Goal: Task Accomplishment & Management: Manage account settings

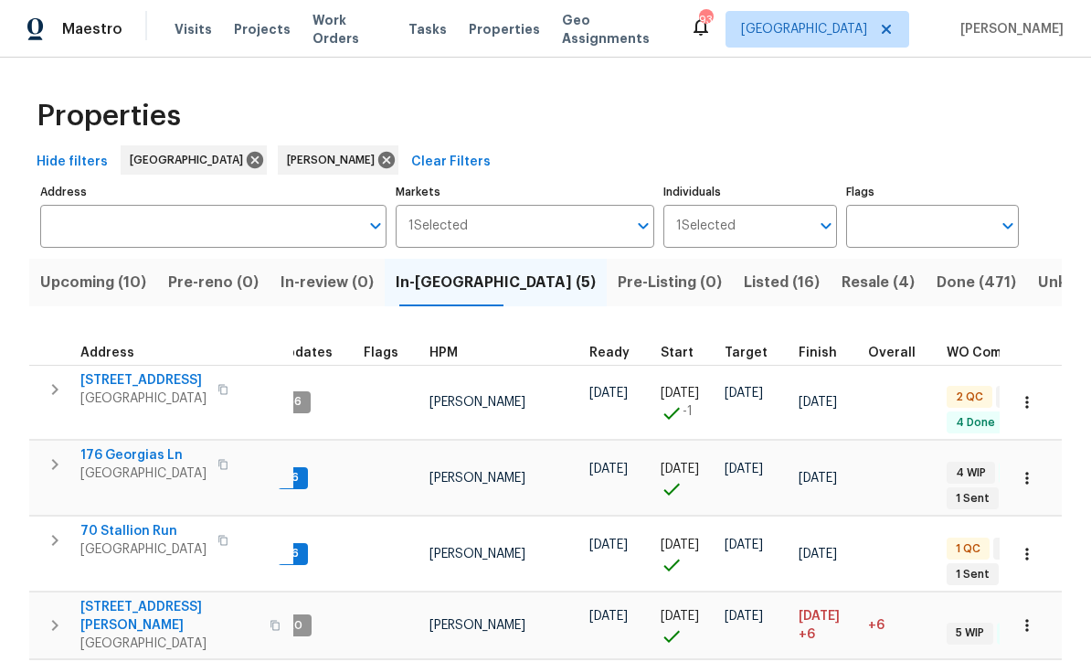
click at [88, 285] on span "Upcoming (10)" at bounding box center [93, 283] width 106 height 26
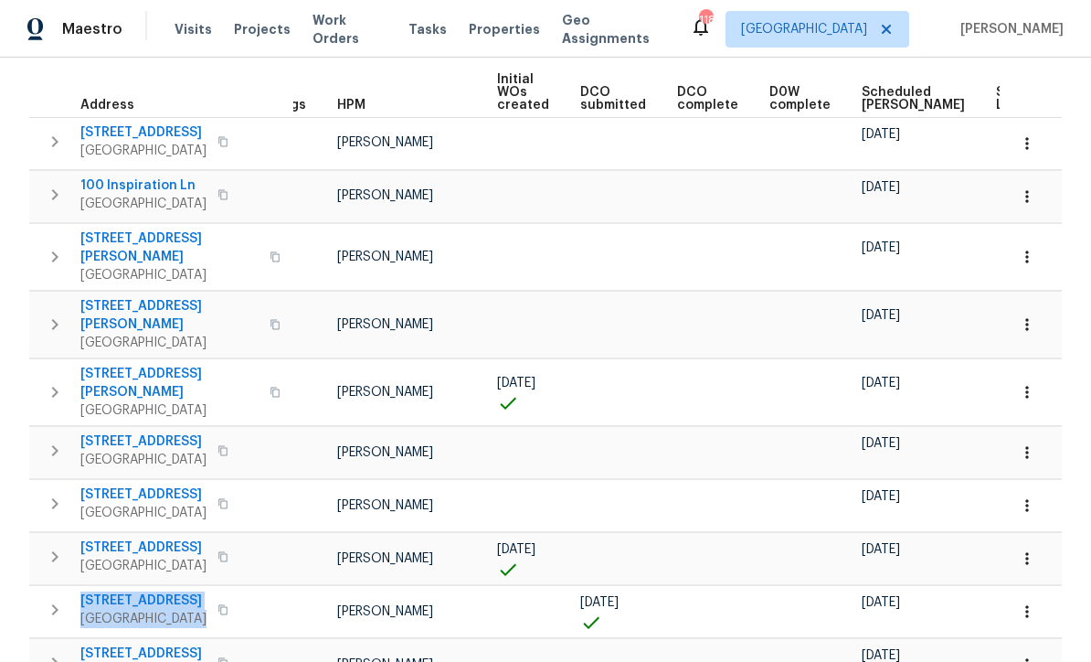
scroll to position [261, 0]
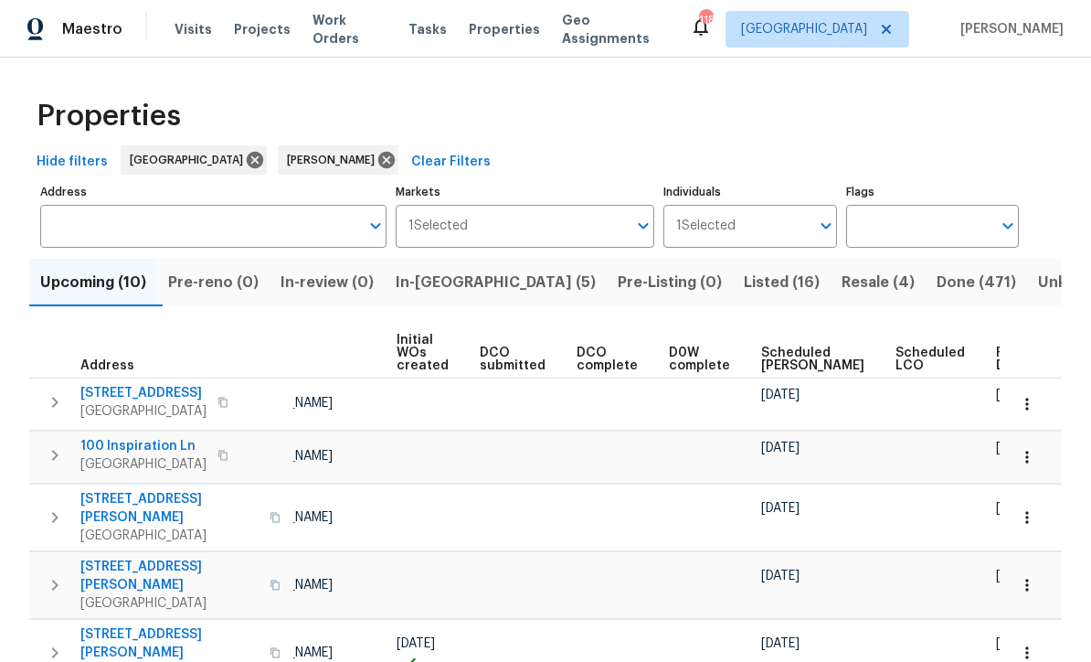
scroll to position [0, 129]
click at [997, 359] on span "Ready Date" at bounding box center [1017, 359] width 40 height 26
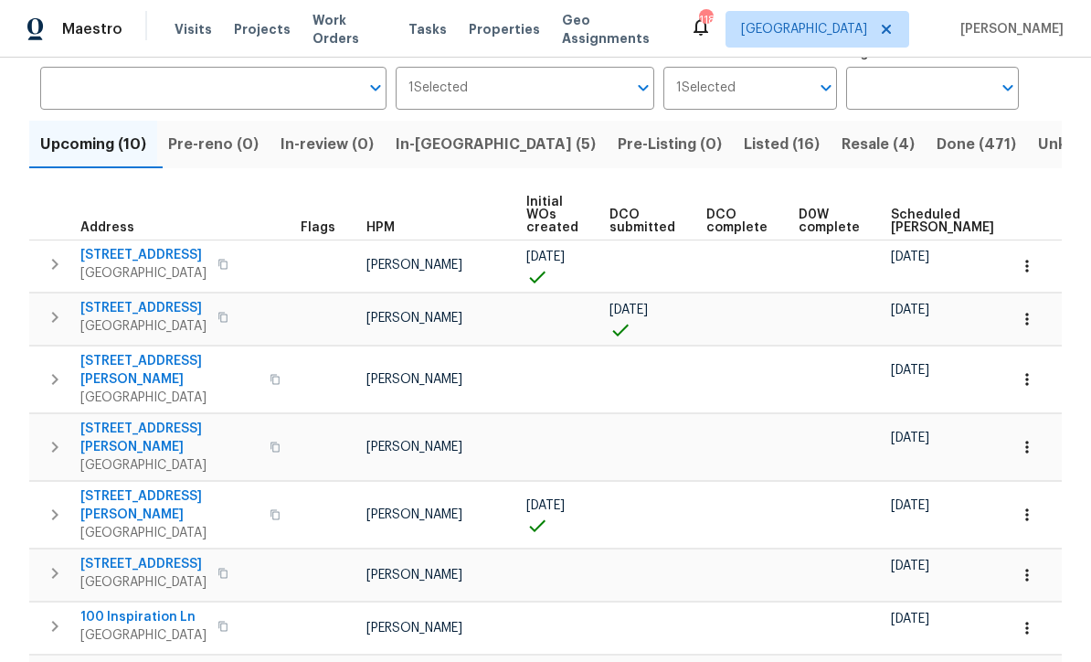
scroll to position [116, 0]
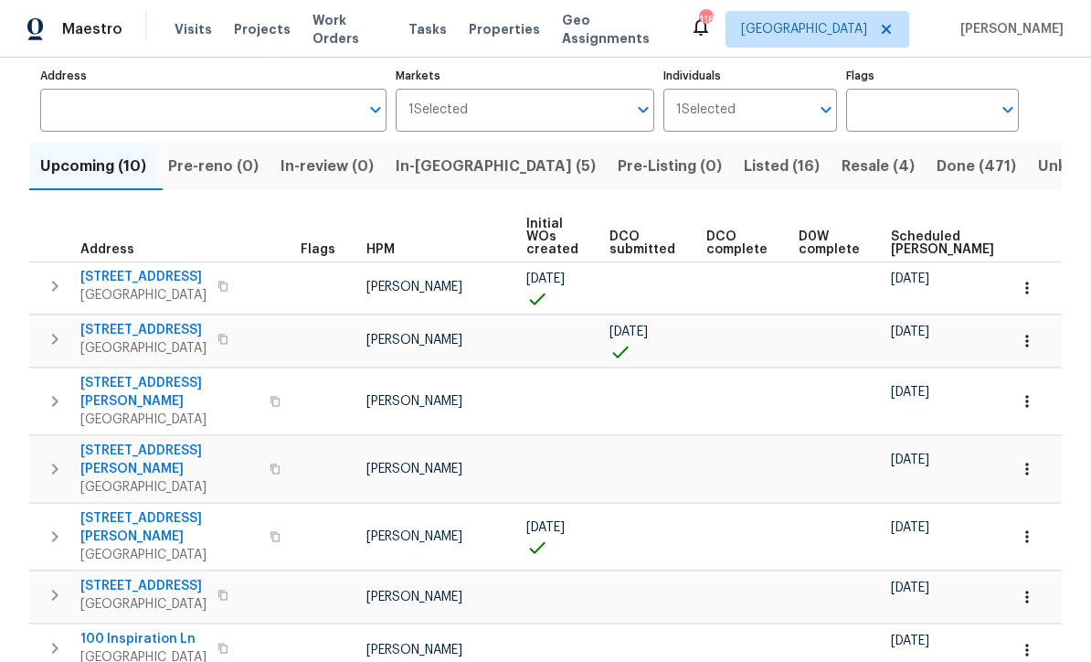
click at [442, 168] on span "In-reno (5)" at bounding box center [496, 167] width 200 height 26
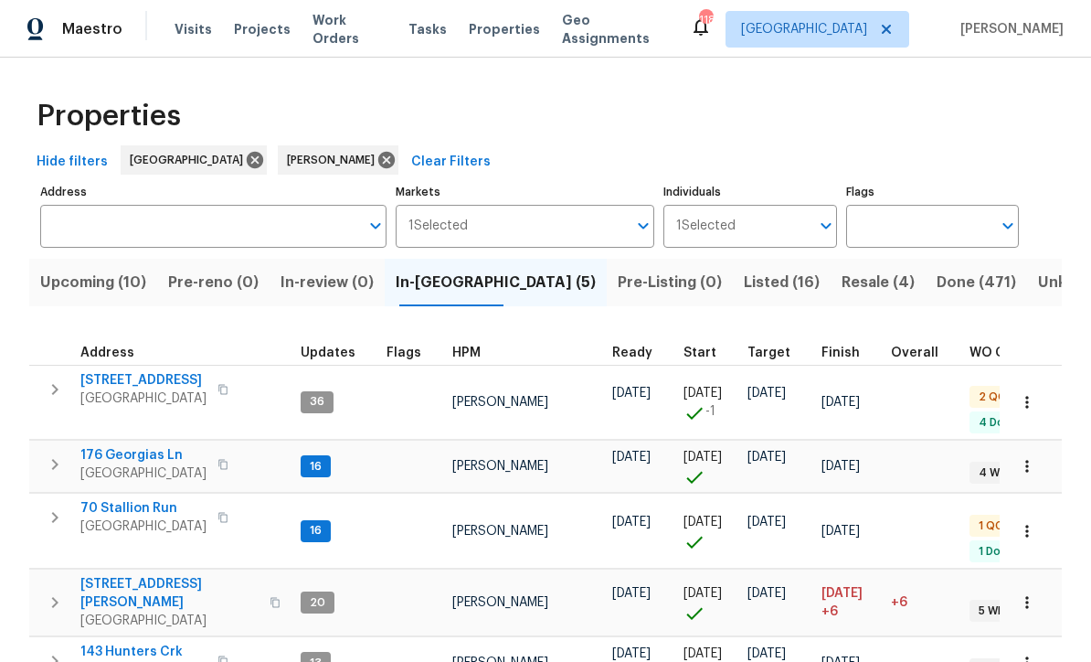
click at [124, 446] on span "176 Georgias Ln" at bounding box center [143, 455] width 126 height 18
click at [122, 499] on span "70 Stallion Run" at bounding box center [143, 508] width 126 height 18
click at [129, 384] on span "[STREET_ADDRESS]" at bounding box center [143, 380] width 126 height 18
click at [129, 394] on span "[GEOGRAPHIC_DATA]" at bounding box center [143, 398] width 126 height 18
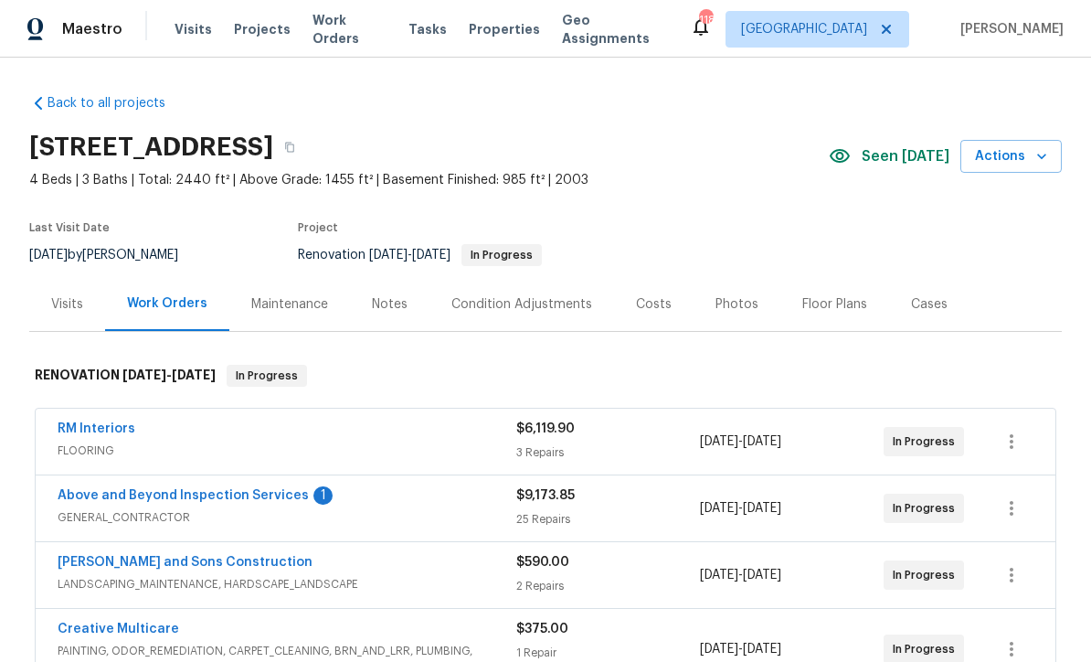
click at [162, 495] on link "Above and Beyond Inspection Services" at bounding box center [183, 495] width 251 height 13
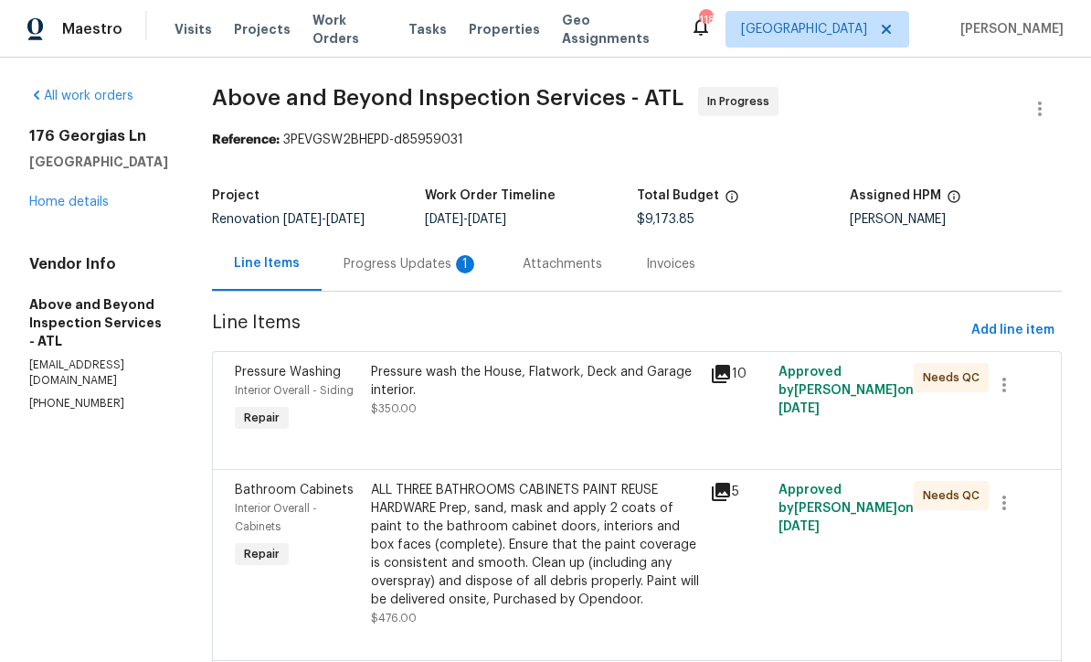
click at [449, 260] on div "Progress Updates 1" at bounding box center [411, 264] width 135 height 18
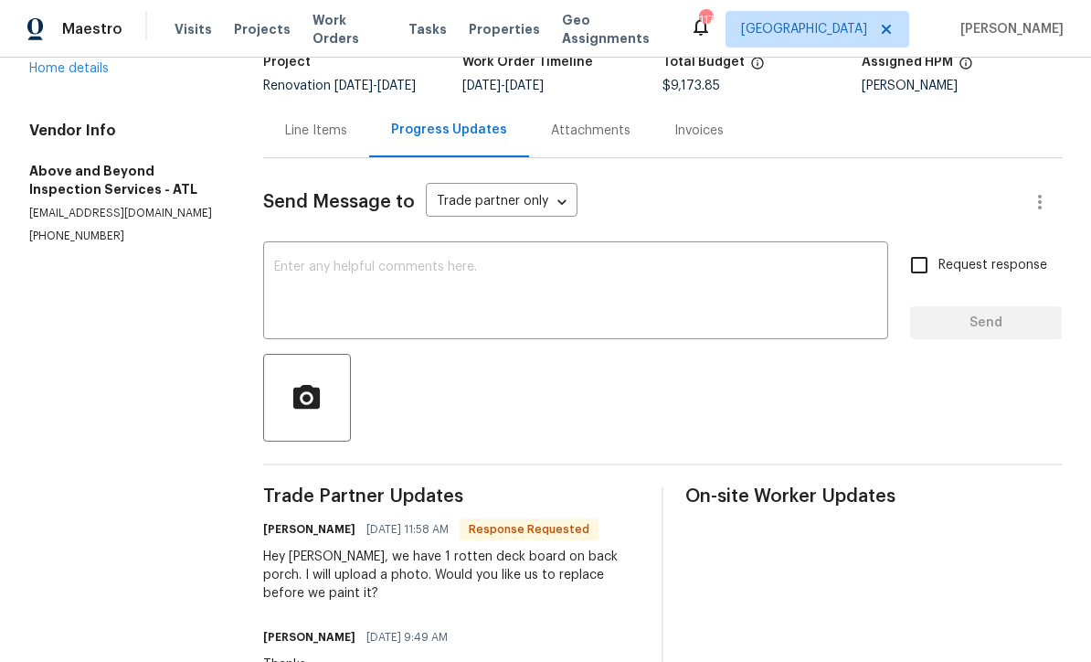
scroll to position [126, 0]
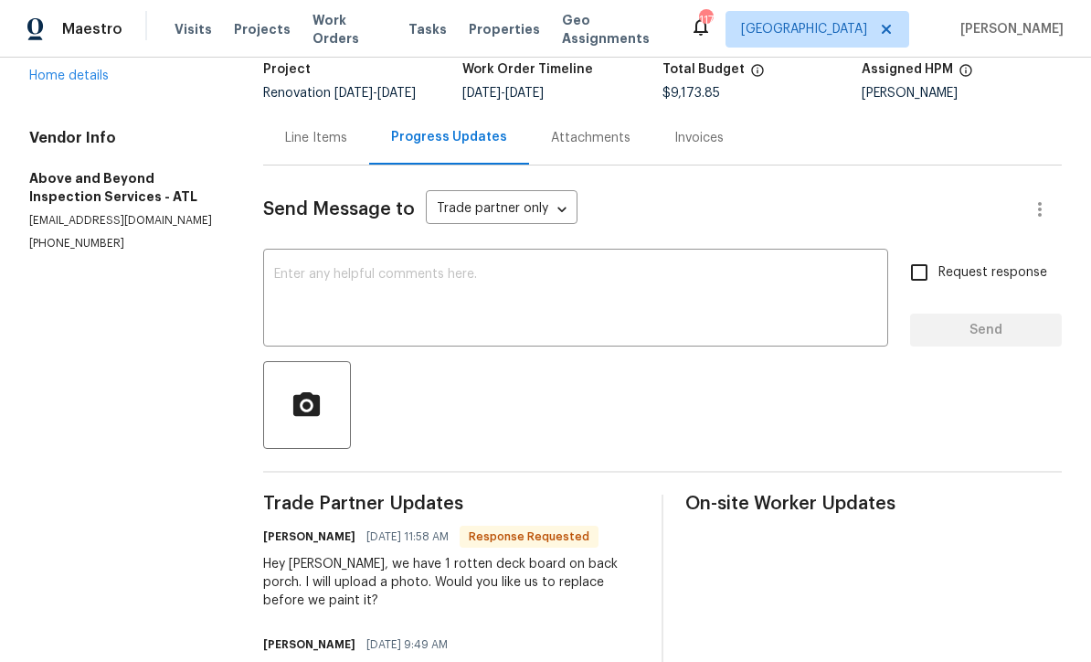
click at [310, 265] on div "x ​" at bounding box center [575, 299] width 625 height 93
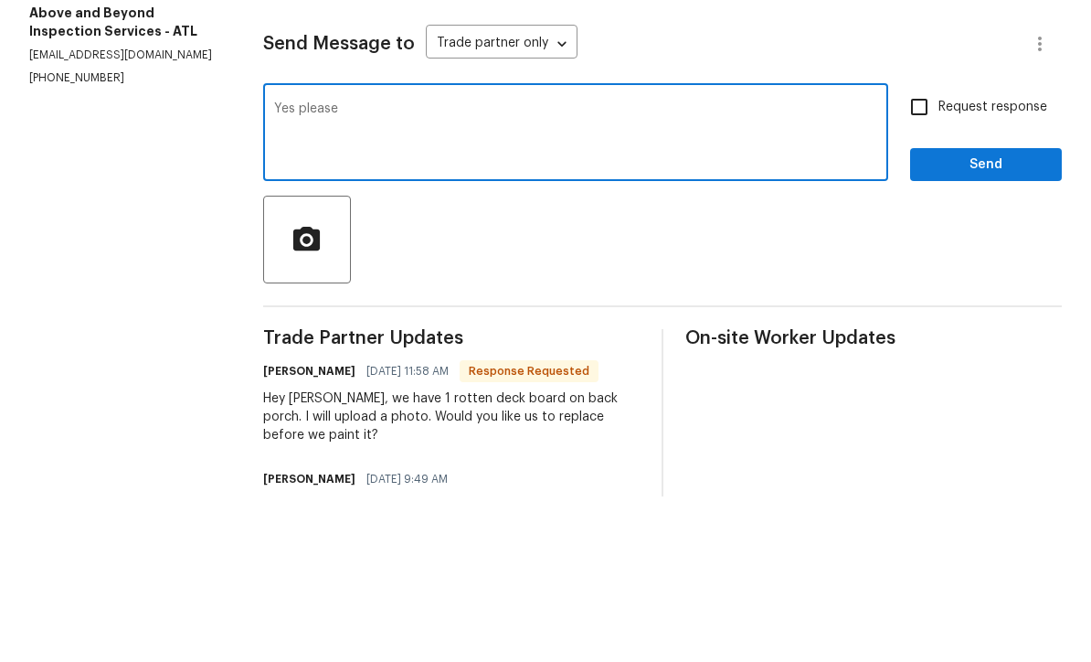
type textarea "Yes please"
click at [918, 253] on input "Request response" at bounding box center [919, 272] width 38 height 38
checkbox input "true"
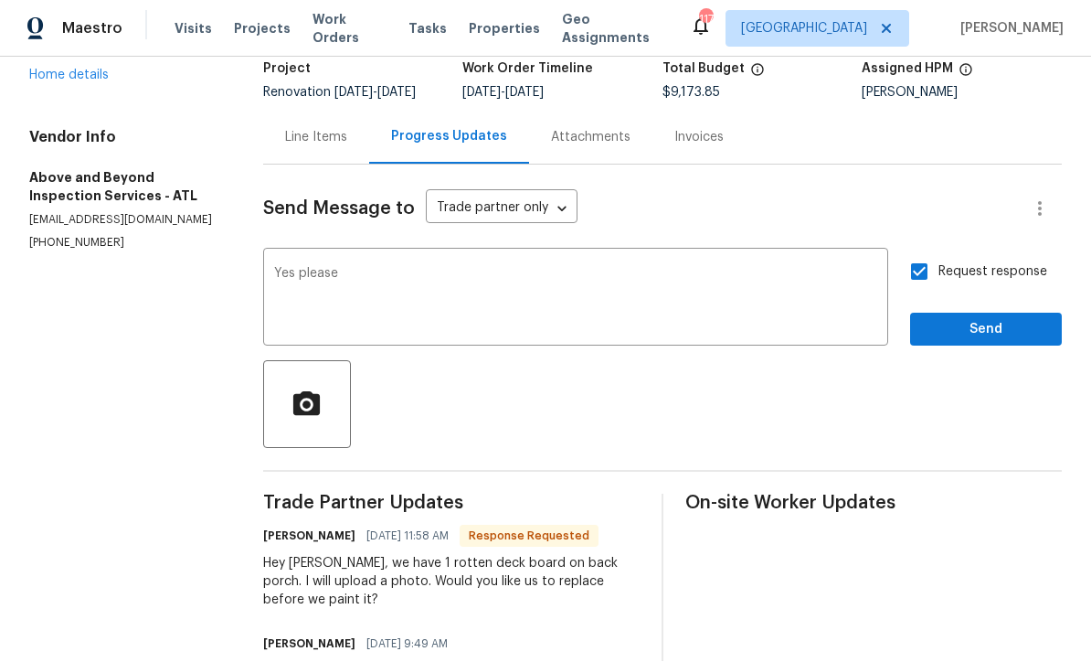
click at [945, 253] on div "Request response Send" at bounding box center [986, 299] width 152 height 93
click at [1003, 319] on span "Send" at bounding box center [986, 330] width 122 height 23
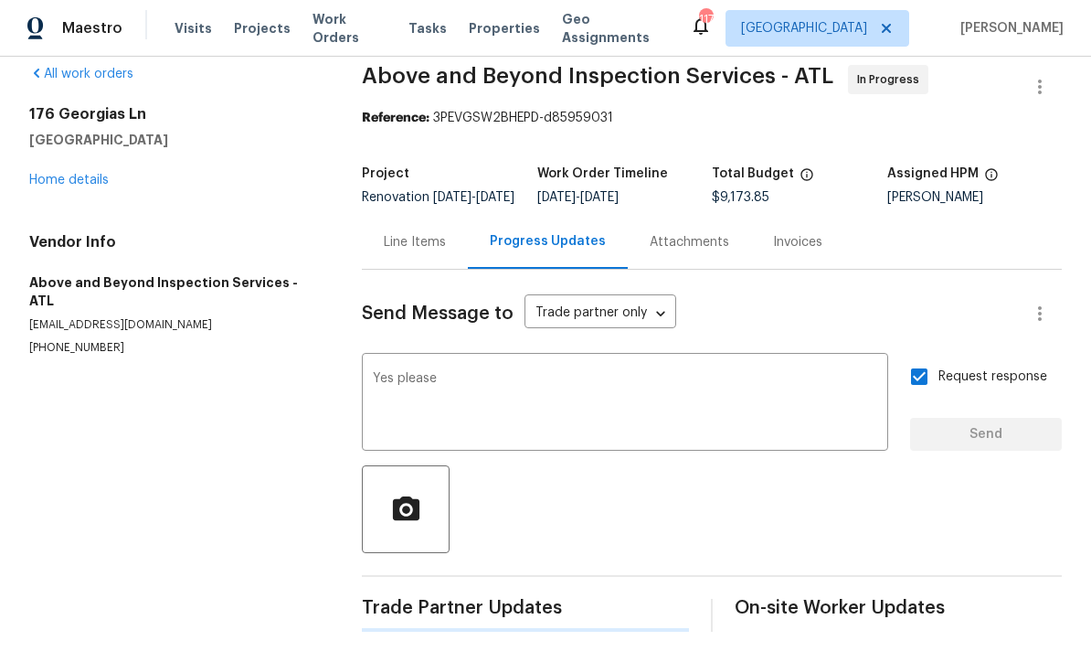
scroll to position [35, 0]
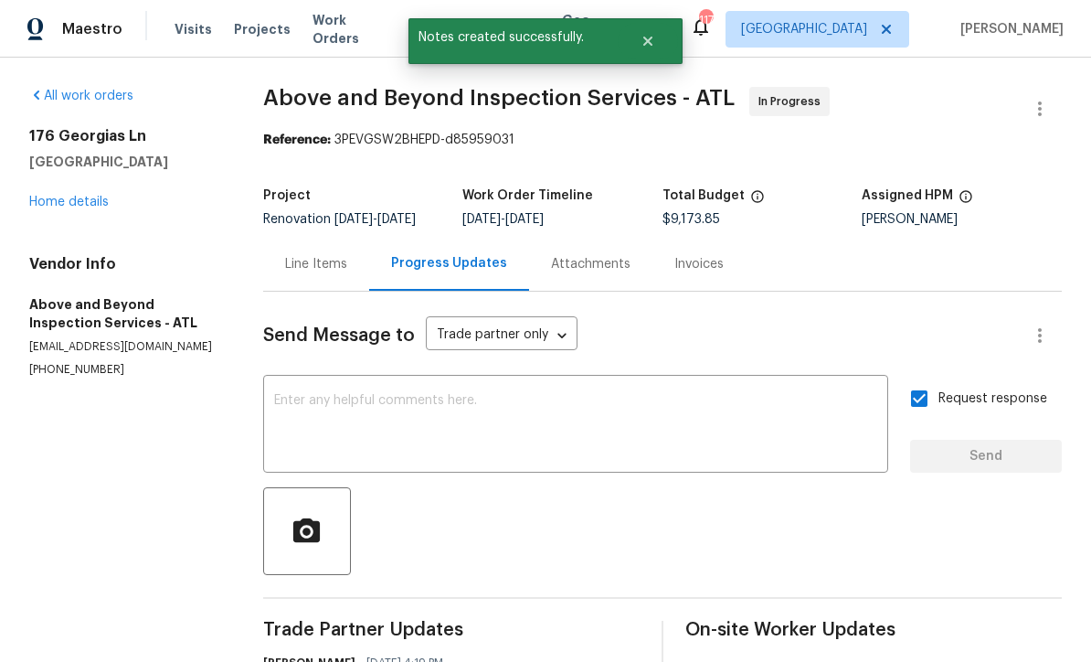
click at [63, 196] on link "Home details" at bounding box center [69, 202] width 80 height 13
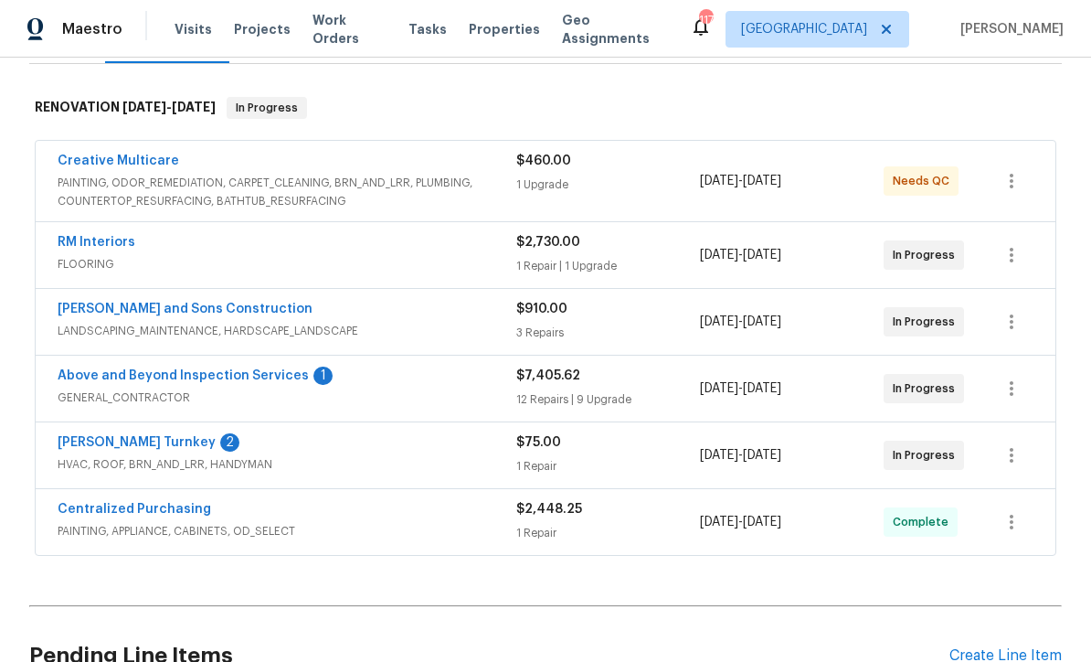
scroll to position [277, 0]
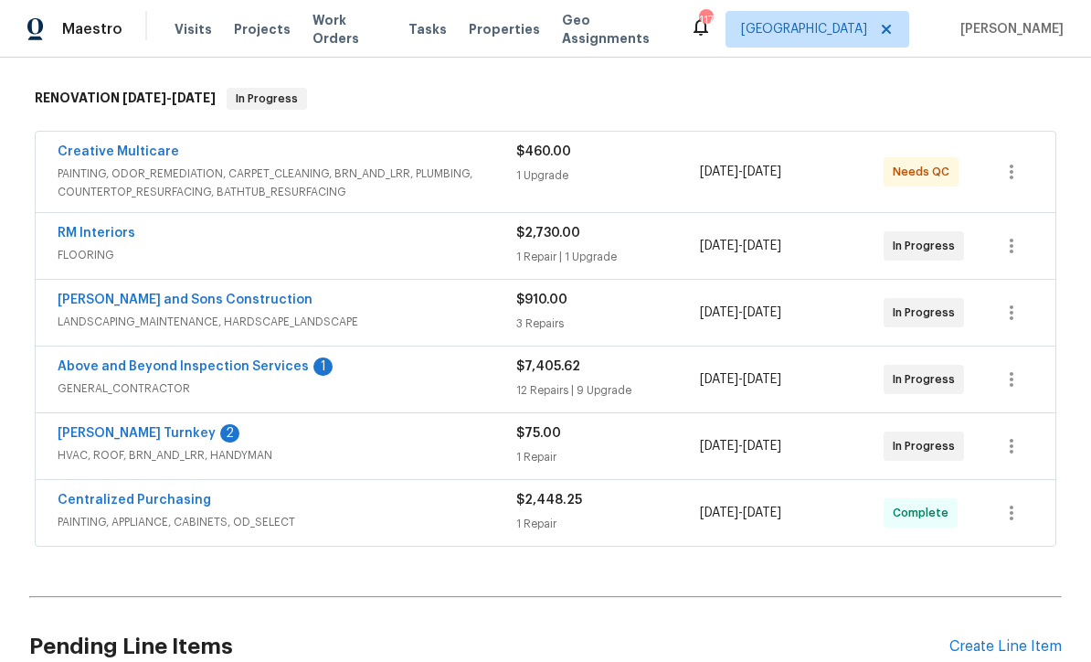
click at [106, 433] on link "[PERSON_NAME] Turnkey" at bounding box center [137, 433] width 158 height 13
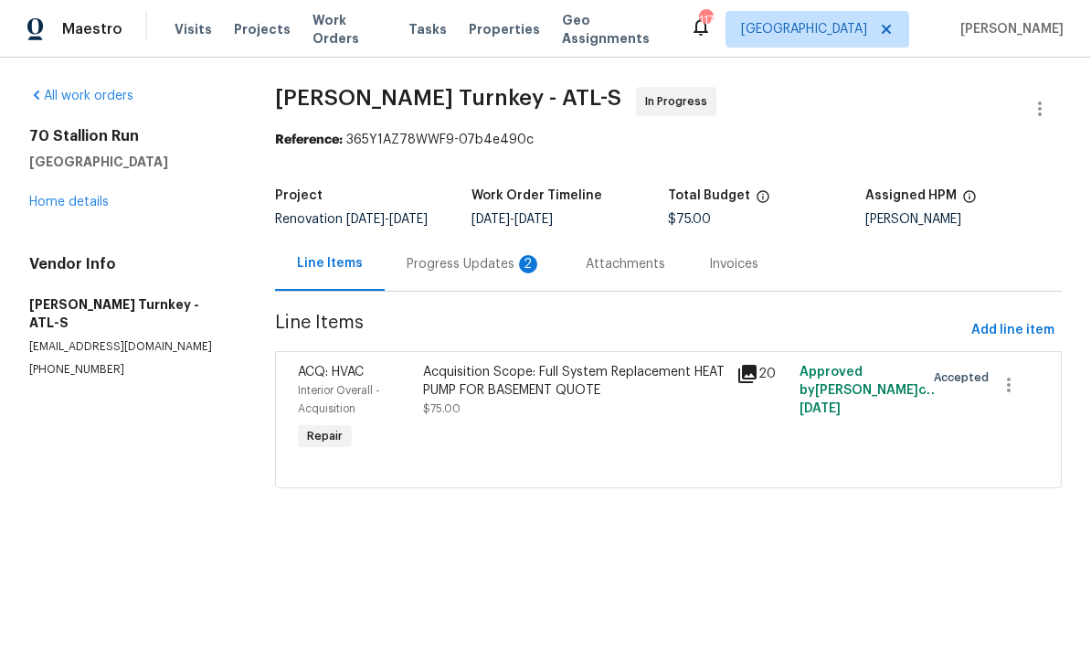
click at [458, 261] on div "Progress Updates 2" at bounding box center [474, 264] width 135 height 18
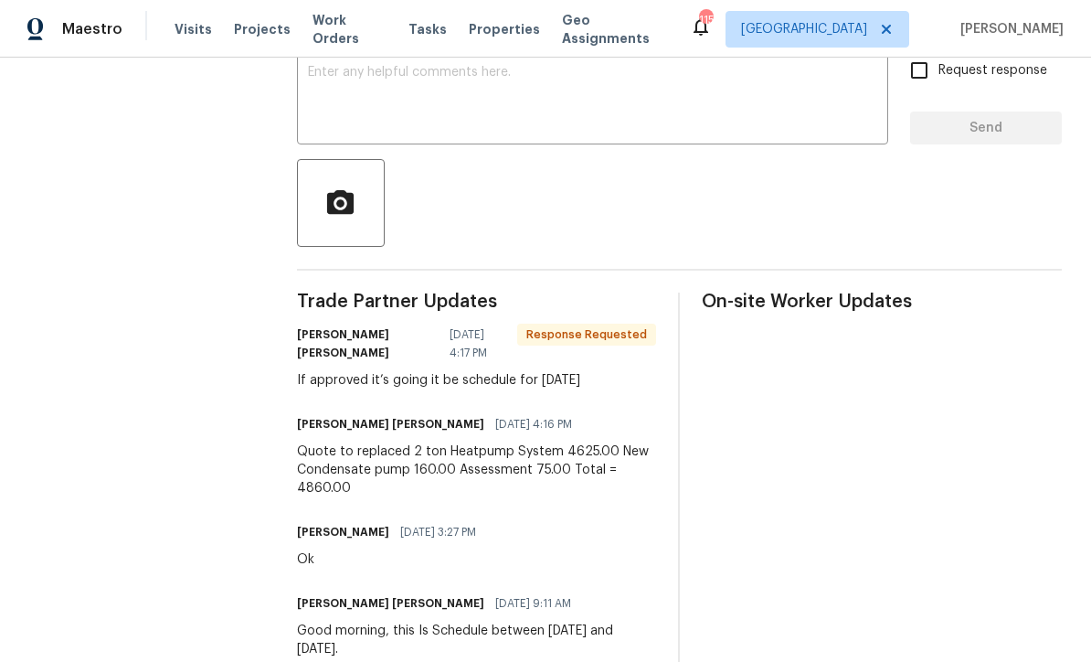
scroll to position [410, 0]
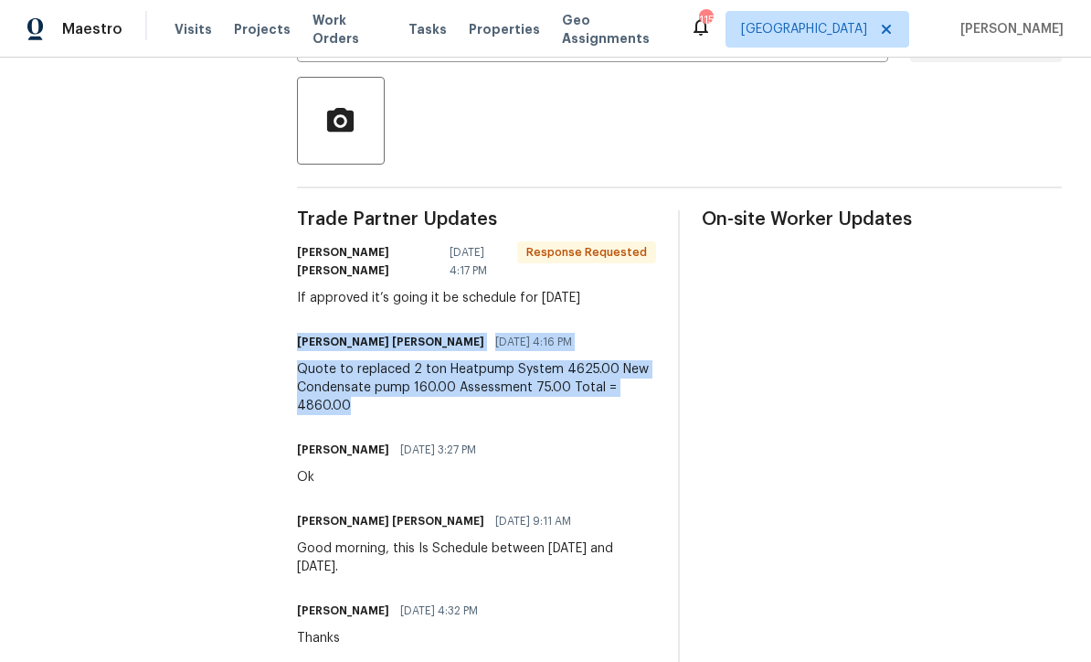
copy div "Juan David Aguilar 09/05/2025 4:16 PM Quote to replaced 2 ton Heatpump System 4…"
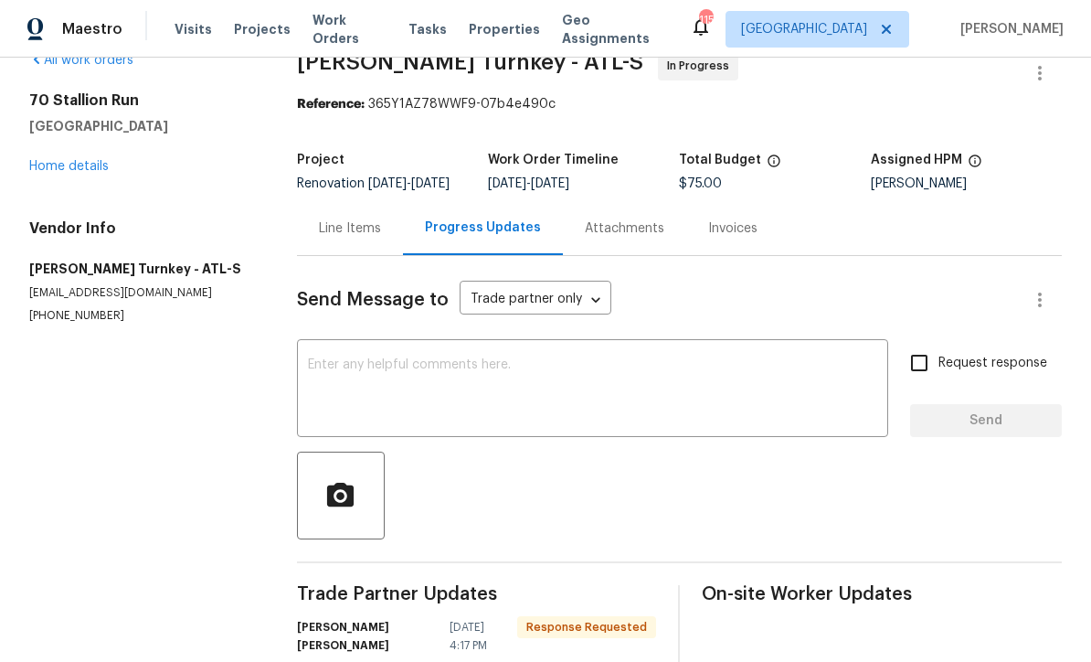
scroll to position [36, 0]
click at [341, 238] on div "Line Items" at bounding box center [350, 228] width 62 height 18
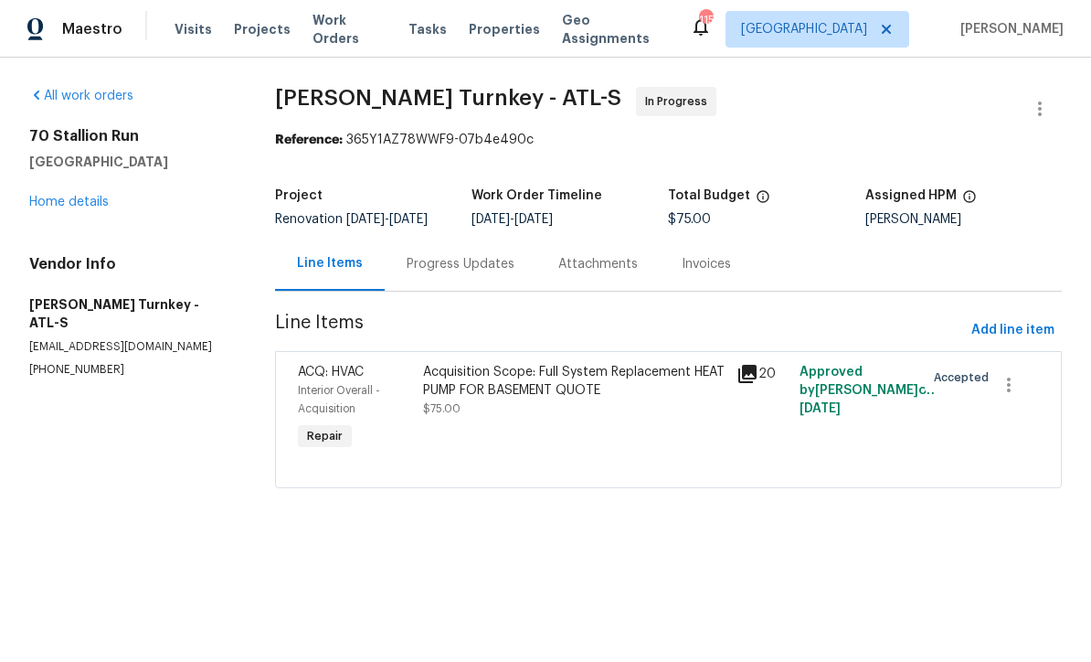
click at [476, 394] on div "Acquisition Scope: Full System Replacement HEAT PUMP FOR BASEMENT QUOTE" at bounding box center [574, 381] width 303 height 37
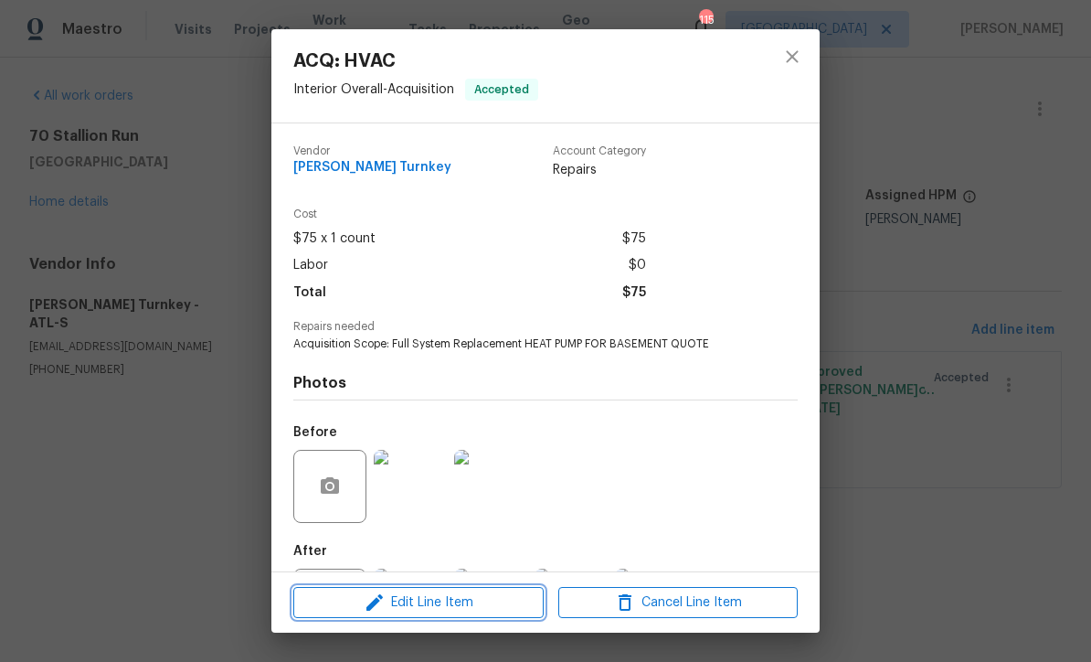
click at [413, 610] on span "Edit Line Item" at bounding box center [418, 602] width 239 height 23
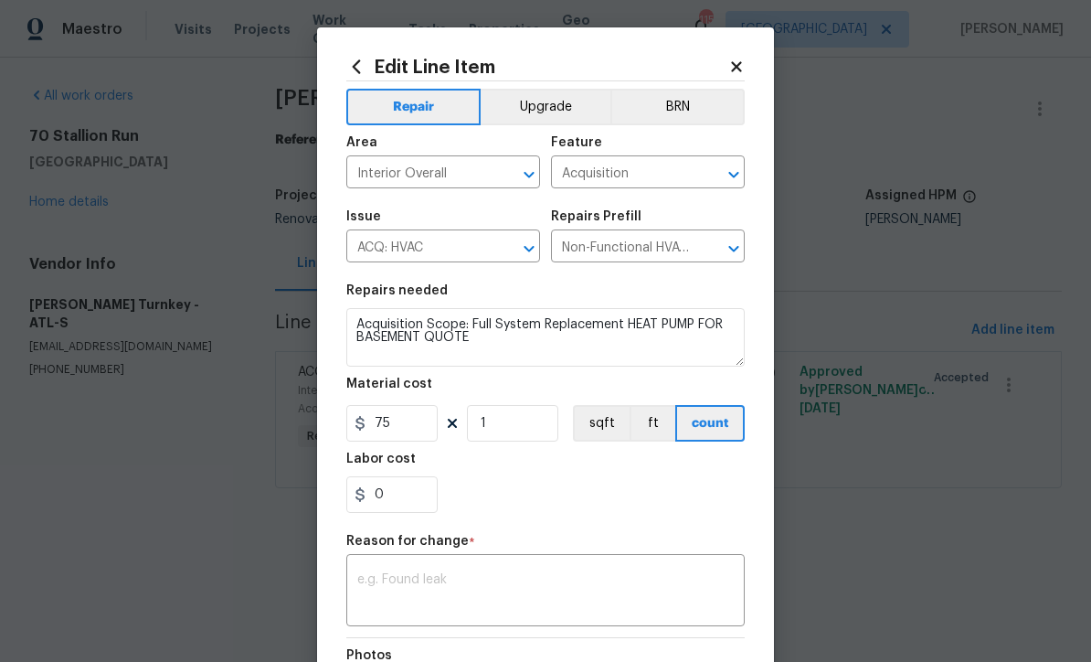
click at [364, 581] on textarea at bounding box center [545, 592] width 377 height 38
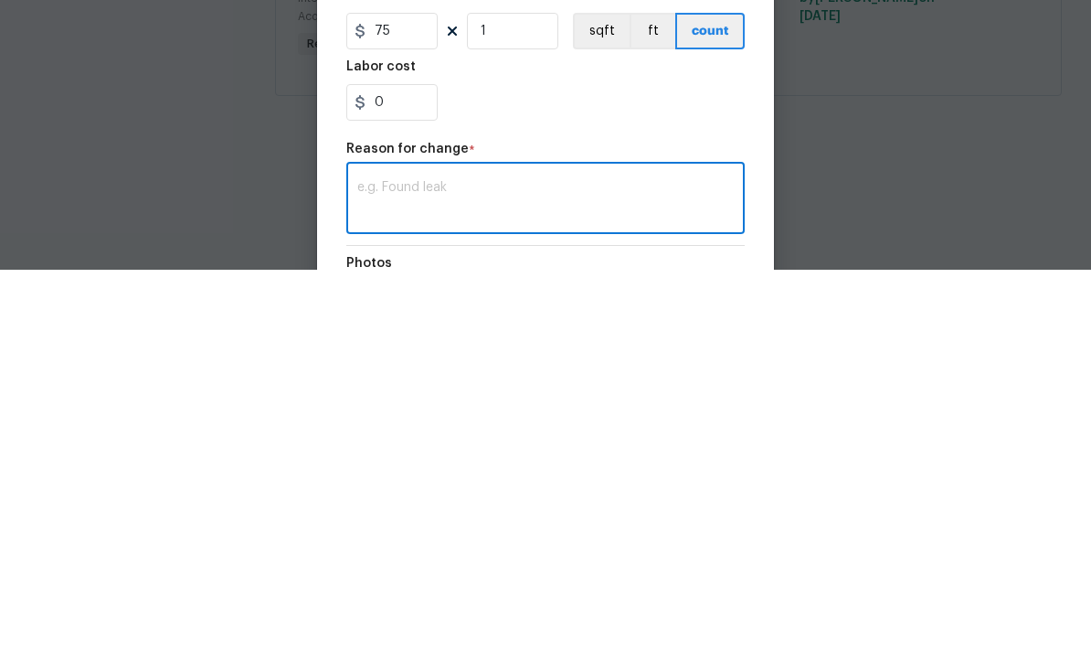
scroll to position [1, 0]
click at [368, 573] on textarea at bounding box center [545, 592] width 377 height 38
paste textarea "Juan David Aguilar 09/05/2025 4:16 PM Quote to replaced 2 ton Heatpump System 4…"
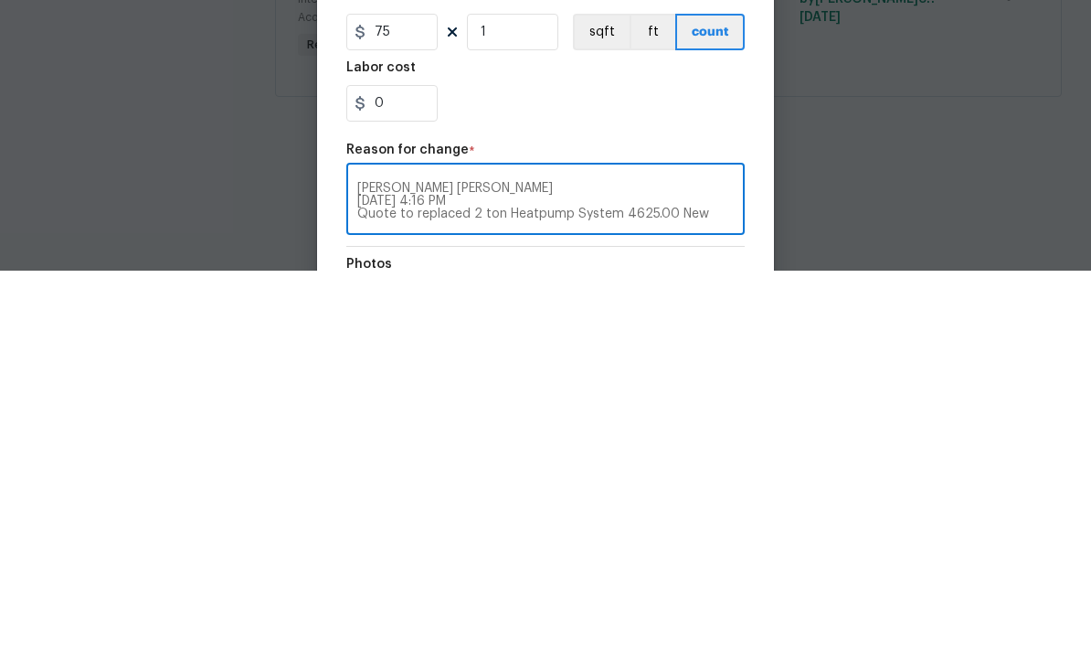
scroll to position [13, 0]
type textarea "Juan David Aguilar 09/05/2025 4:16 PM Quote to replaced 2 ton Heatpump System 4…"
click at [405, 405] on input "75" at bounding box center [391, 423] width 91 height 37
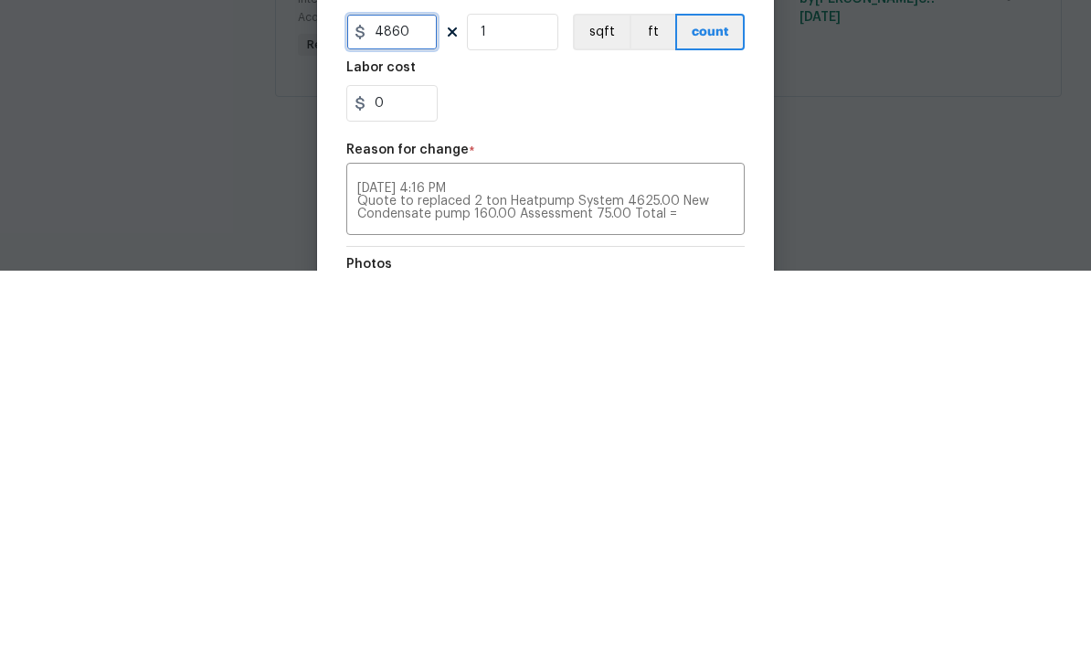
type input "4860"
click at [518, 476] on div "0" at bounding box center [545, 494] width 399 height 37
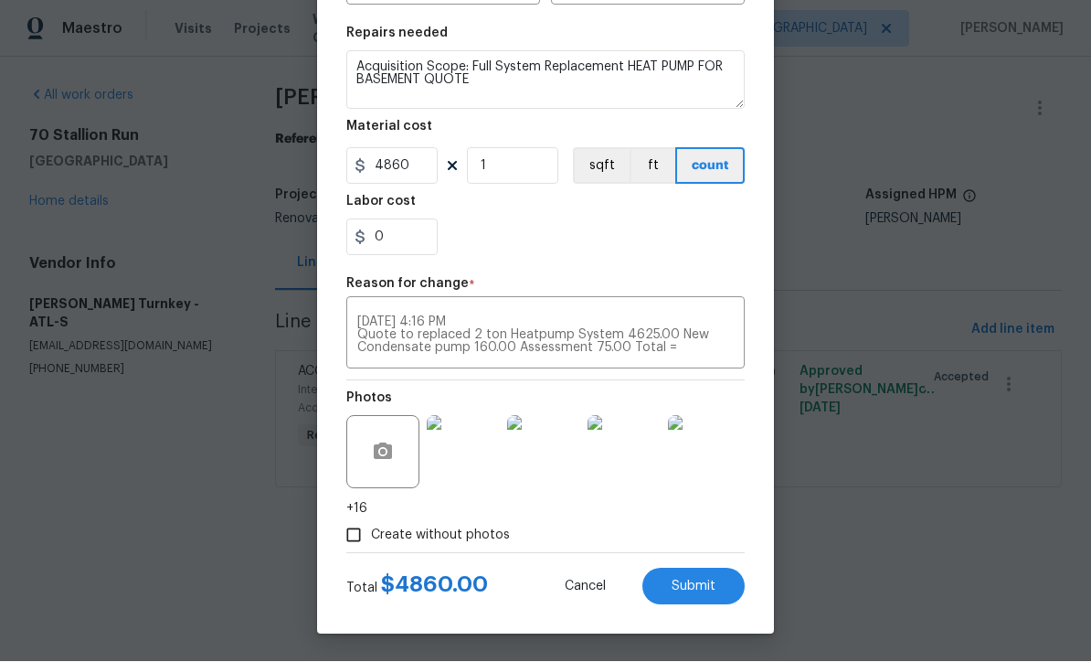
scroll to position [261, 0]
click at [688, 573] on button "Submit" at bounding box center [694, 587] width 102 height 37
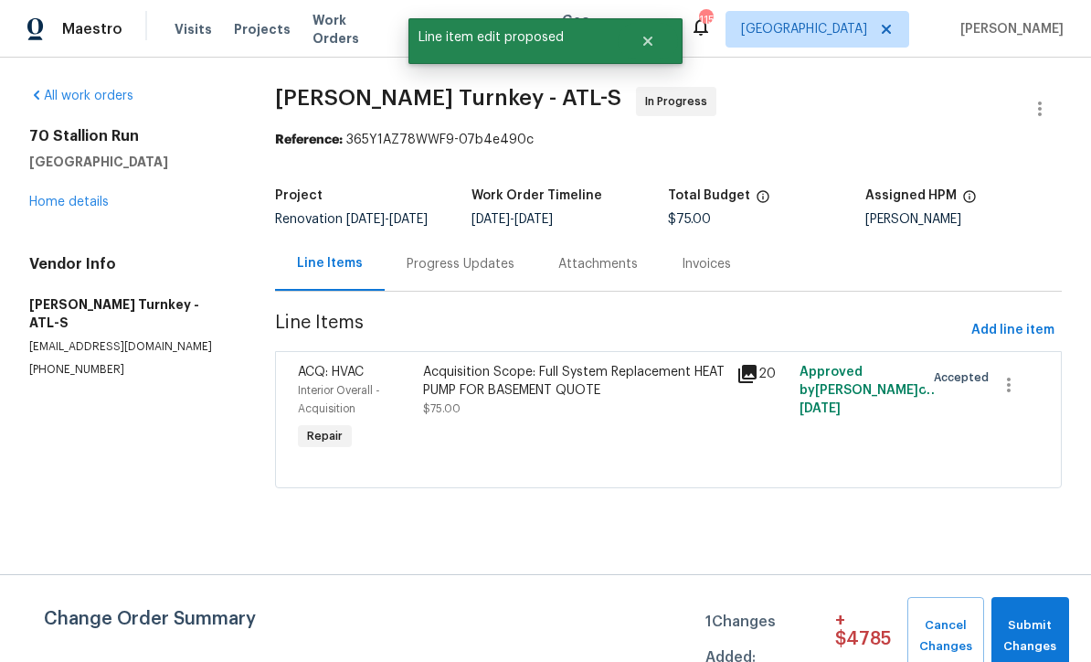
scroll to position [0, 0]
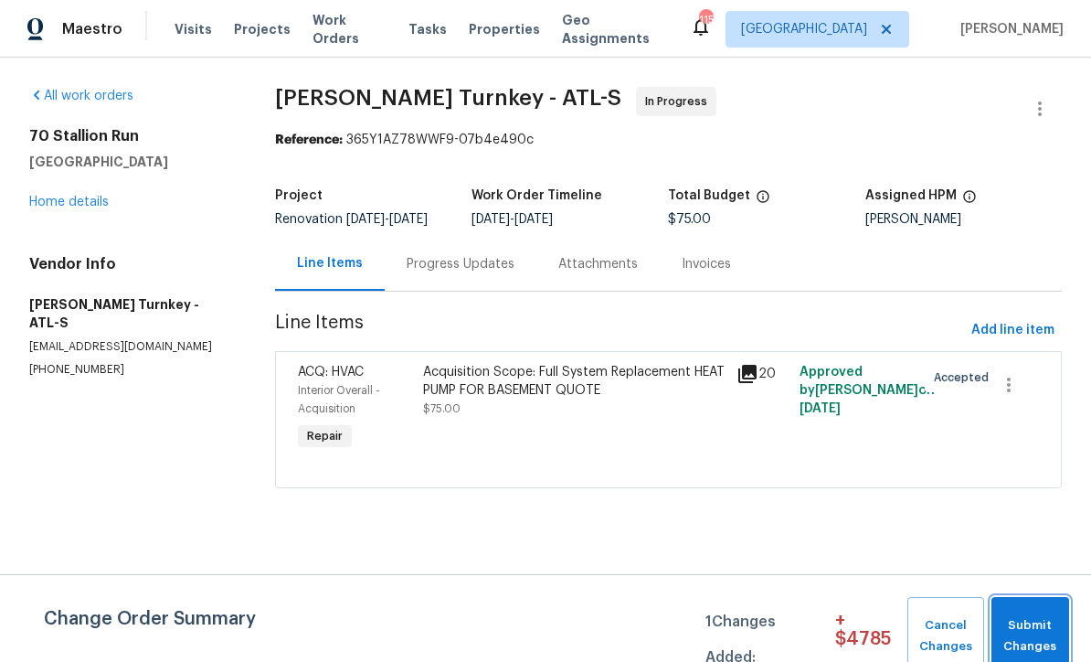
click at [1031, 622] on span "Submit Changes" at bounding box center [1030, 636] width 59 height 42
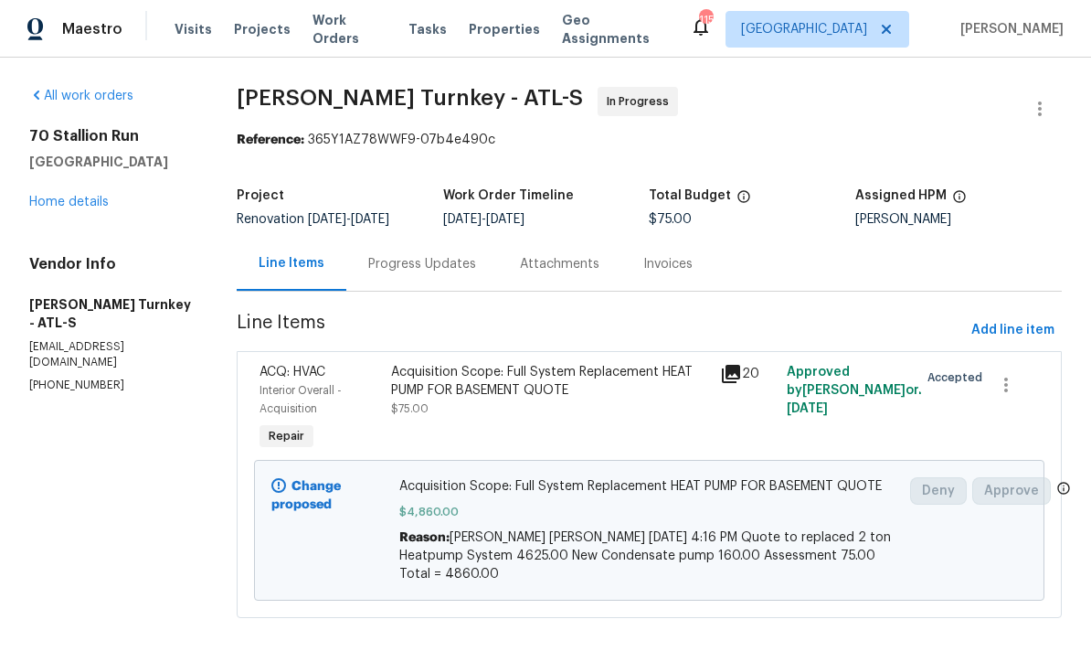
click at [412, 261] on div "Progress Updates" at bounding box center [422, 264] width 108 height 18
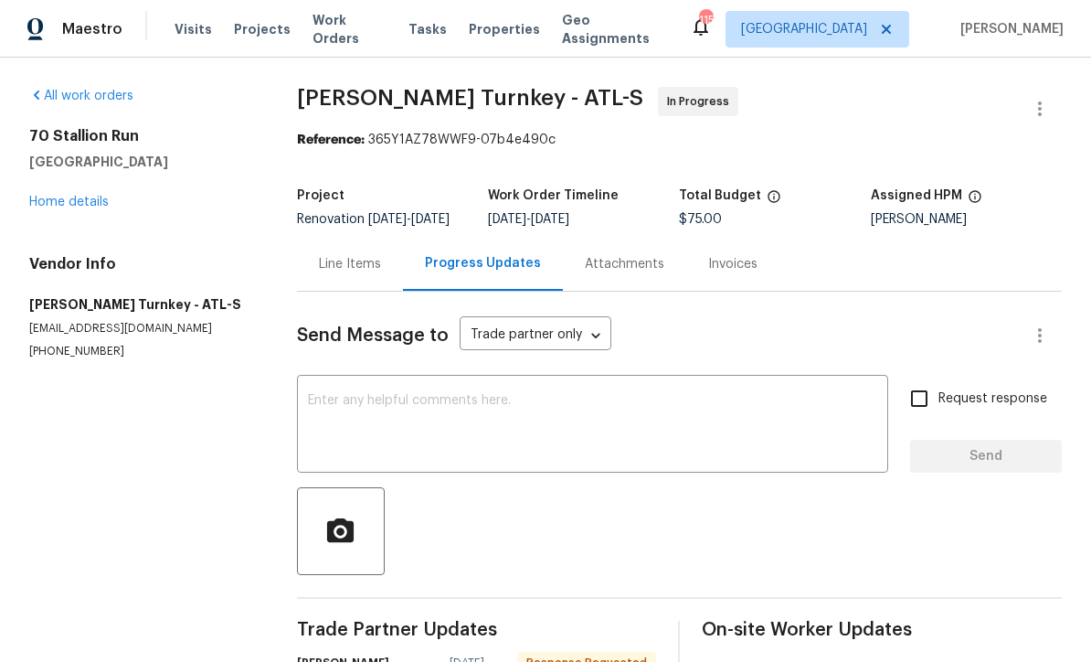
click at [324, 414] on textarea at bounding box center [592, 426] width 569 height 64
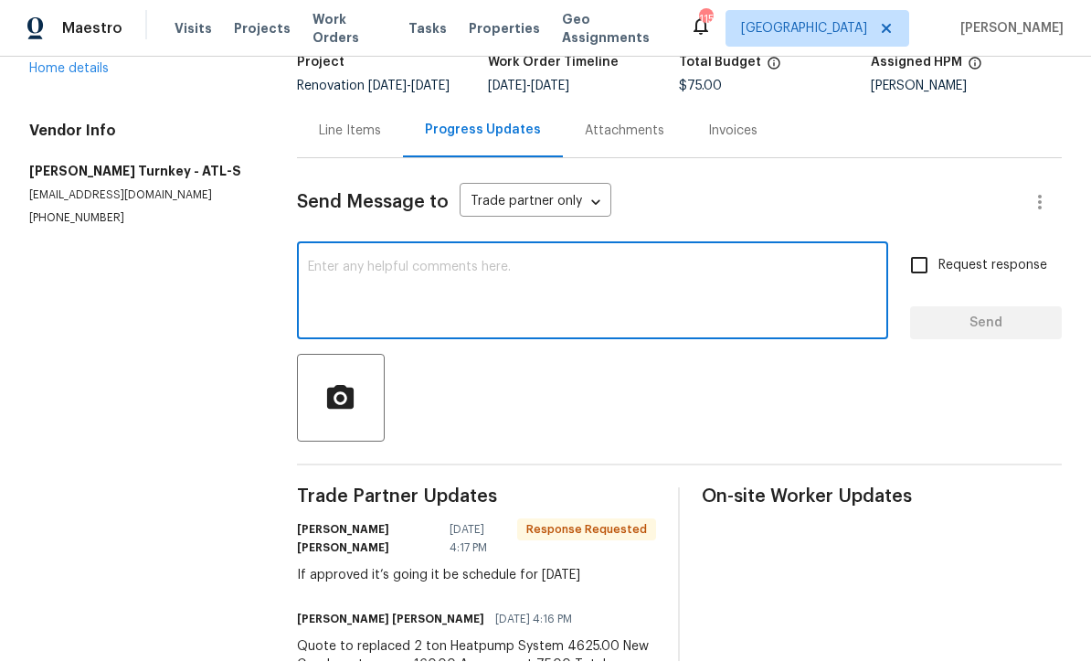
scroll to position [132, 0]
click at [323, 262] on textarea at bounding box center [592, 294] width 569 height 64
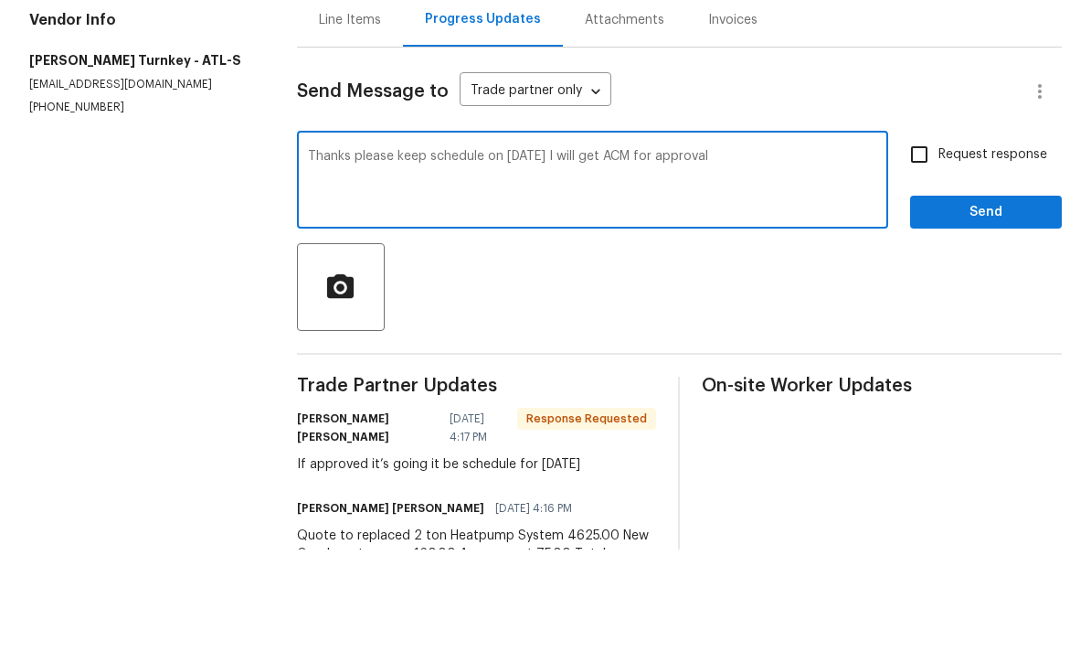
type textarea "Thanks please keep schedule on 9/9/25 I will get ACM for approval"
click at [925, 248] on input "Request response" at bounding box center [919, 267] width 38 height 38
checkbox input "true"
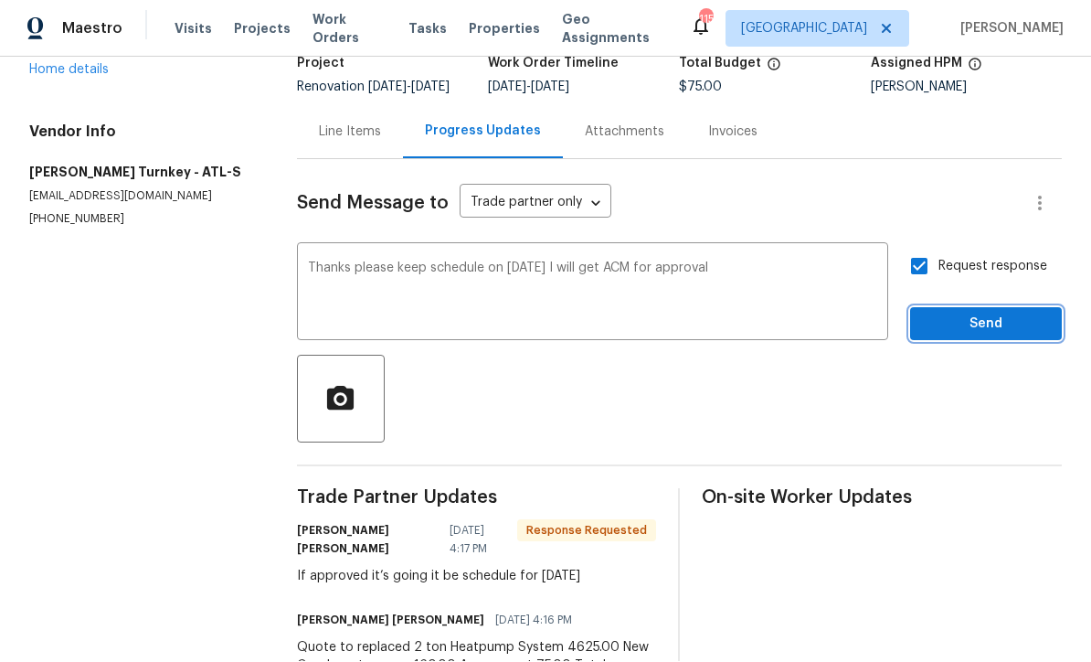
click at [973, 314] on span "Send" at bounding box center [986, 325] width 122 height 23
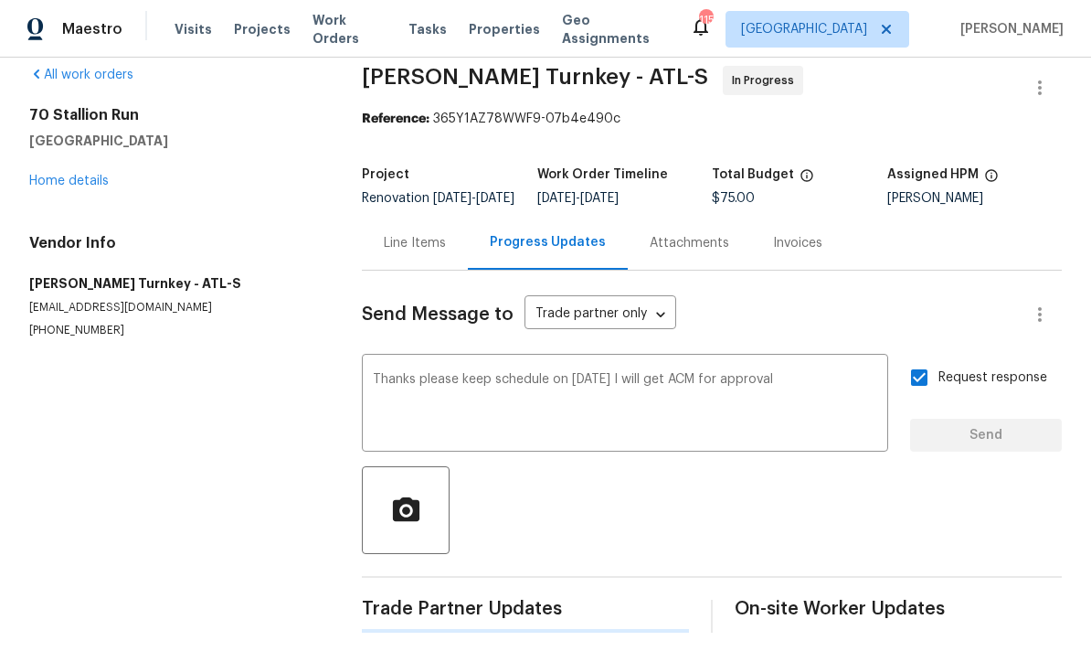
scroll to position [0, 0]
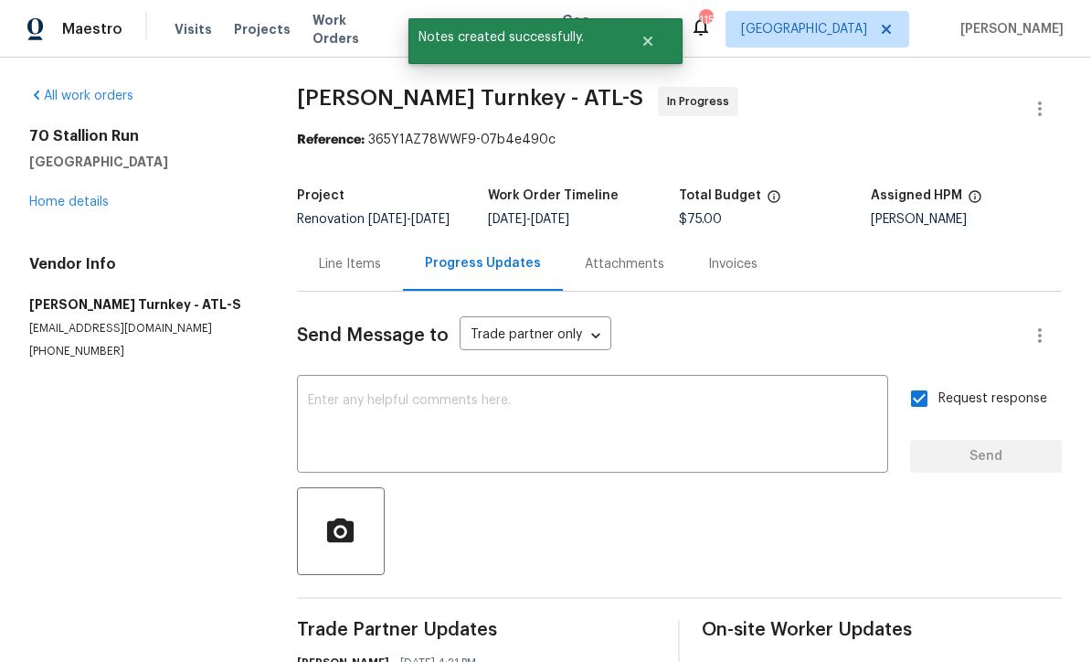
click at [65, 196] on link "Home details" at bounding box center [69, 202] width 80 height 13
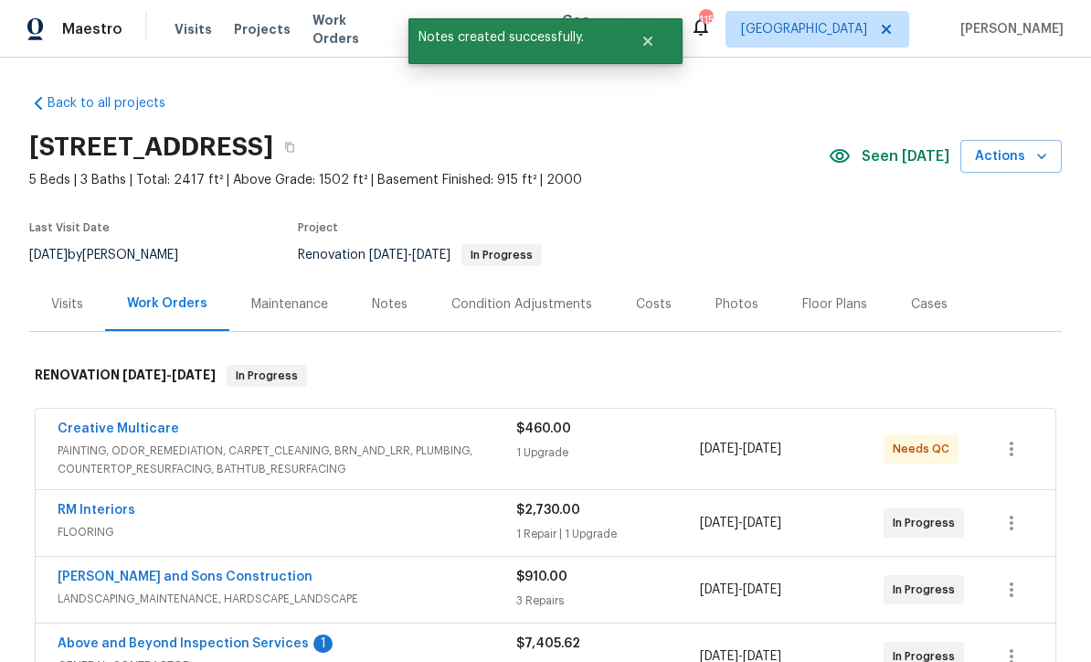
click at [146, 637] on link "Above and Beyond Inspection Services" at bounding box center [183, 643] width 251 height 13
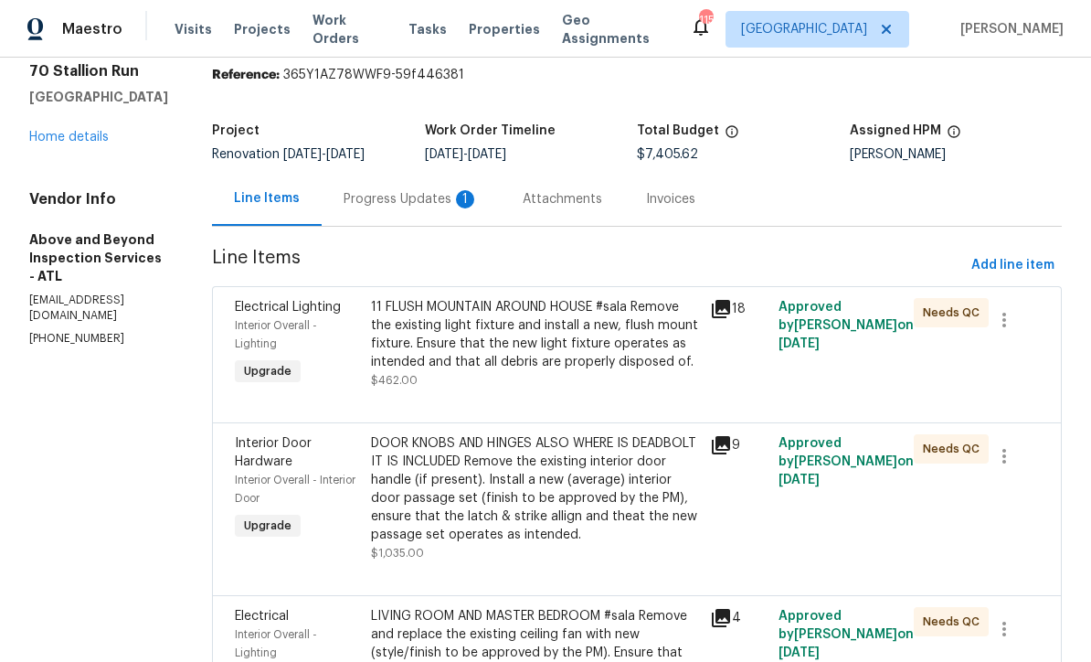
scroll to position [67, 0]
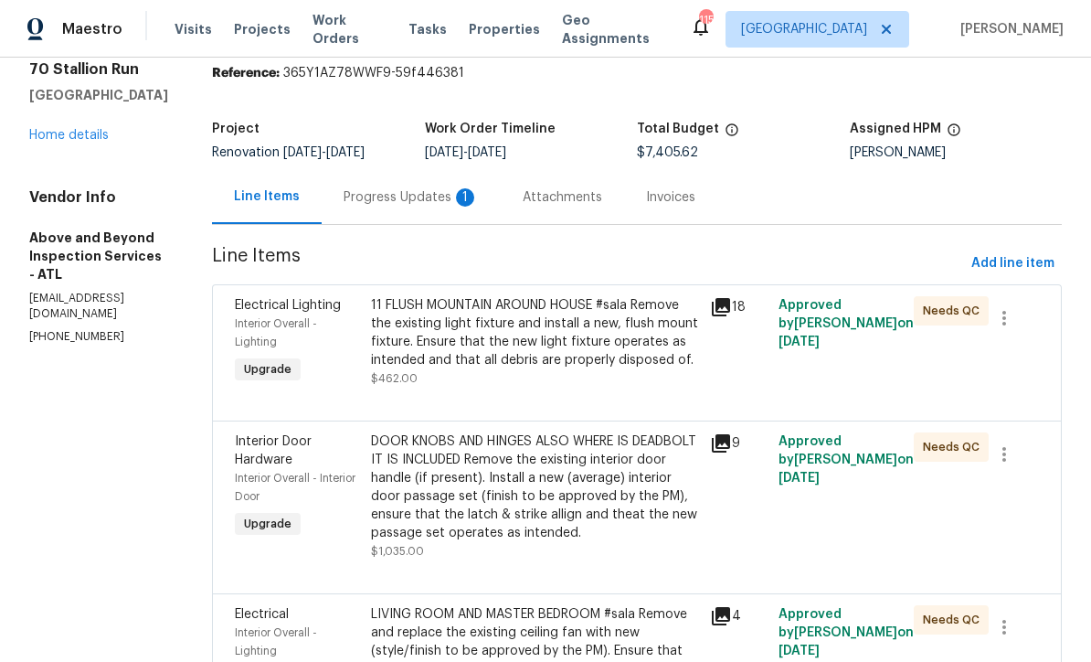
click at [442, 207] on div "Progress Updates 1" at bounding box center [411, 197] width 135 height 18
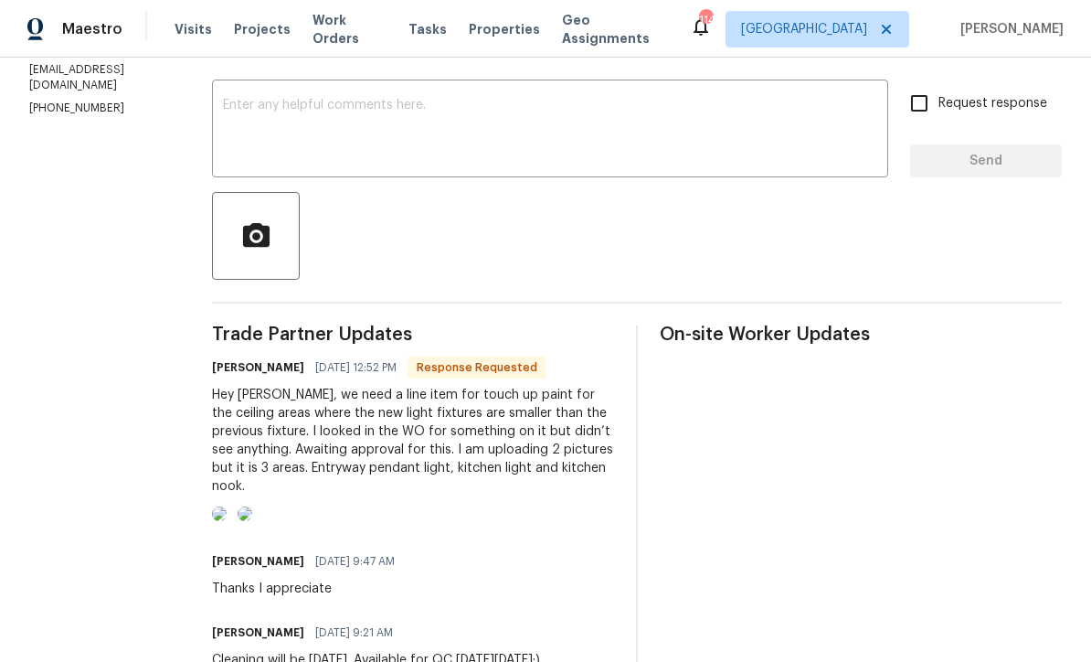
scroll to position [283, 0]
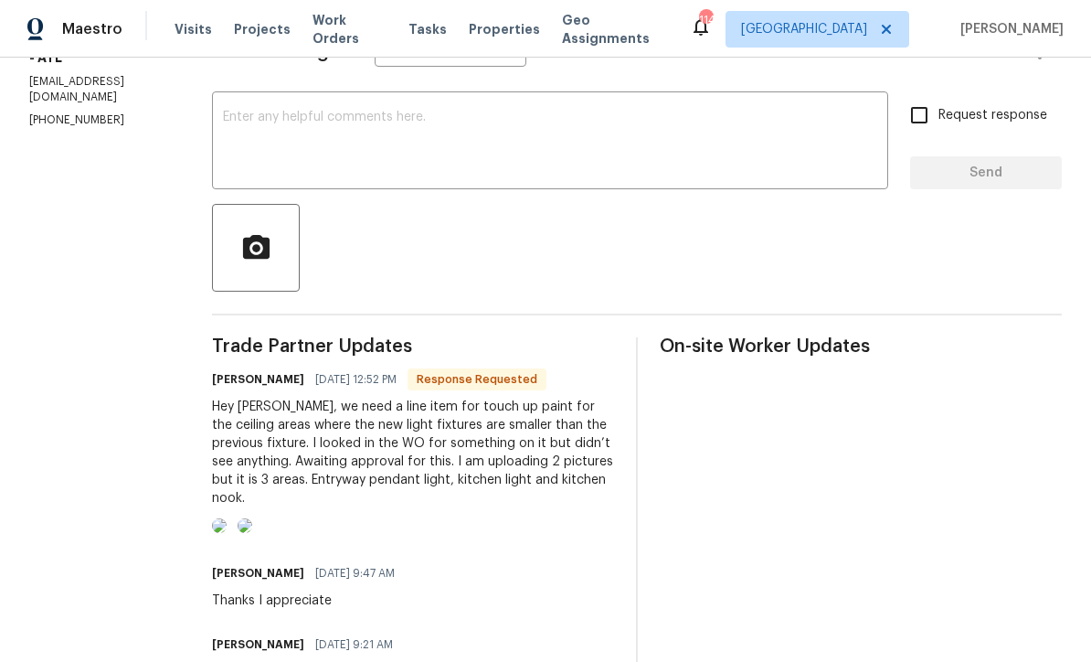
click at [227, 533] on img at bounding box center [219, 525] width 15 height 15
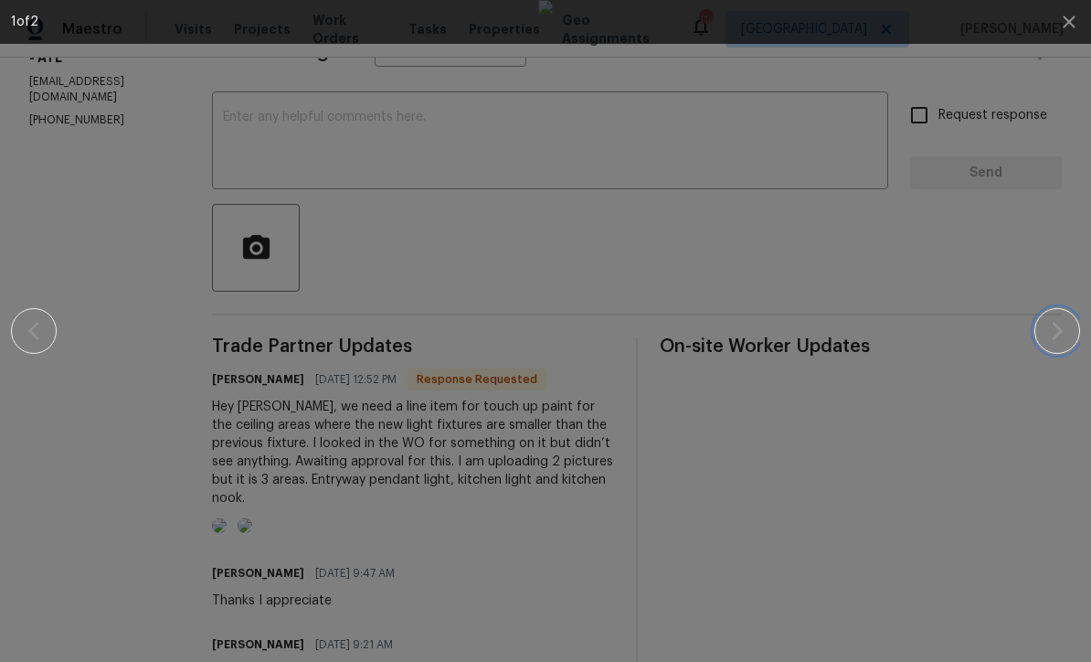
click at [1064, 326] on icon "button" at bounding box center [1058, 331] width 22 height 22
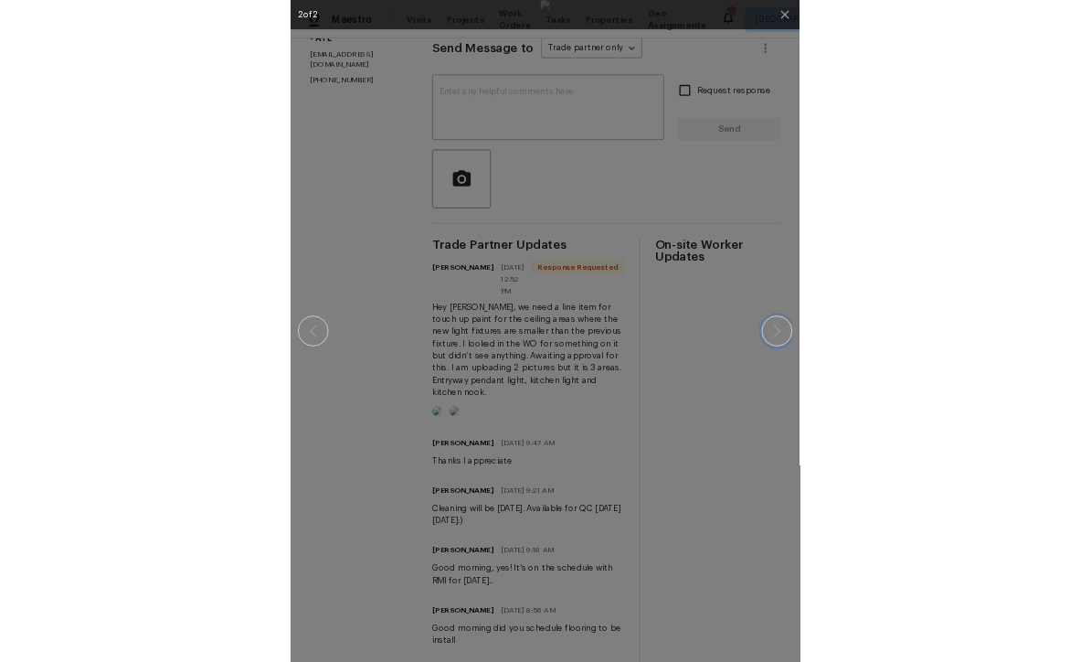
scroll to position [1, 0]
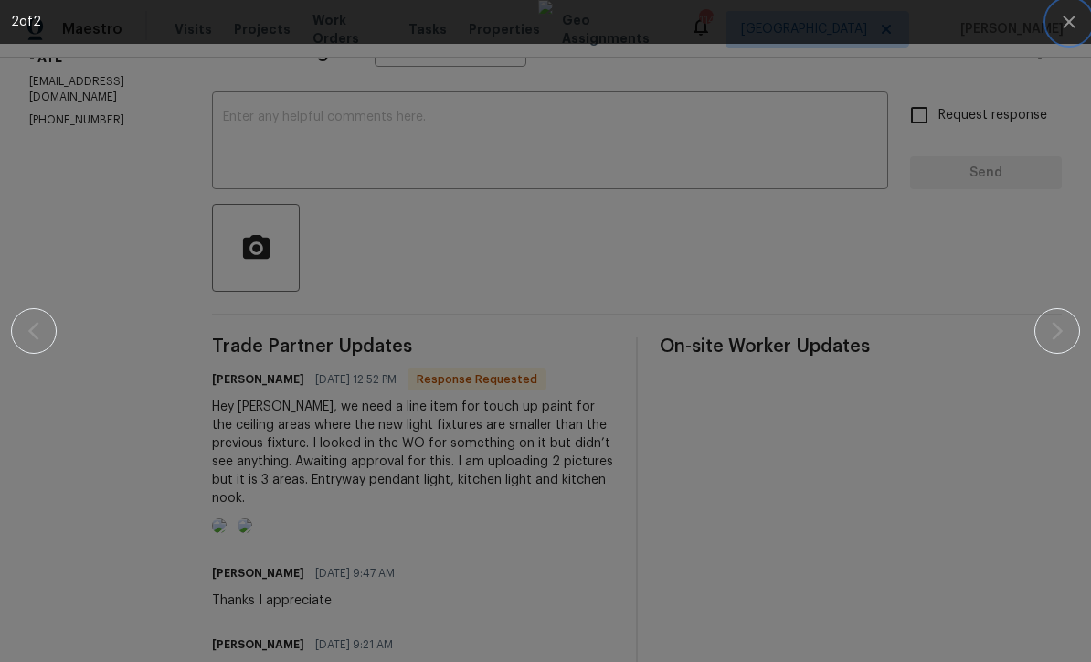
click at [1059, 31] on icon "button" at bounding box center [1070, 22] width 22 height 22
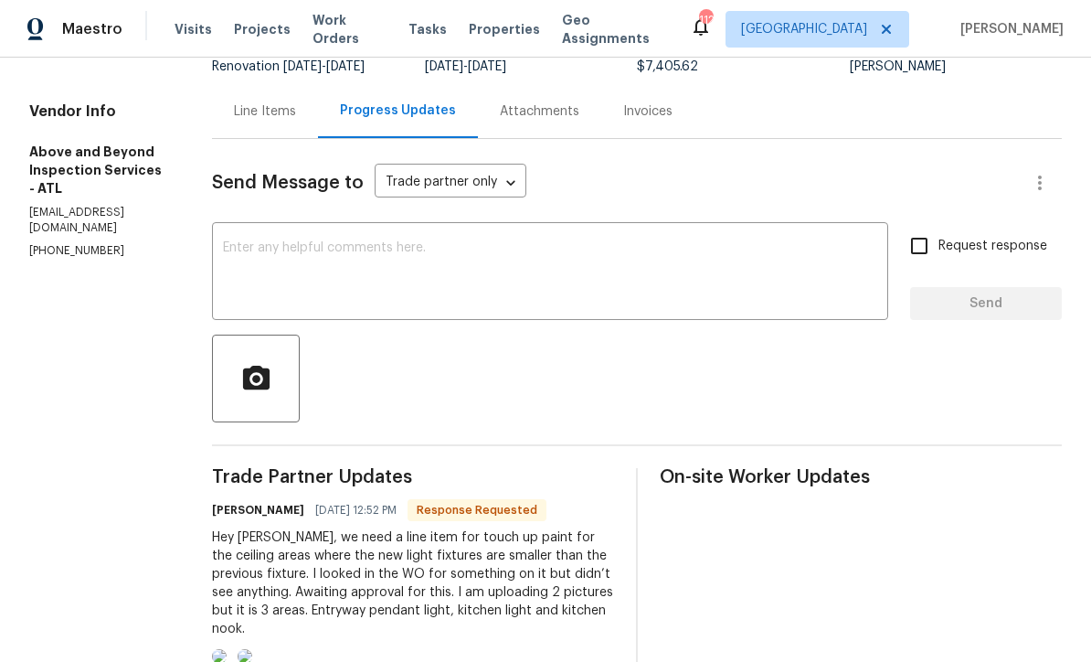
scroll to position [144, 0]
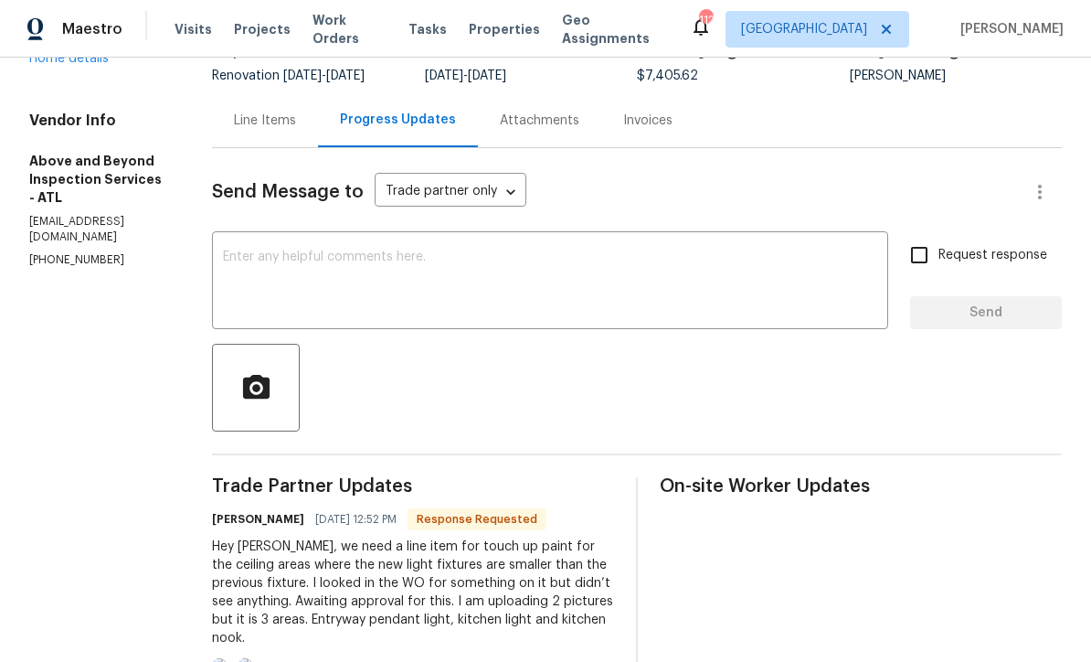
click at [303, 269] on textarea at bounding box center [550, 282] width 654 height 64
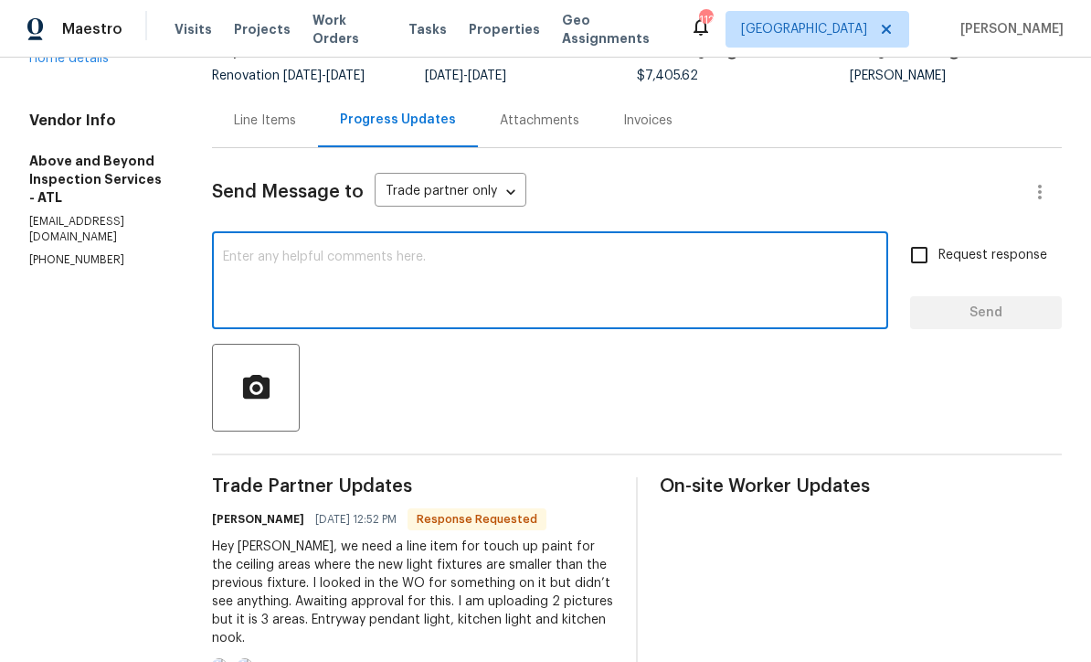
scroll to position [0, 0]
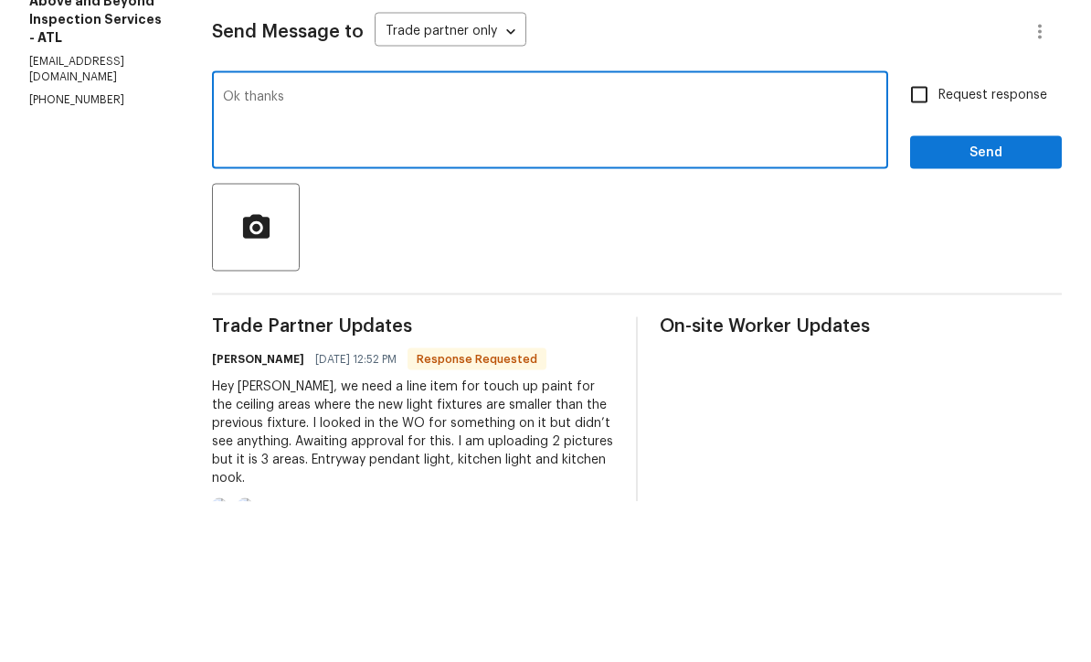
type textarea "Ok thanks"
click at [955, 302] on span "Send" at bounding box center [986, 313] width 122 height 23
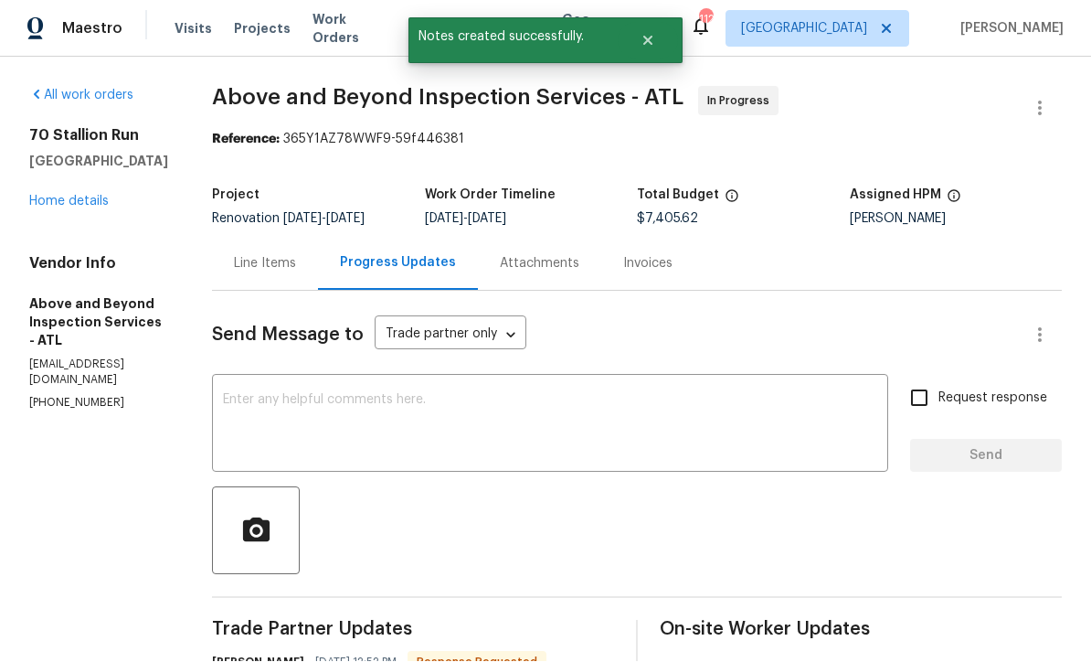
scroll to position [36, 0]
click at [296, 255] on div "Line Items" at bounding box center [265, 264] width 62 height 18
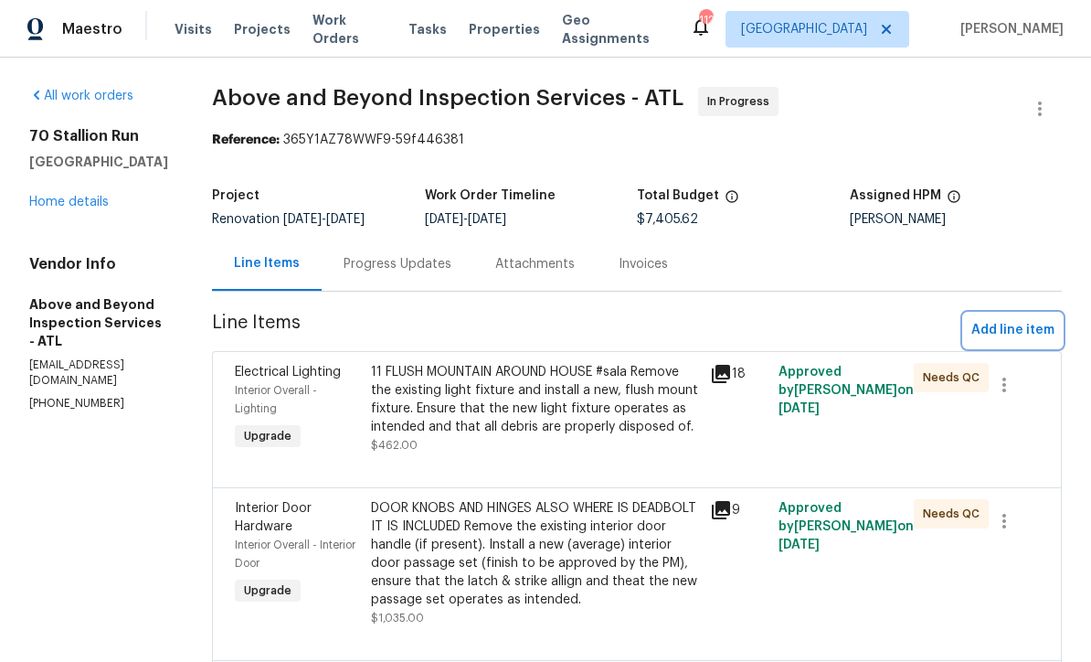
click at [1022, 319] on span "Add line item" at bounding box center [1013, 330] width 83 height 23
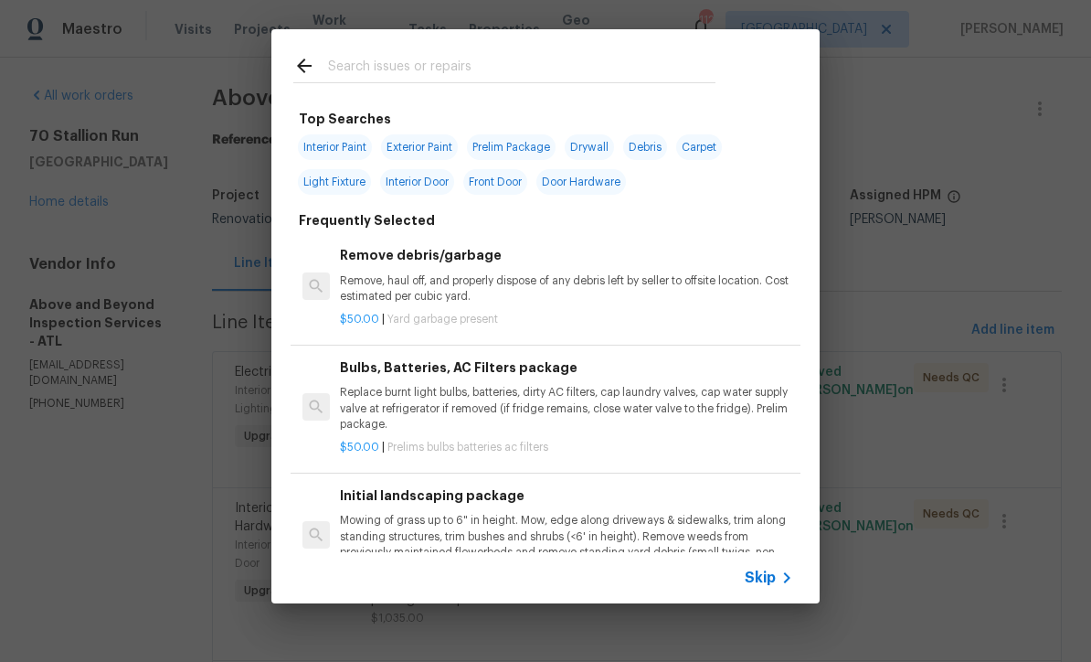
click at [775, 579] on span "Skip" at bounding box center [760, 578] width 31 height 18
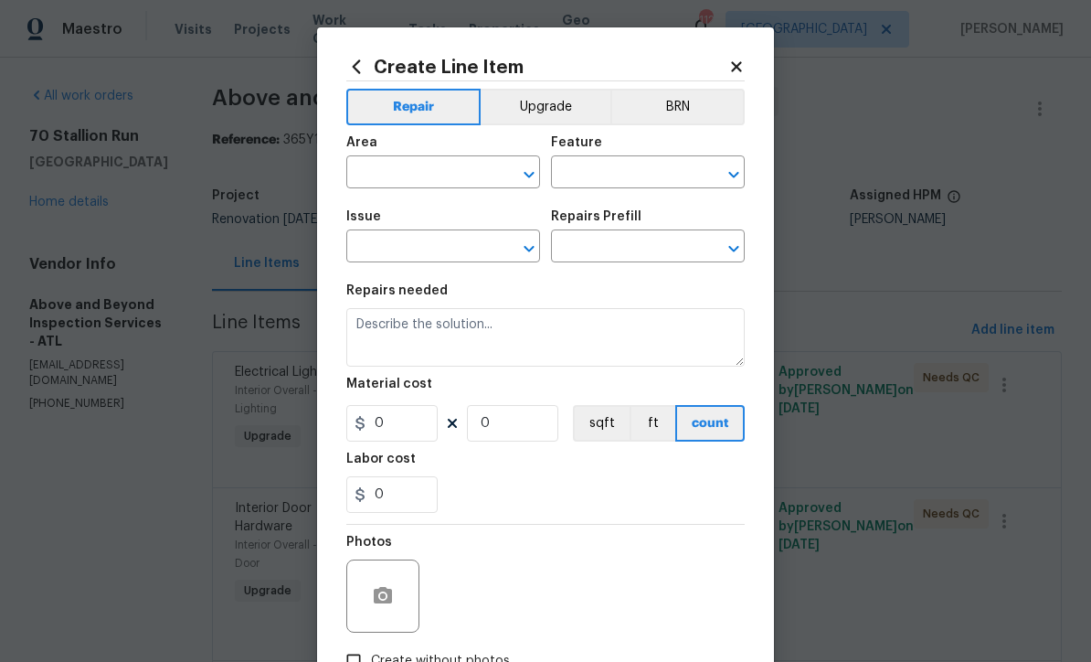
click at [378, 167] on input "text" at bounding box center [417, 174] width 143 height 28
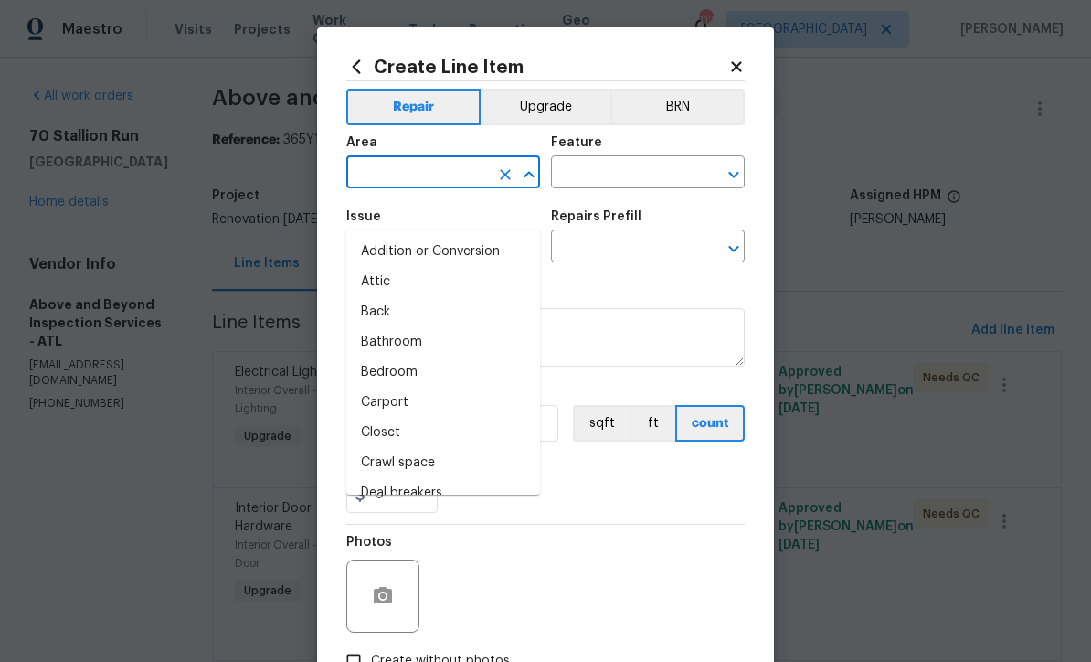
scroll to position [35, 0]
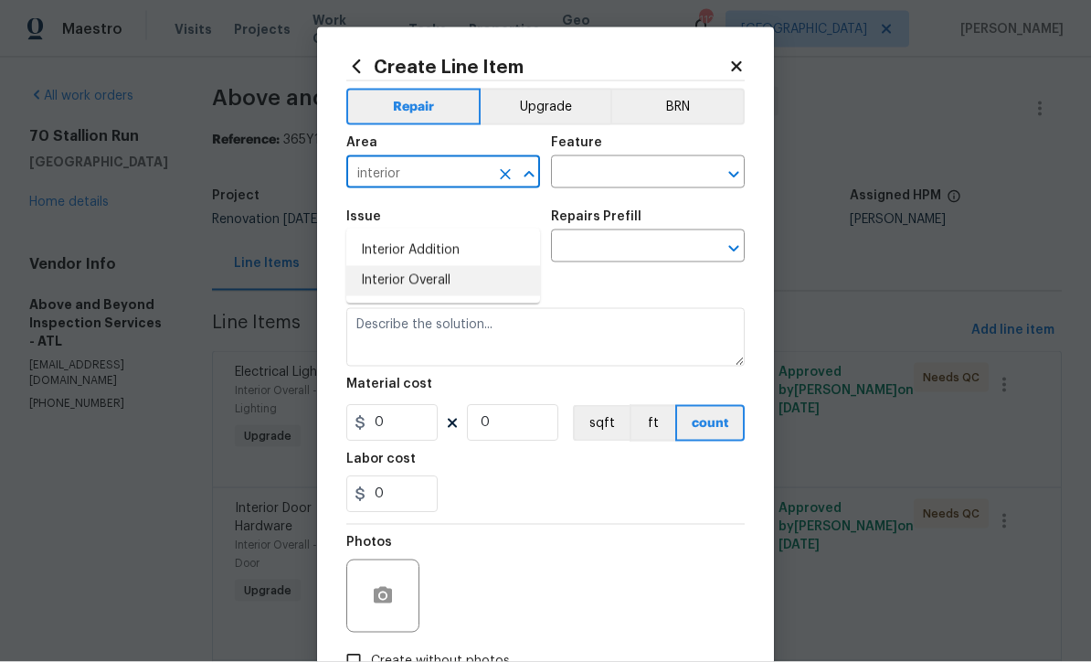
click at [390, 266] on li "Interior Overall" at bounding box center [443, 281] width 194 height 30
type input "Interior Overall"
click at [593, 171] on input "text" at bounding box center [622, 174] width 143 height 28
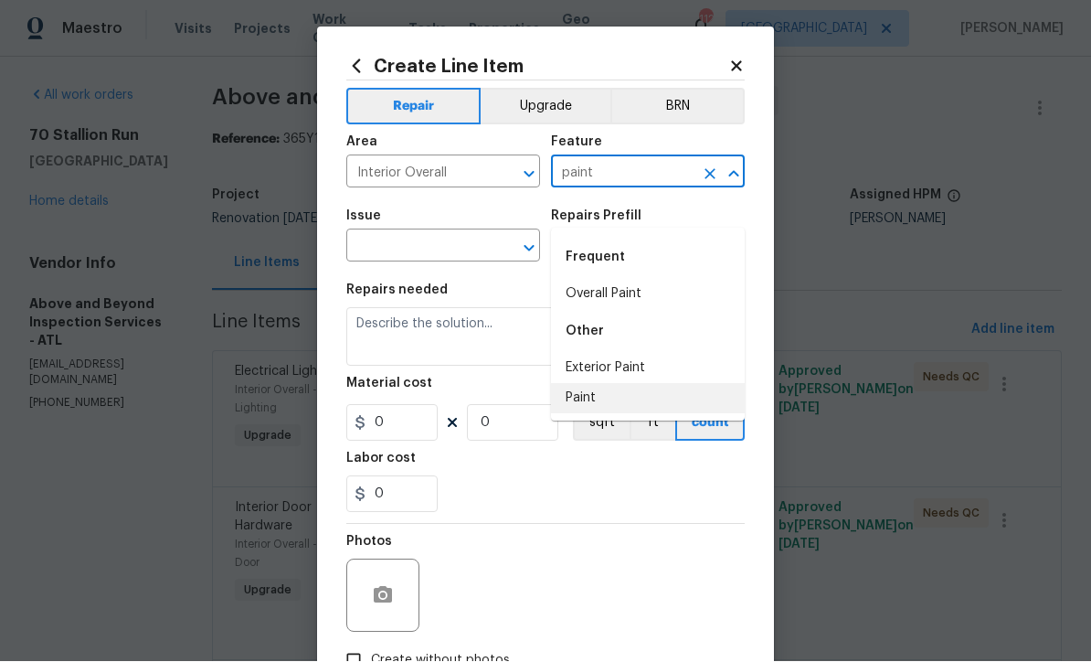
click at [578, 384] on li "Paint" at bounding box center [648, 399] width 194 height 30
type input "Paint"
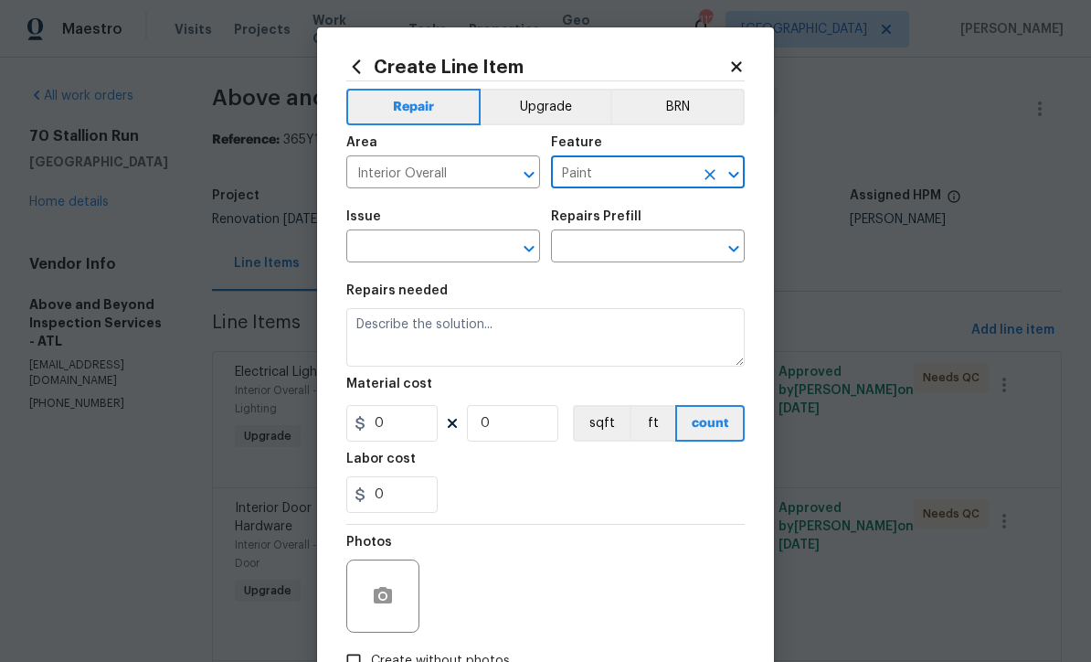
click at [388, 251] on input "text" at bounding box center [417, 248] width 143 height 28
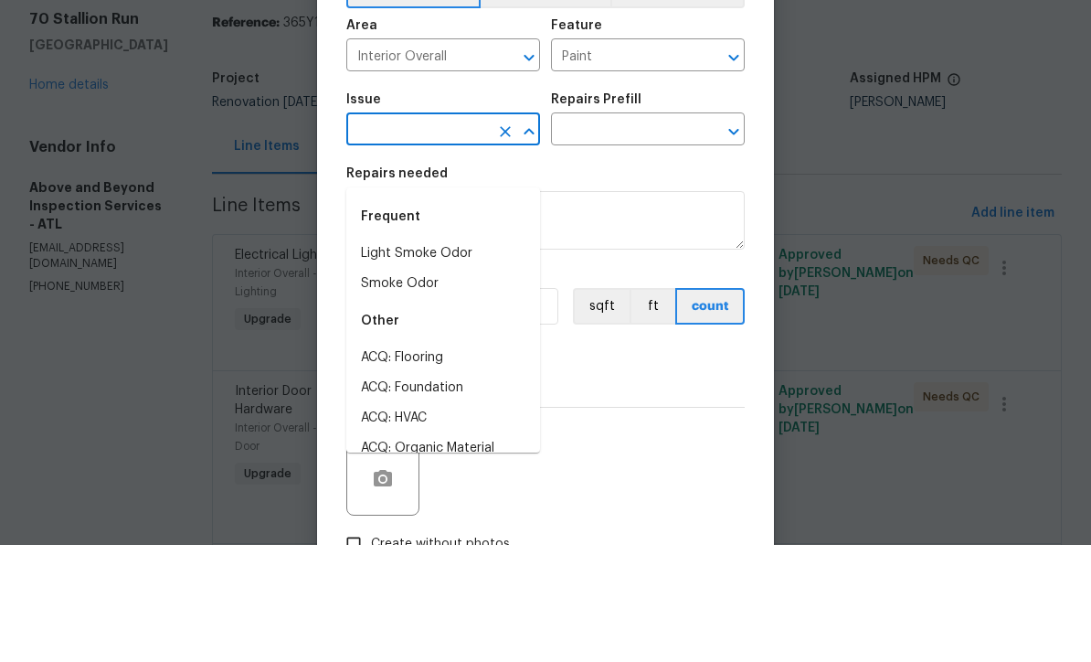
scroll to position [60, 0]
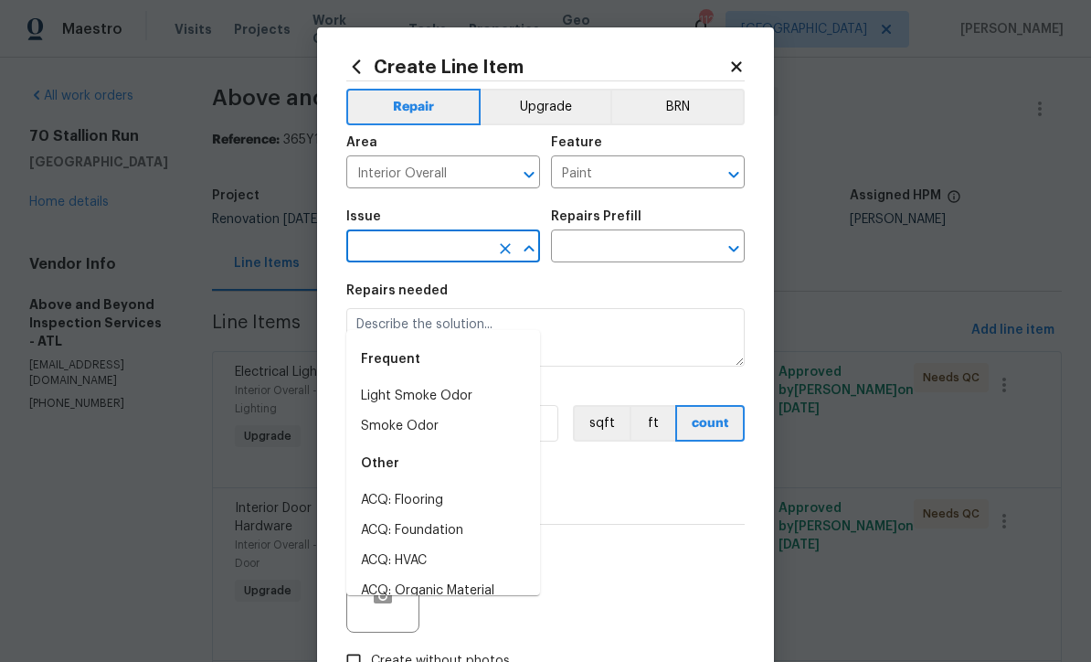
click at [374, 247] on input "text" at bounding box center [417, 248] width 143 height 28
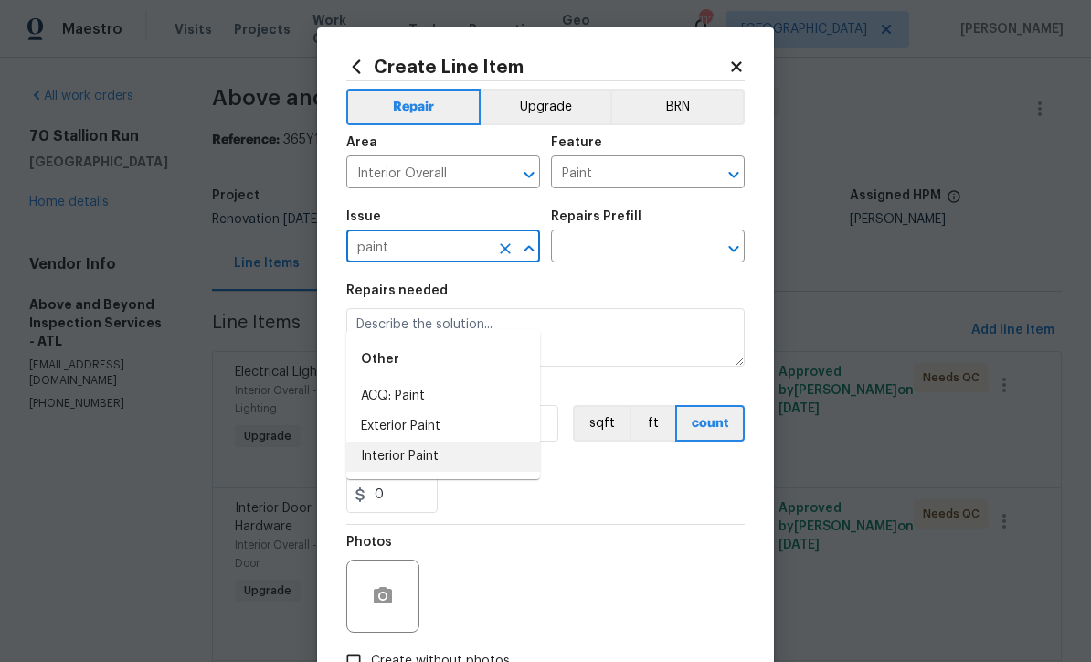
click at [398, 442] on li "Interior Paint" at bounding box center [443, 457] width 194 height 30
type input "Interior Paint"
click at [596, 247] on input "text" at bounding box center [622, 248] width 143 height 28
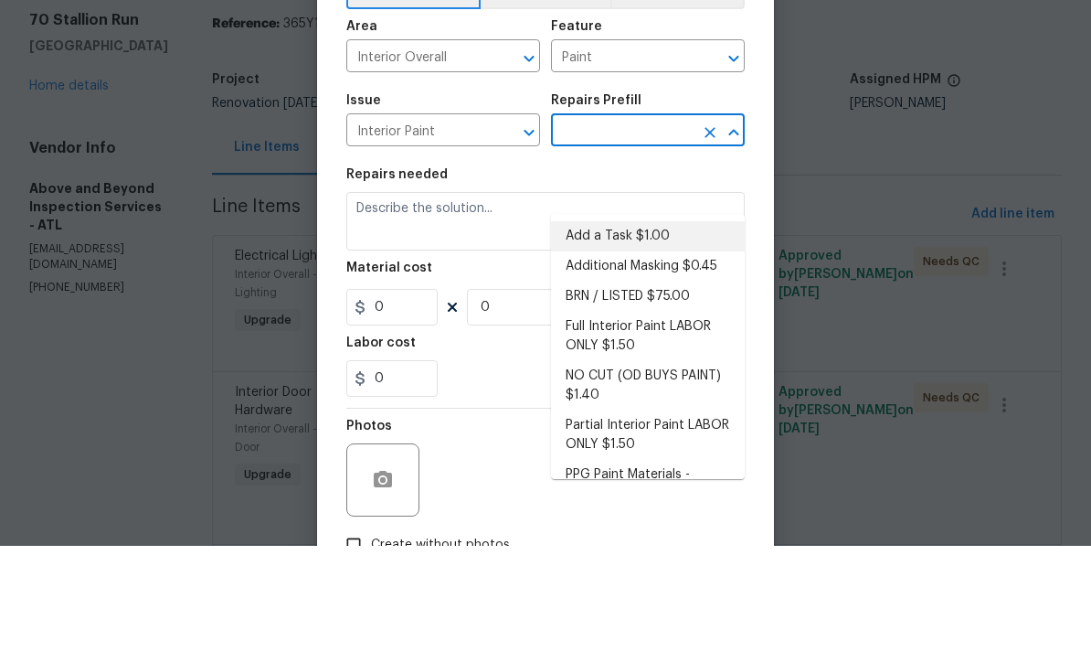
click at [612, 337] on li "Add a Task $1.00" at bounding box center [648, 352] width 194 height 30
type input "Add a Task $1.00"
type input "Overall Paint"
type textarea "HPM to detail"
type input "1"
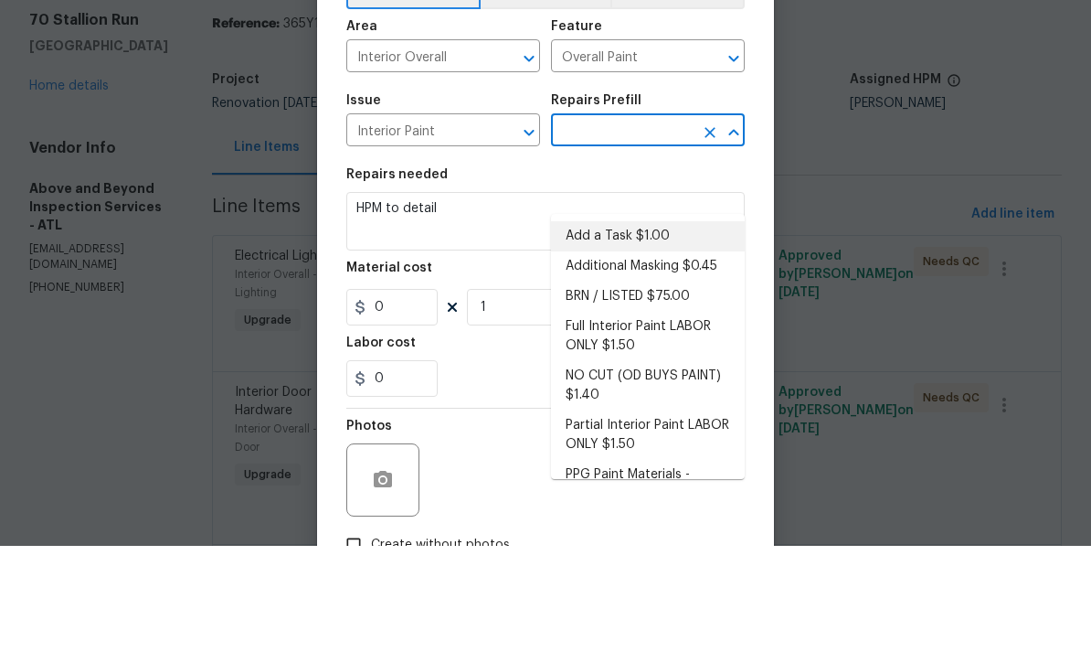
type input "Add a Task $1.00"
type input "1"
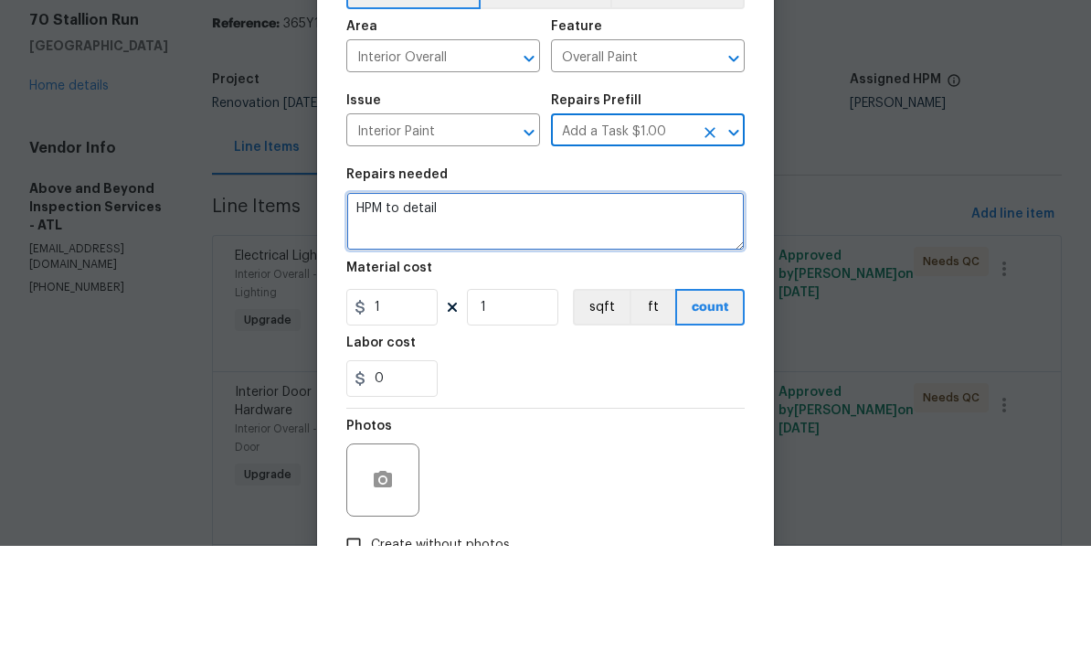
click at [487, 308] on textarea "HPM to detail" at bounding box center [545, 337] width 399 height 59
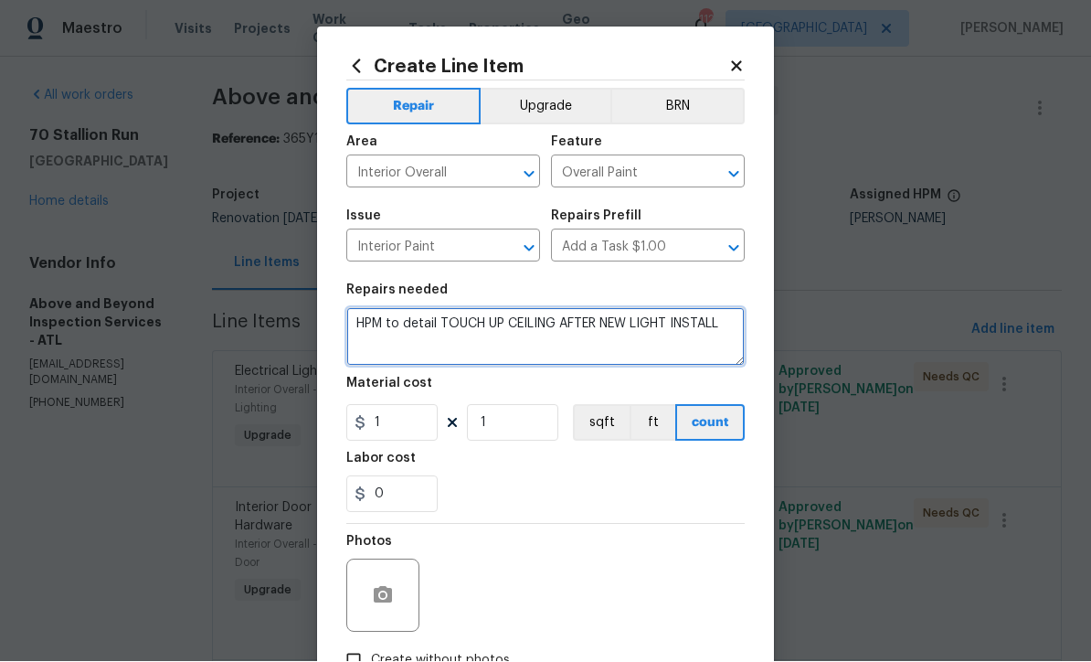
type textarea "HPM to detail TOUCH UP CEILING AFTER NEW LIGHT INSTALL"
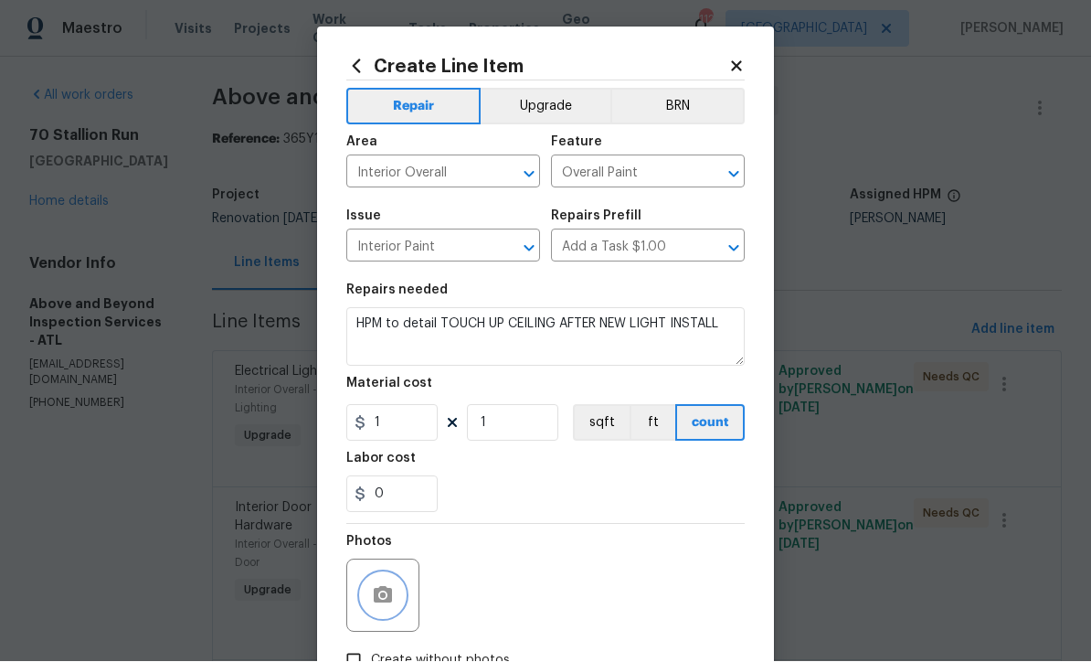
click at [365, 587] on button "button" at bounding box center [383, 596] width 44 height 44
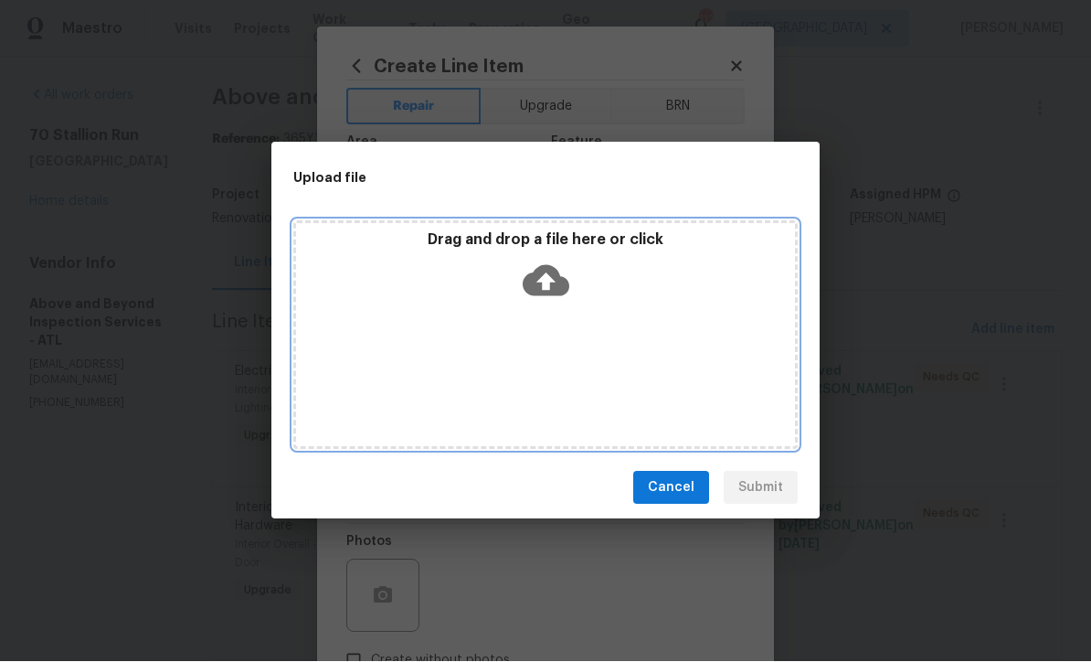
click at [548, 280] on icon at bounding box center [546, 281] width 47 height 47
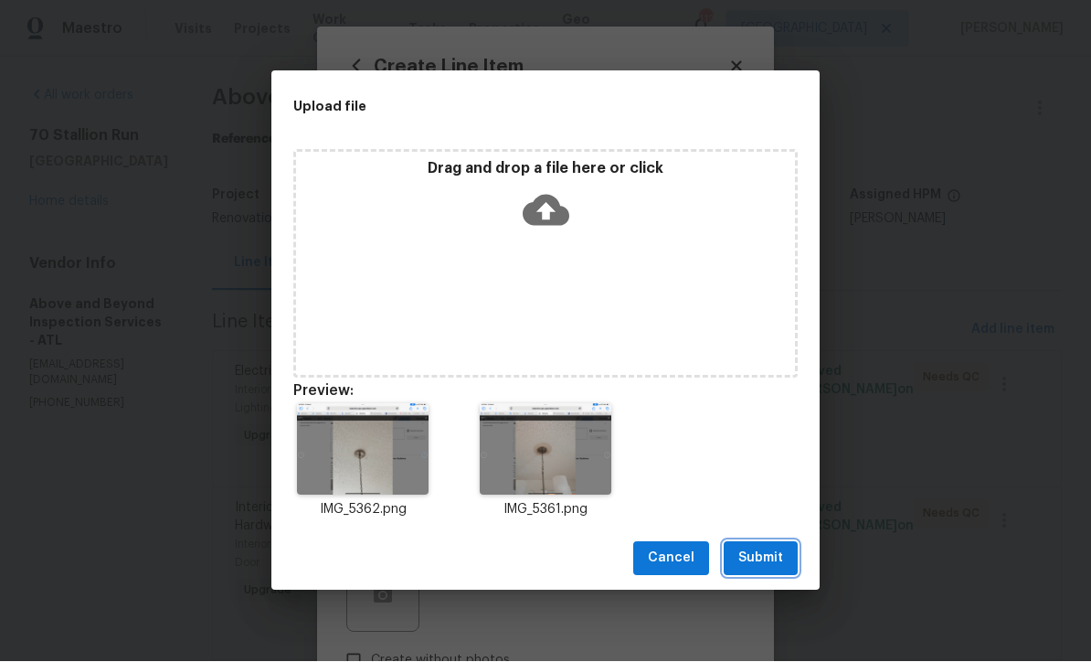
click at [768, 548] on span "Submit" at bounding box center [761, 559] width 45 height 23
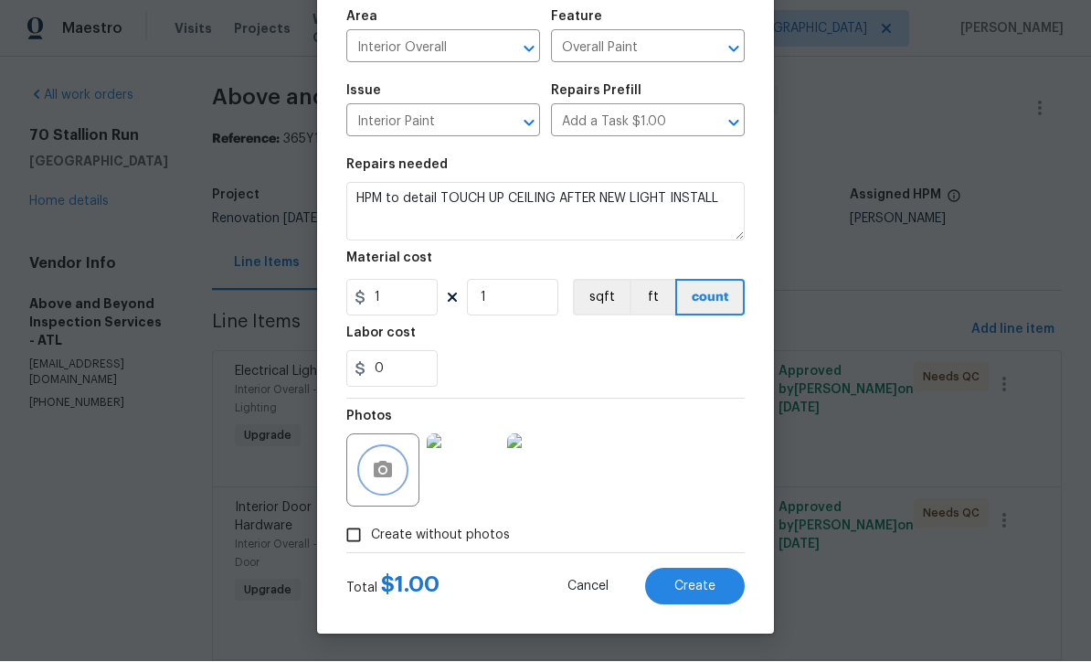
scroll to position [129, 0]
click at [391, 305] on input "1" at bounding box center [391, 298] width 91 height 37
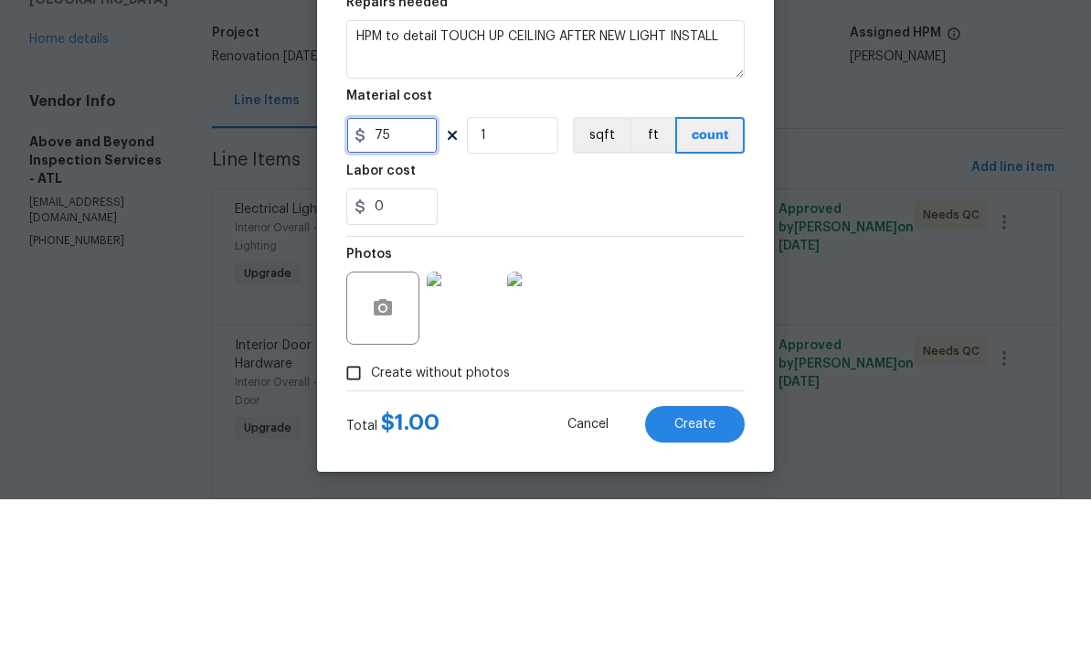
type input "75"
click at [516, 327] on div "Labor cost" at bounding box center [545, 339] width 399 height 24
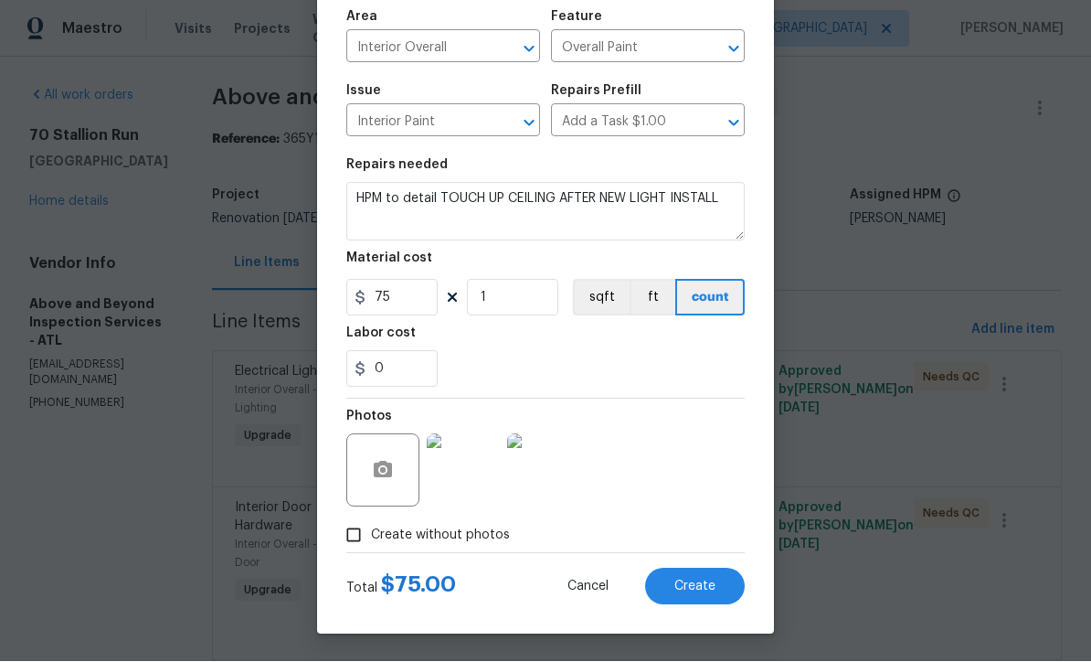
click at [701, 584] on span "Create" at bounding box center [695, 587] width 41 height 14
type input "0"
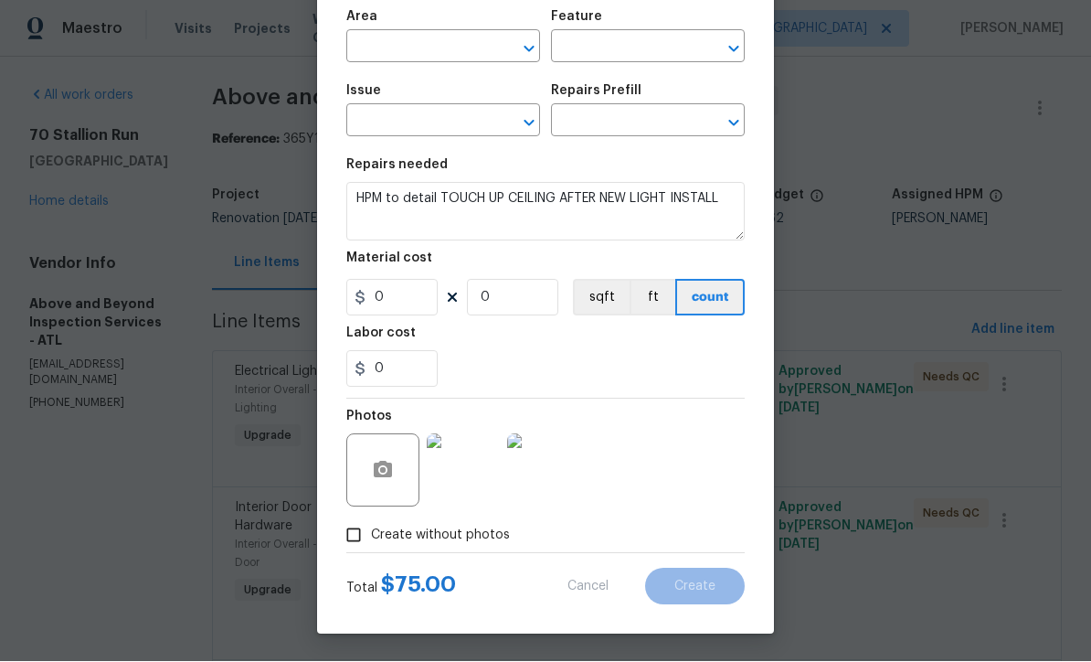
scroll to position [0, 0]
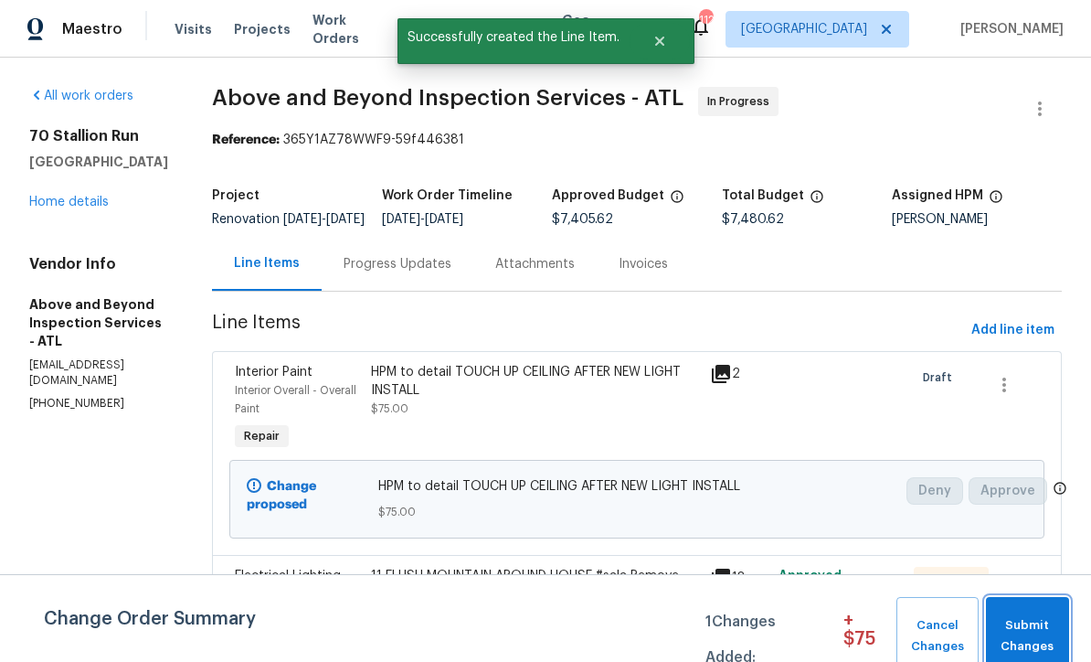
click at [1036, 612] on button "Submit Changes" at bounding box center [1027, 636] width 83 height 79
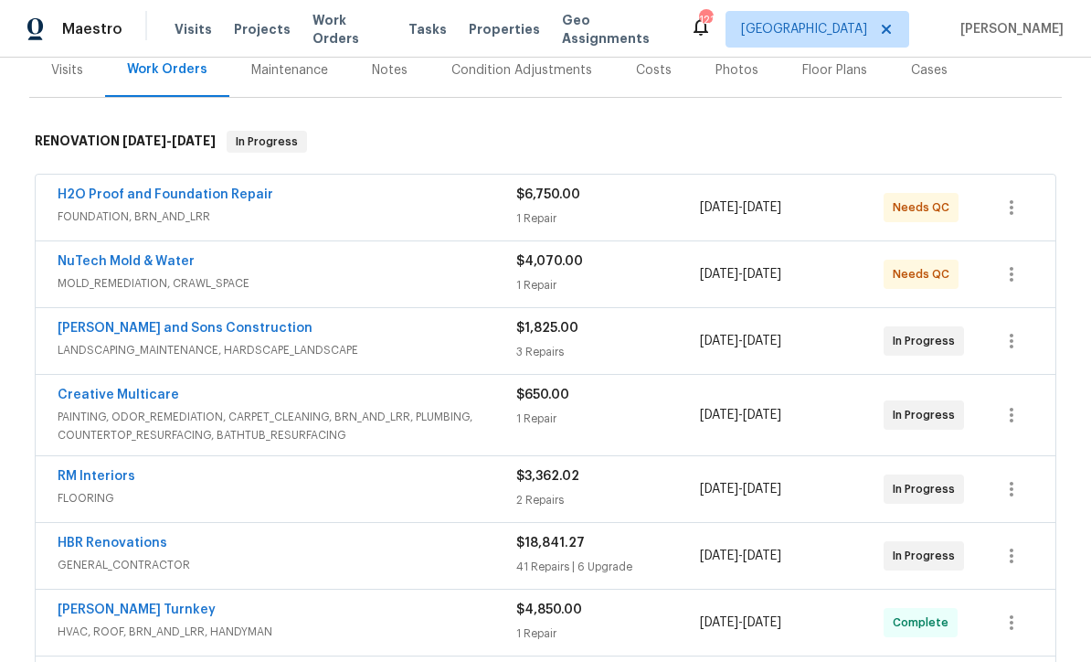
scroll to position [256, 0]
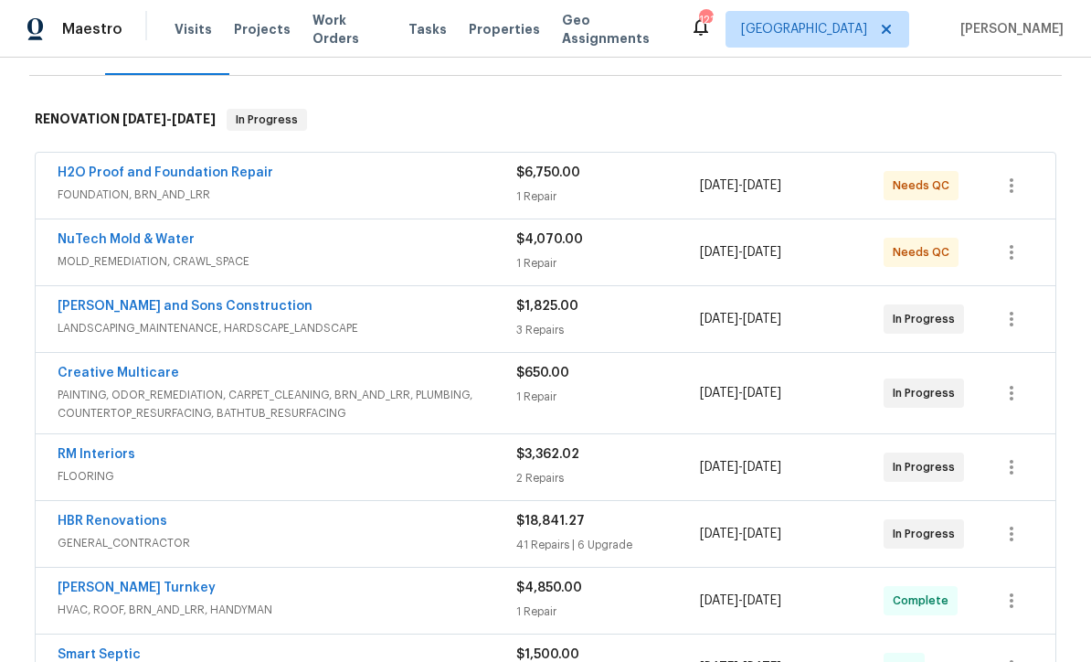
click at [80, 448] on link "RM Interiors" at bounding box center [97, 454] width 78 height 13
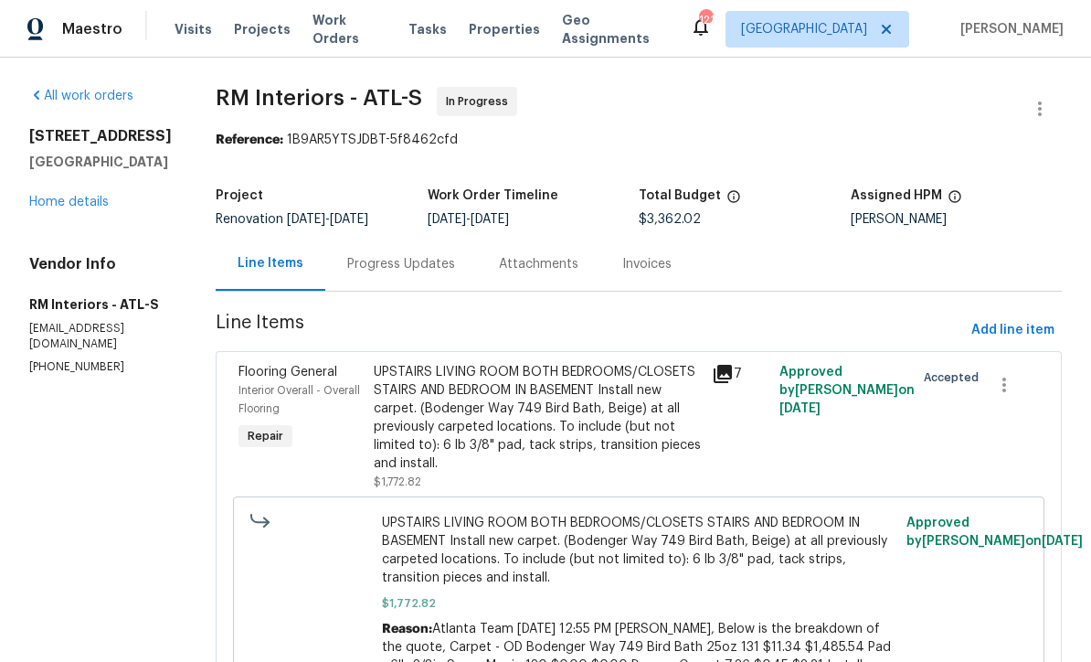
click at [368, 265] on div "Progress Updates" at bounding box center [401, 264] width 108 height 18
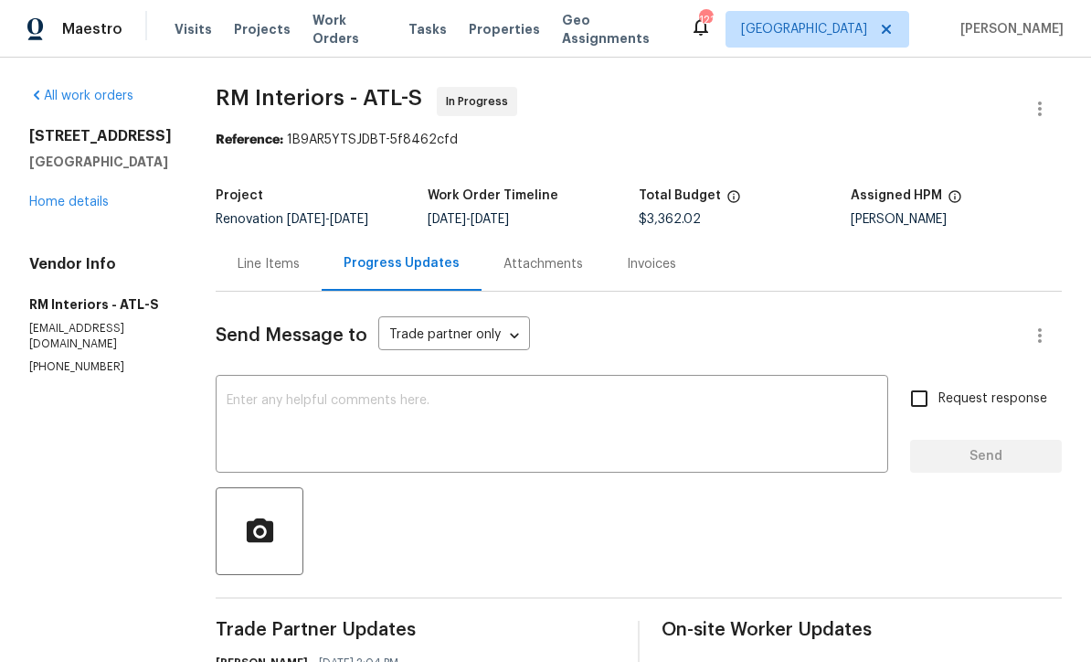
click at [61, 207] on link "Home details" at bounding box center [69, 202] width 80 height 13
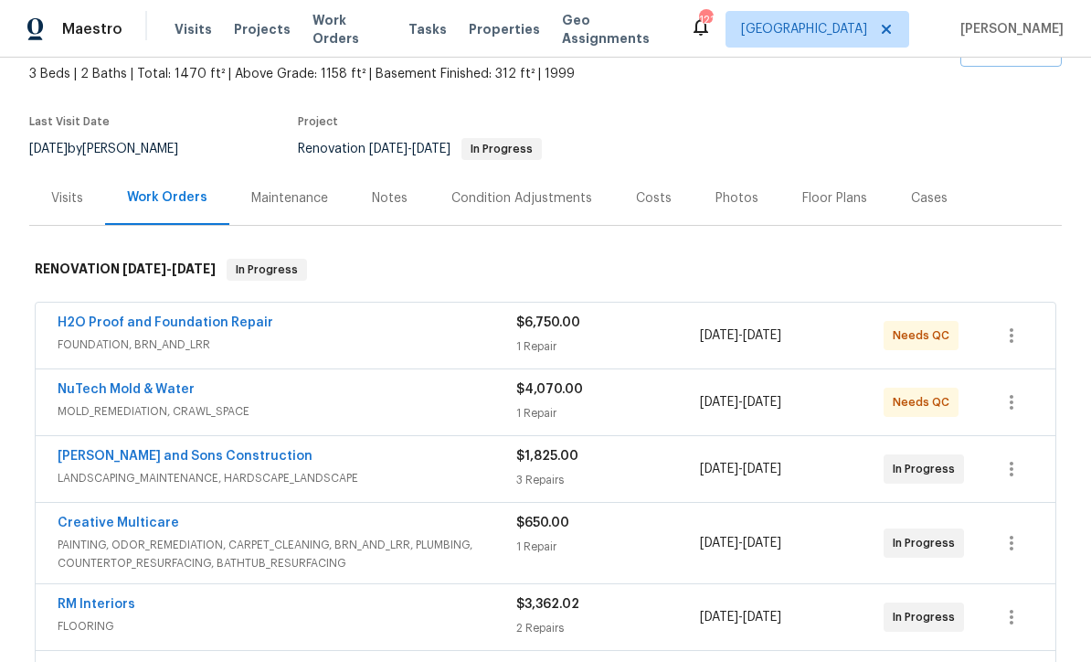
scroll to position [105, 0]
click at [114, 392] on link "NuTech Mold & Water" at bounding box center [126, 390] width 137 height 13
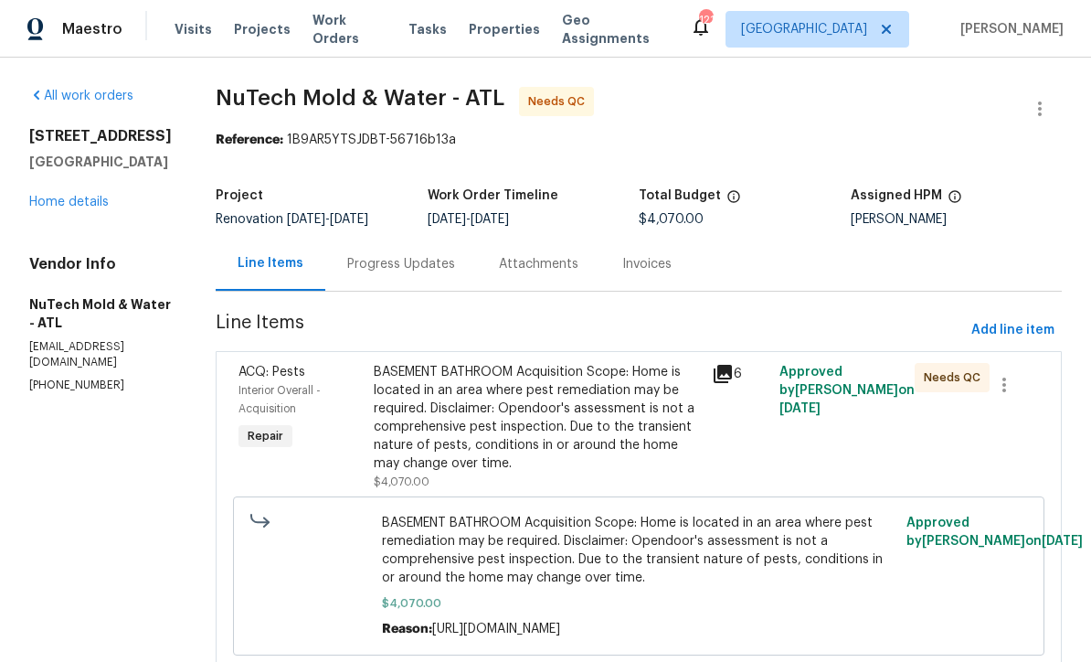
click at [364, 263] on div "Progress Updates" at bounding box center [401, 264] width 108 height 18
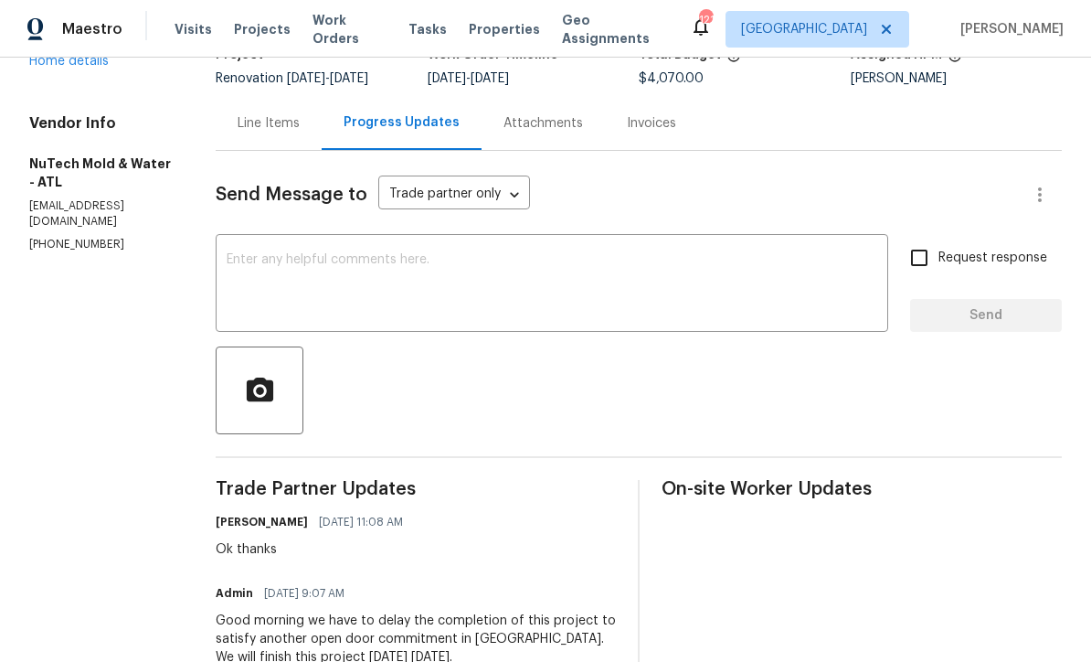
scroll to position [142, 0]
click at [227, 253] on textarea at bounding box center [552, 284] width 651 height 64
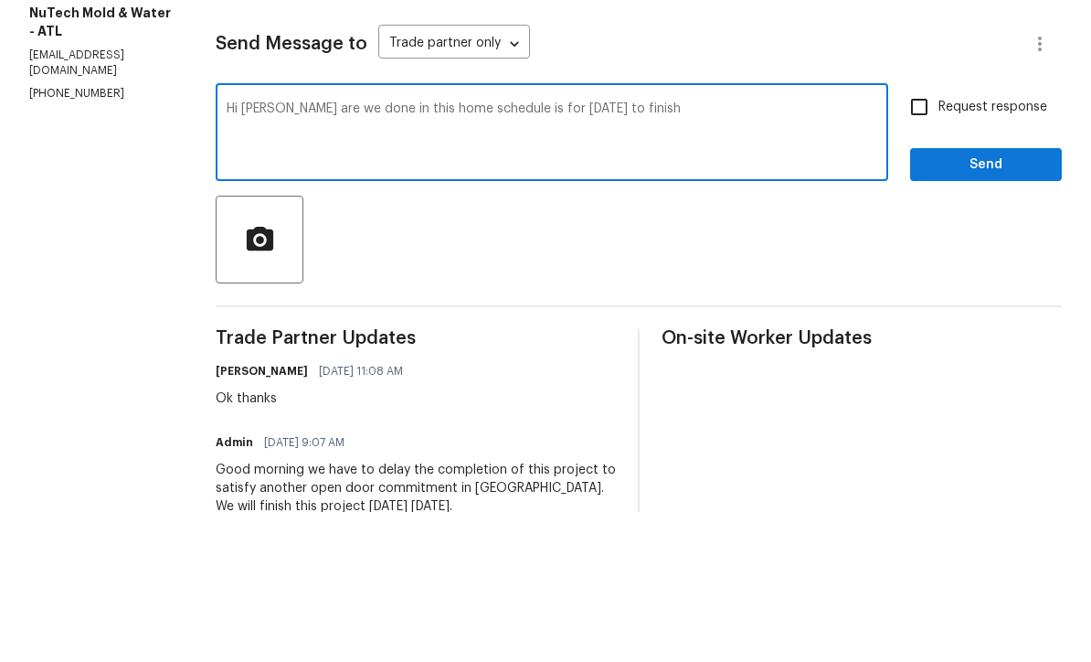
type textarea "Hi Chris are we done in this home schedule is for today to finish"
click at [920, 238] on input "Request response" at bounding box center [919, 257] width 38 height 38
checkbox input "true"
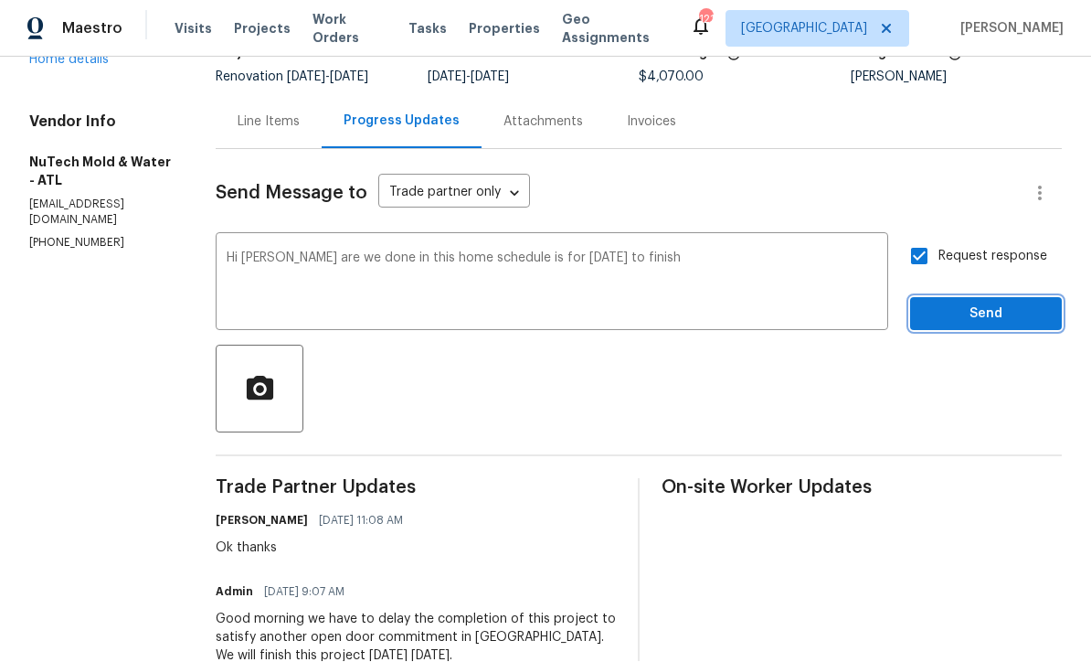
click at [974, 303] on span "Send" at bounding box center [986, 314] width 122 height 23
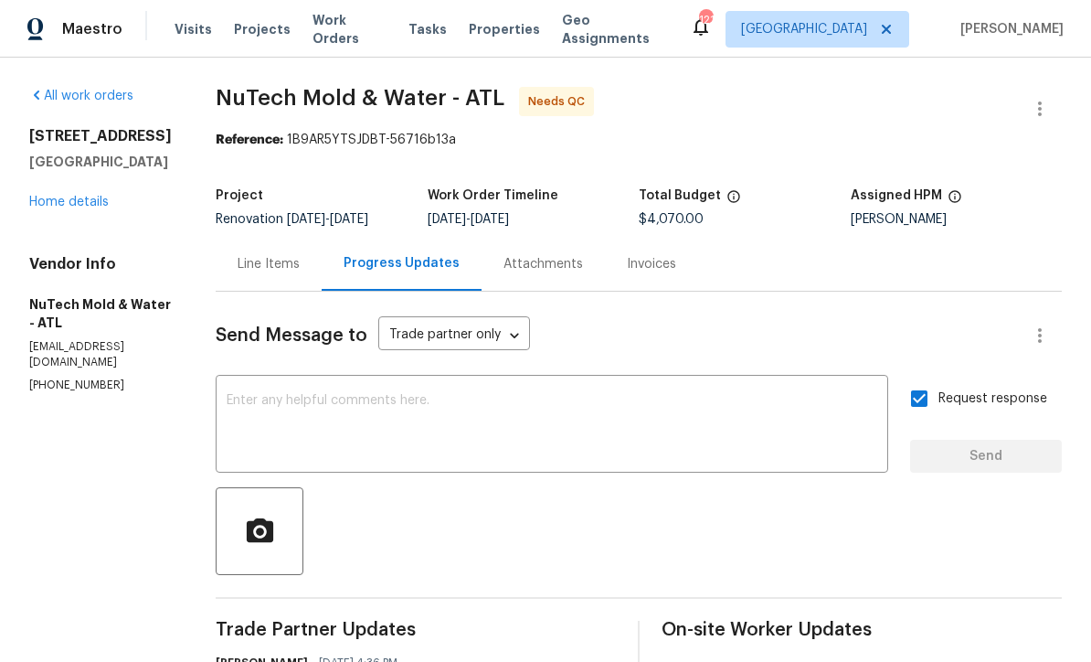
scroll to position [0, 0]
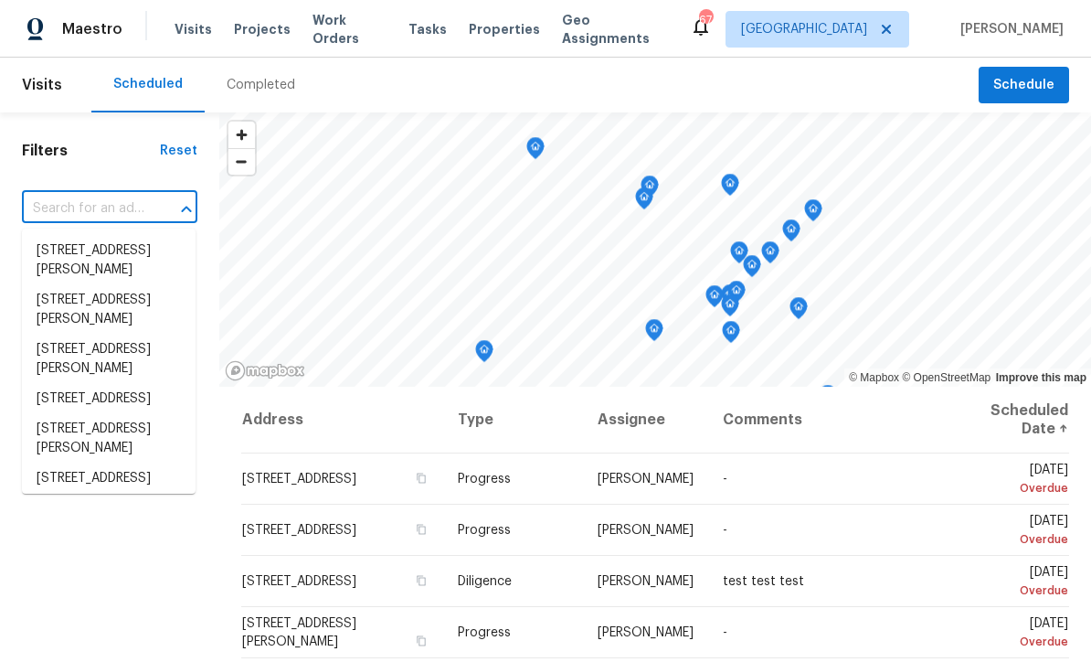
scroll to position [1, 0]
type input "[STREET_ADDRESS][PERSON_NAME]"
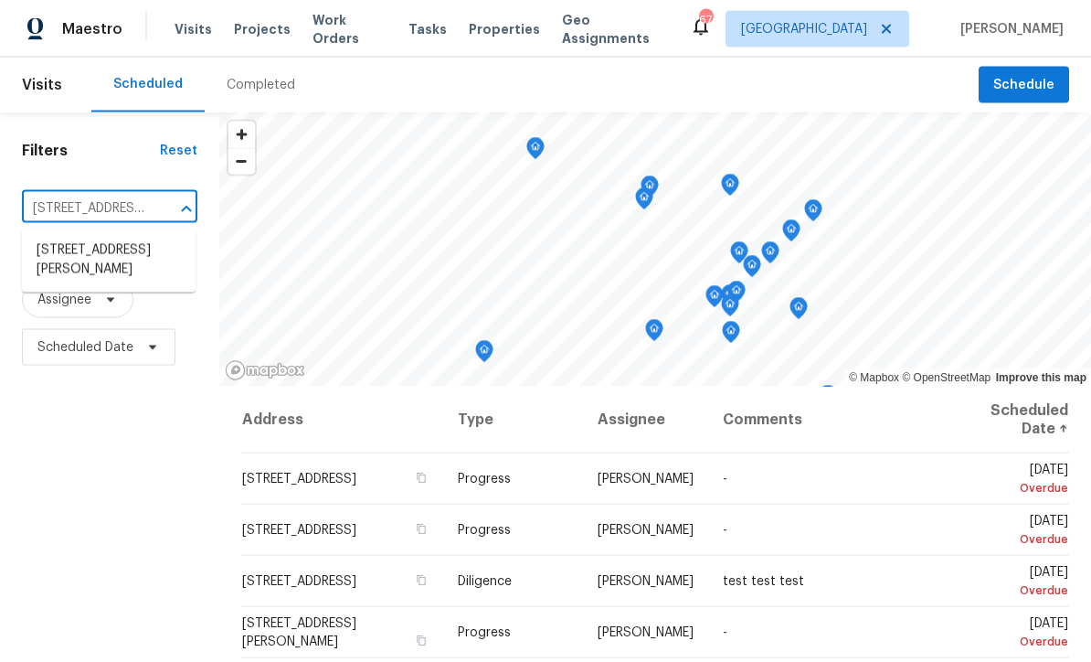
click at [76, 250] on li "[STREET_ADDRESS][PERSON_NAME]" at bounding box center [109, 260] width 174 height 49
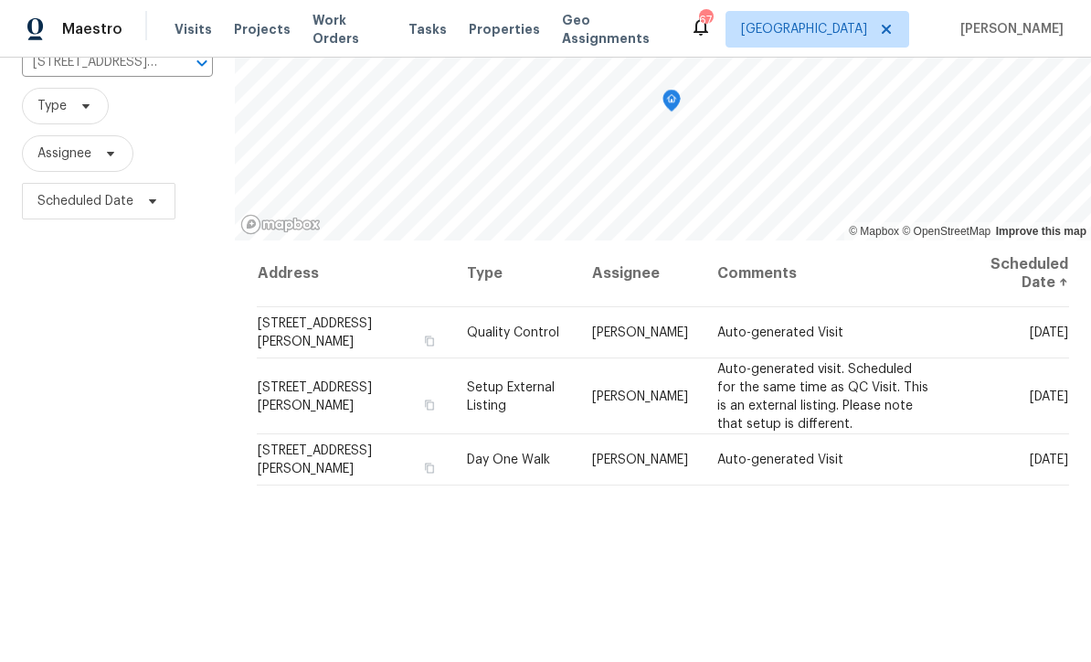
scroll to position [148, 0]
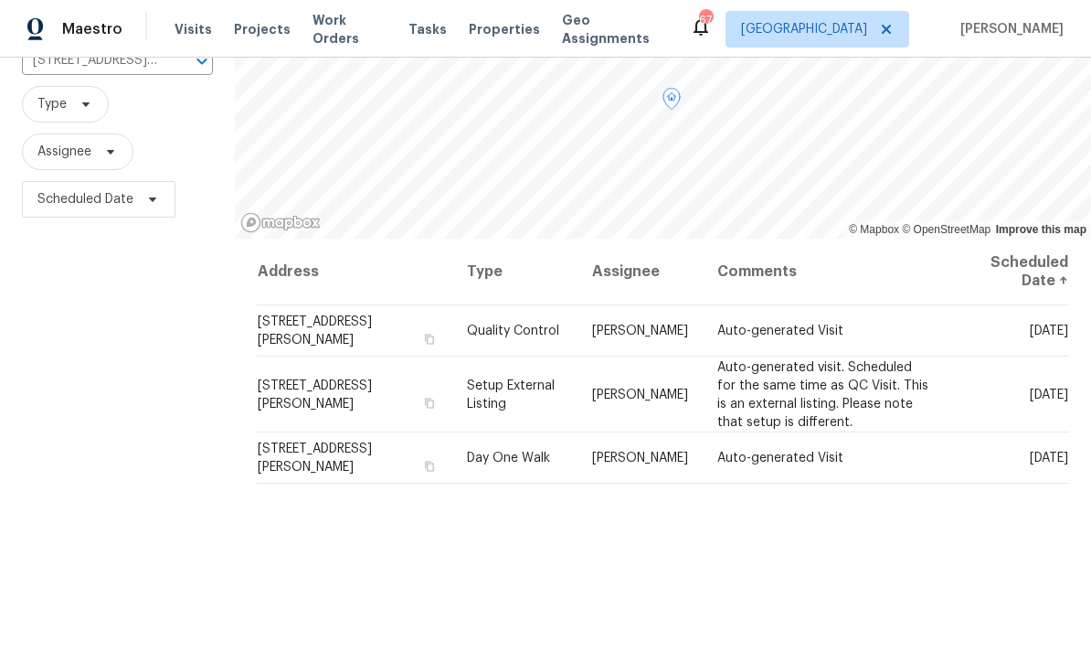
click at [0, 0] on span at bounding box center [0, 0] width 0 height 0
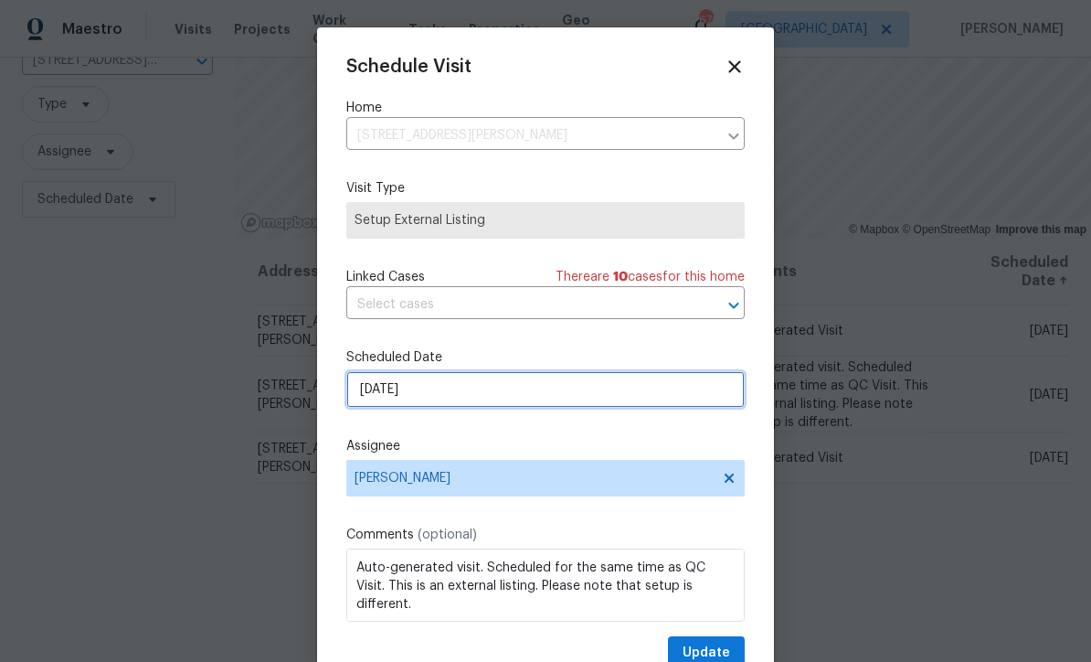
click at [397, 390] on input "[DATE]" at bounding box center [545, 389] width 399 height 37
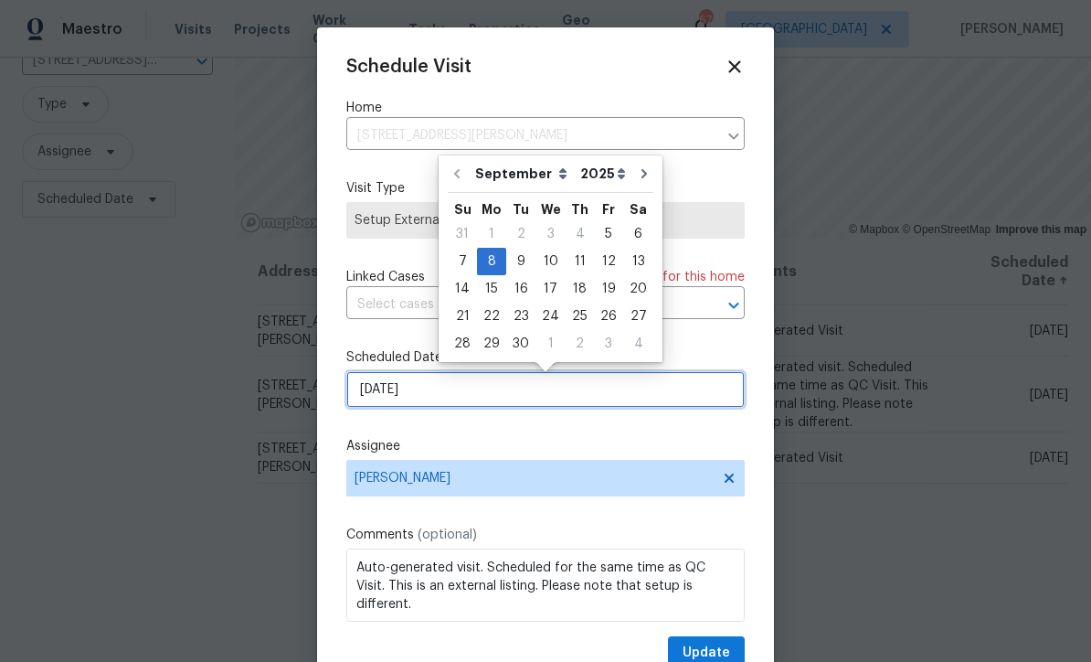
scroll to position [0, 0]
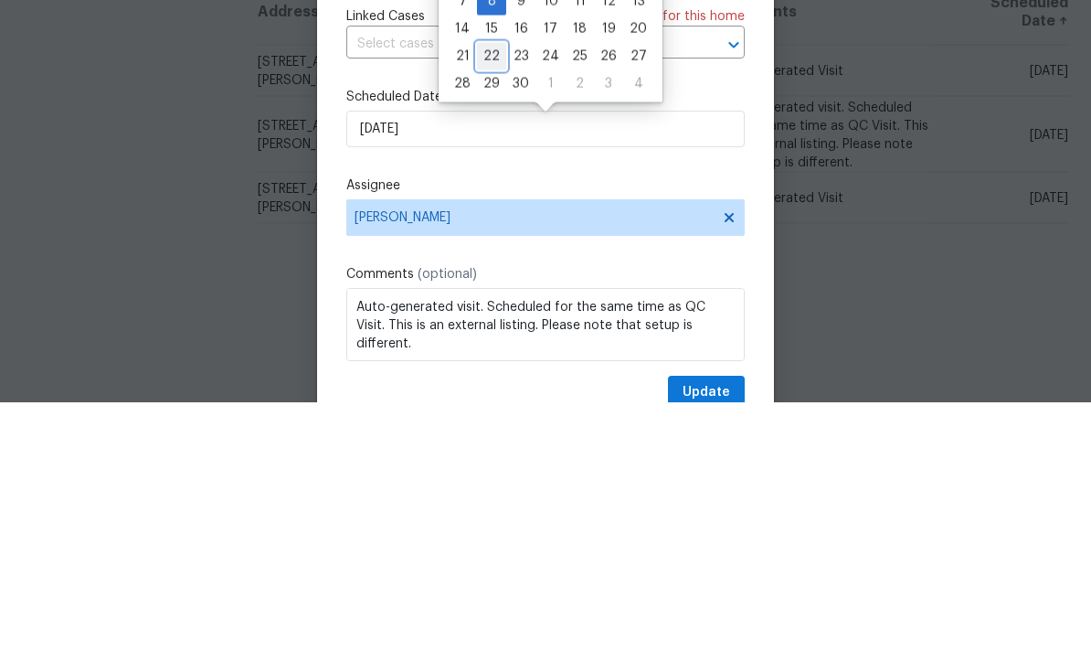
click at [477, 303] on div "22" at bounding box center [491, 316] width 29 height 26
type input "[DATE]"
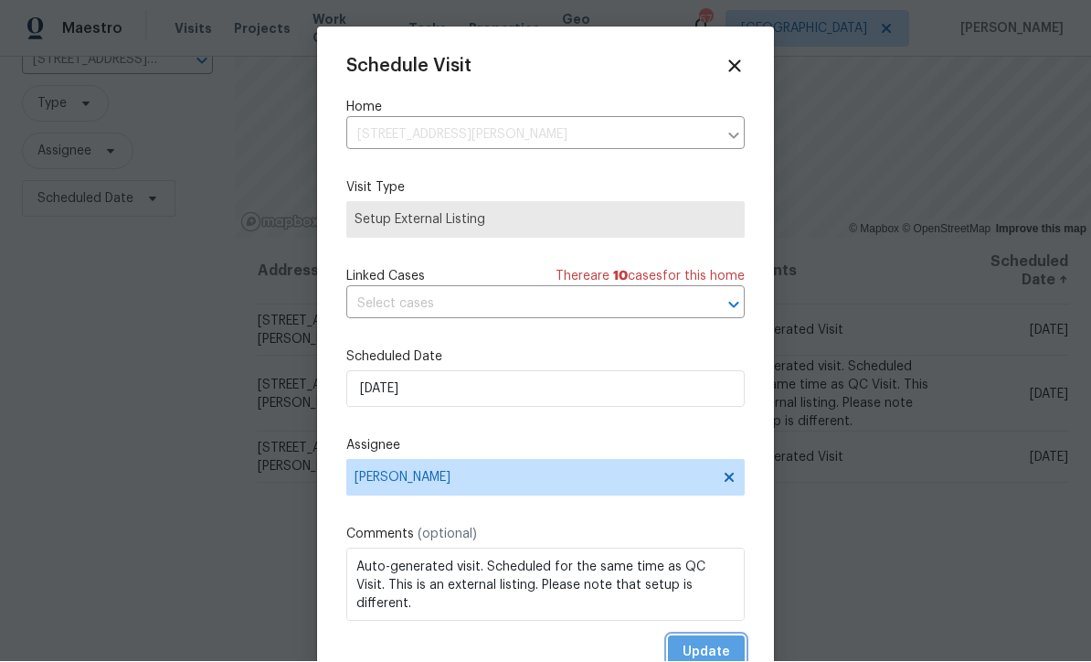
click at [707, 642] on button "Update" at bounding box center [706, 653] width 77 height 34
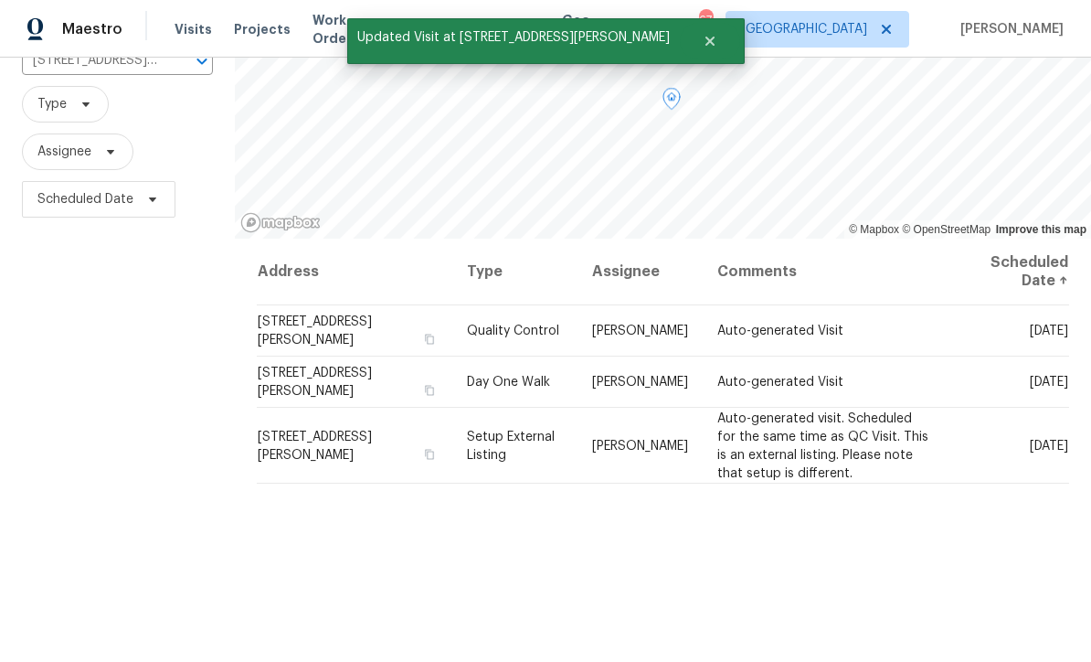
click at [0, 0] on icon at bounding box center [0, 0] width 0 height 0
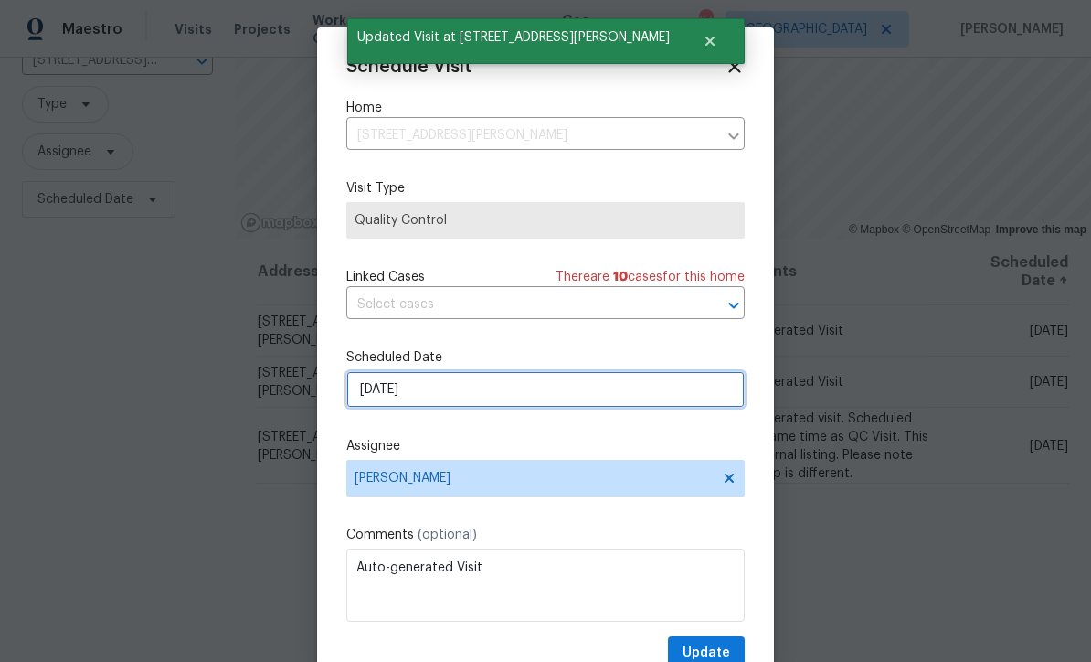
click at [388, 388] on input "9/8/2025" at bounding box center [545, 389] width 399 height 37
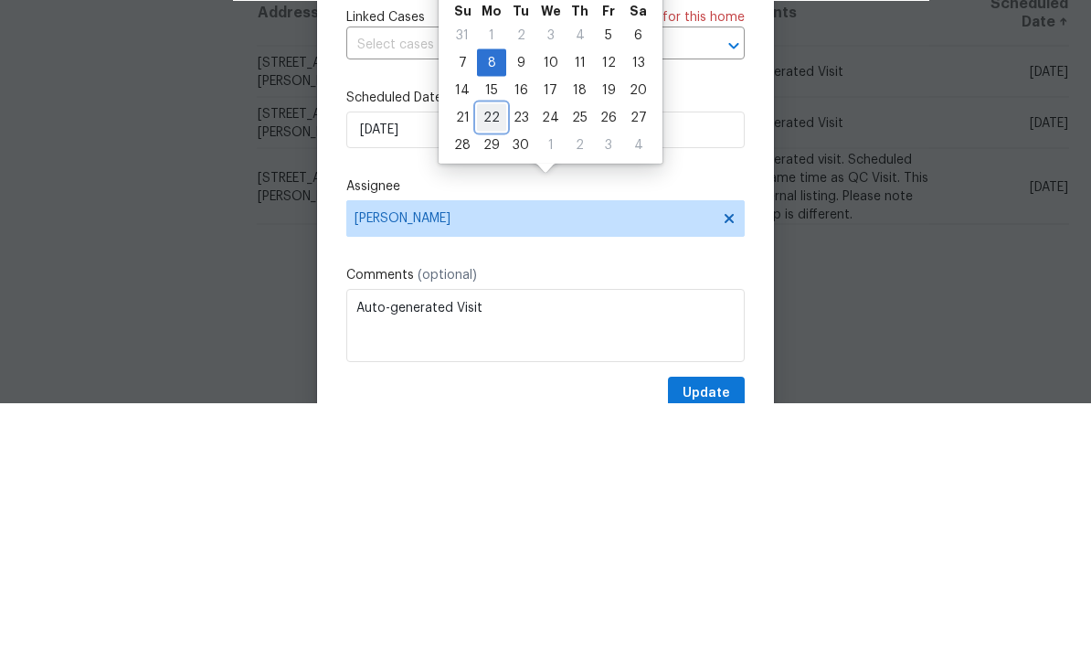
click at [491, 364] on div "22" at bounding box center [491, 377] width 29 height 26
type input "9/22/2025"
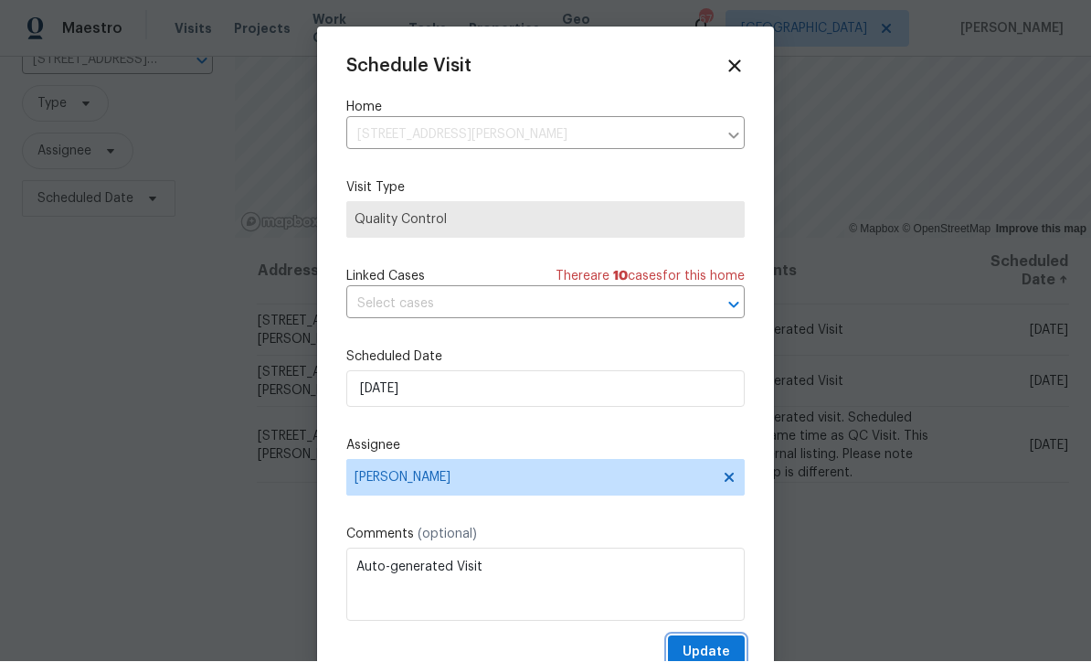
click at [700, 641] on button "Update" at bounding box center [706, 653] width 77 height 34
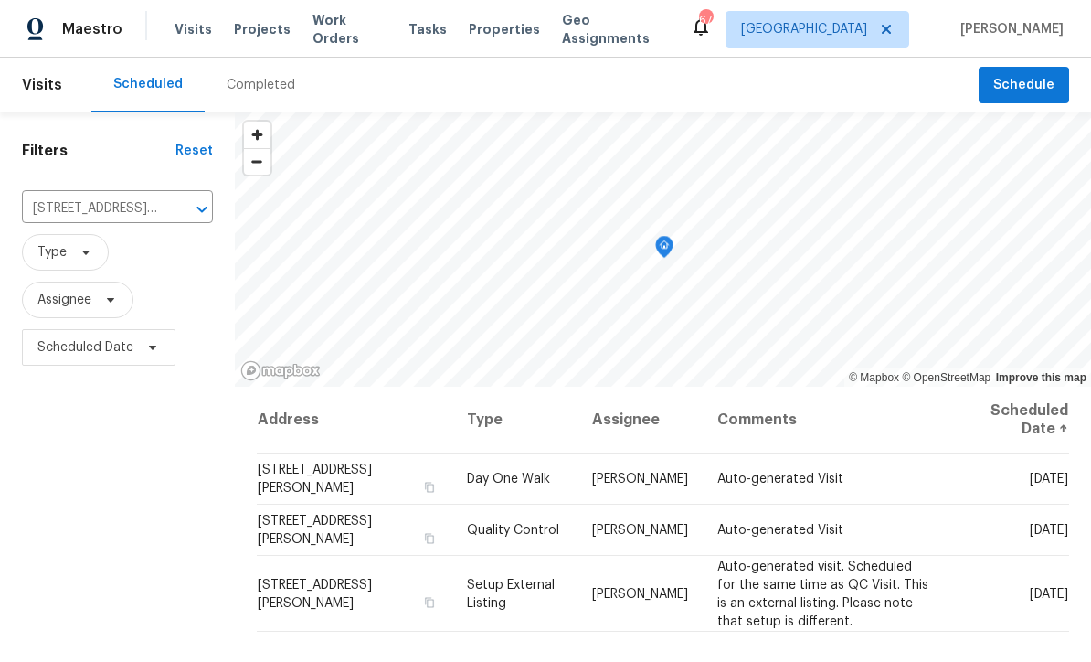
scroll to position [0, 0]
click at [174, 208] on icon "Clear" at bounding box center [178, 209] width 11 height 11
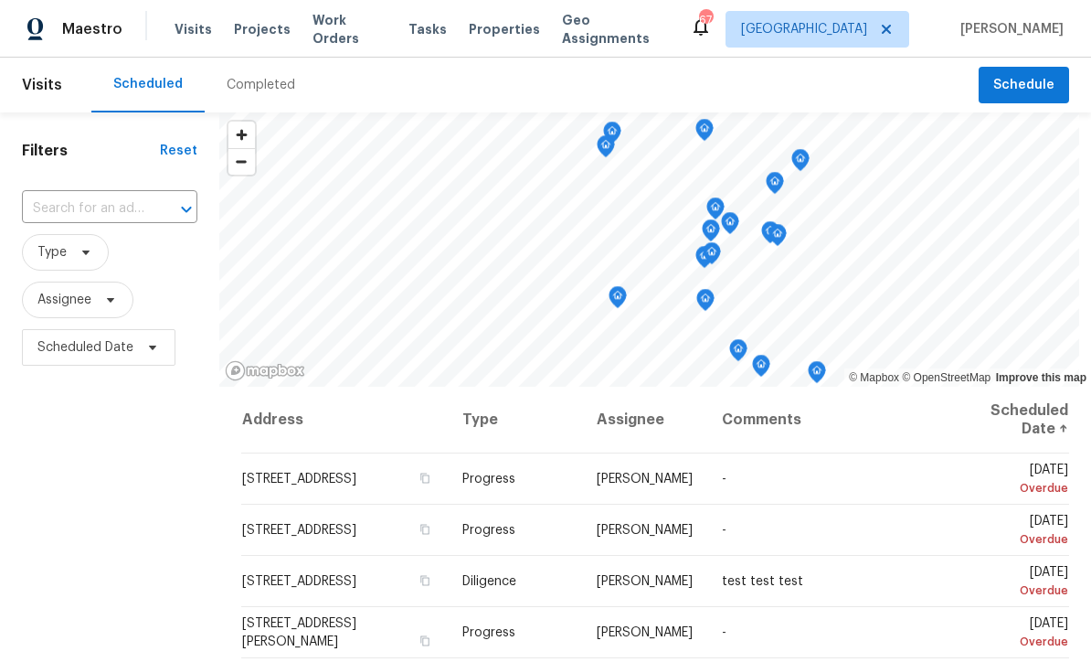
click at [72, 203] on input "text" at bounding box center [84, 209] width 124 height 28
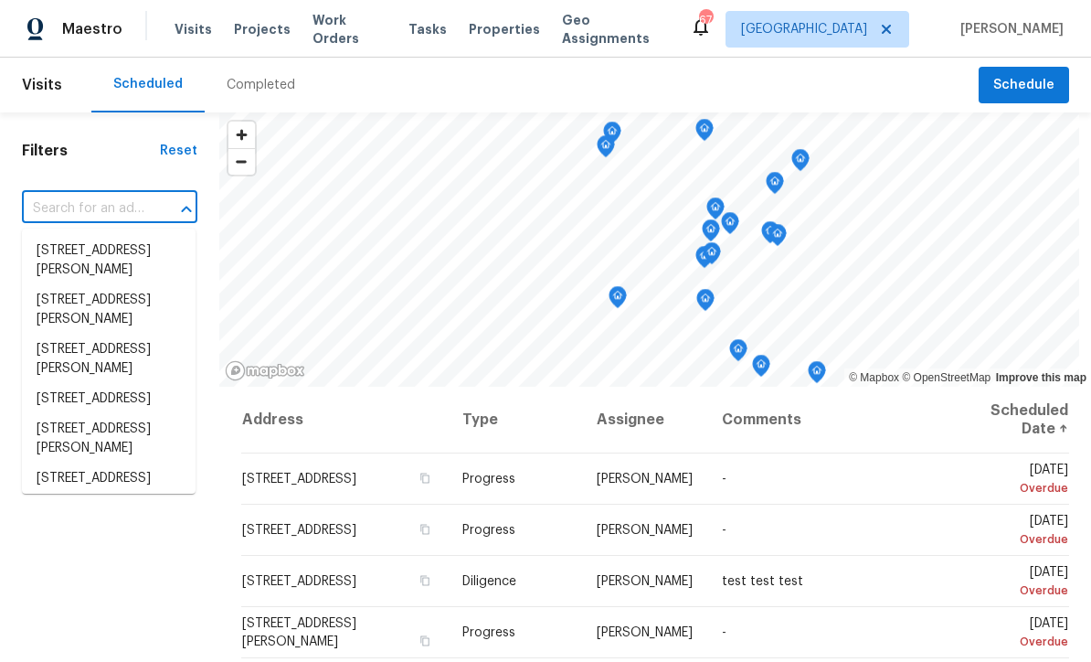
click at [60, 203] on input "text" at bounding box center [84, 209] width 124 height 28
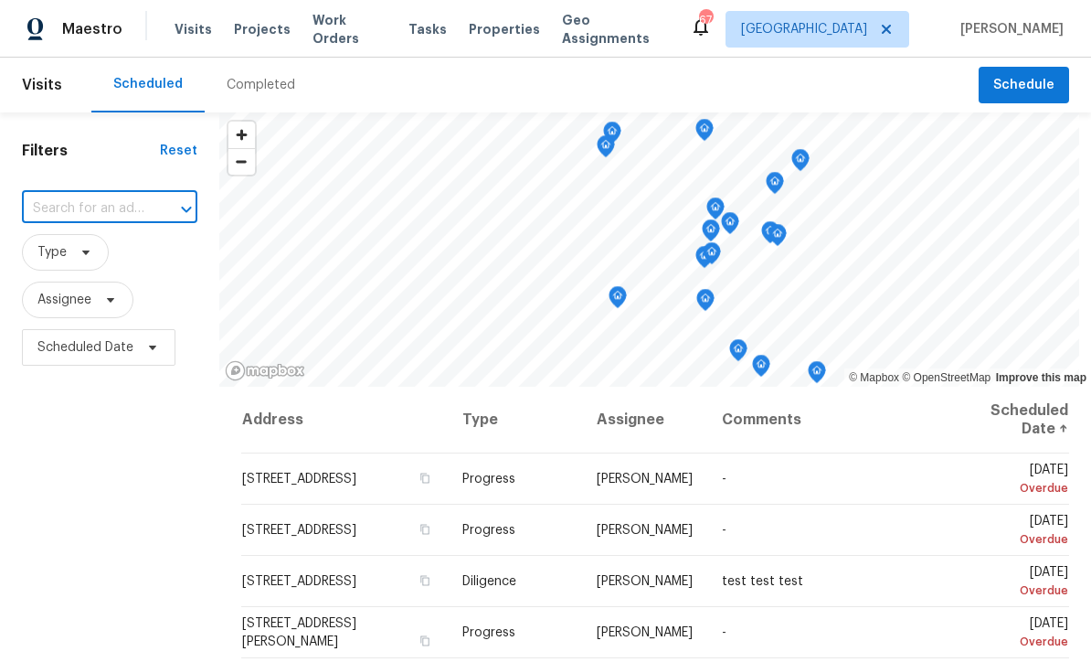
paste input "132 Highland Dr, Rockmart, GA 30153"
type input "132 Highland Dr, Rockmart, GA 30153"
click at [68, 254] on li "132 Highland Dr, Rockmart, GA 30153" at bounding box center [109, 251] width 174 height 30
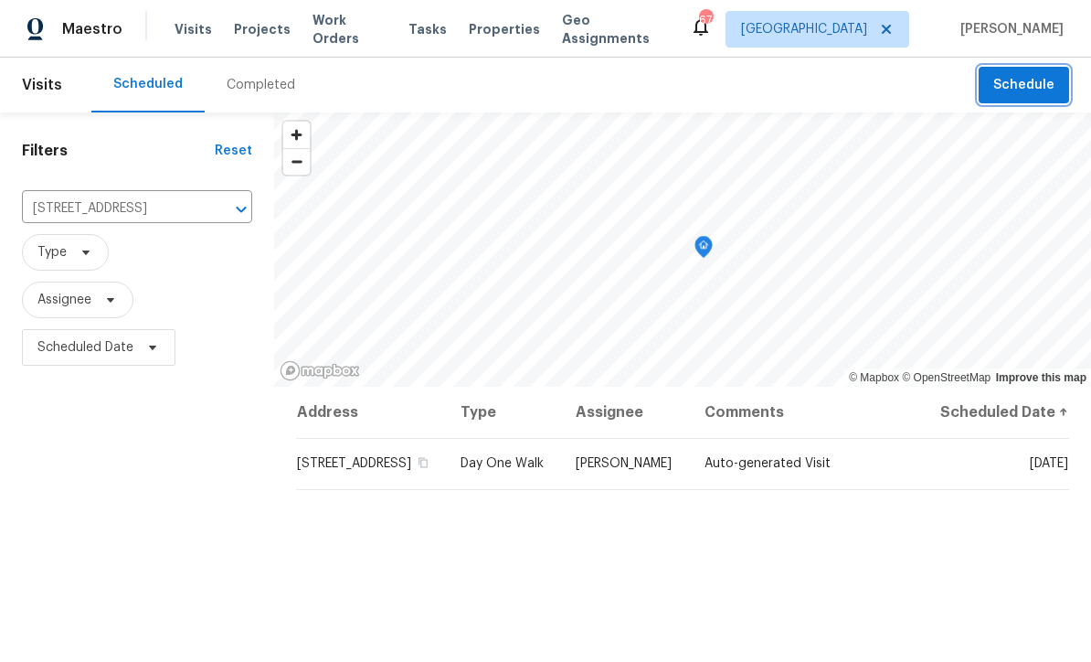
click at [1018, 83] on span "Schedule" at bounding box center [1024, 85] width 61 height 23
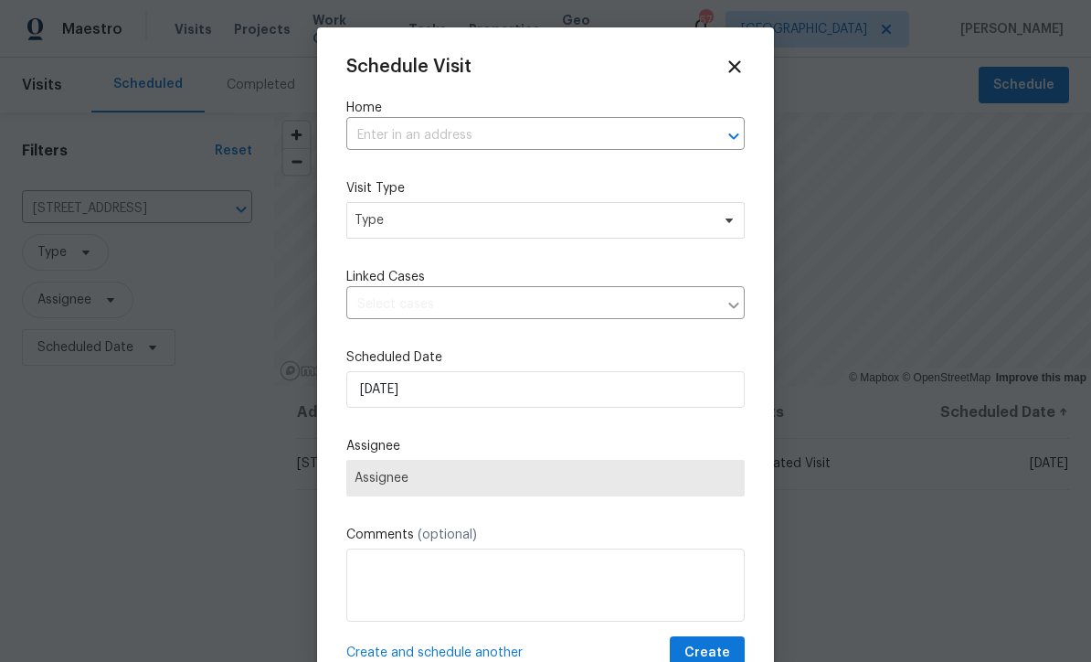
click at [379, 134] on input "text" at bounding box center [519, 136] width 347 height 28
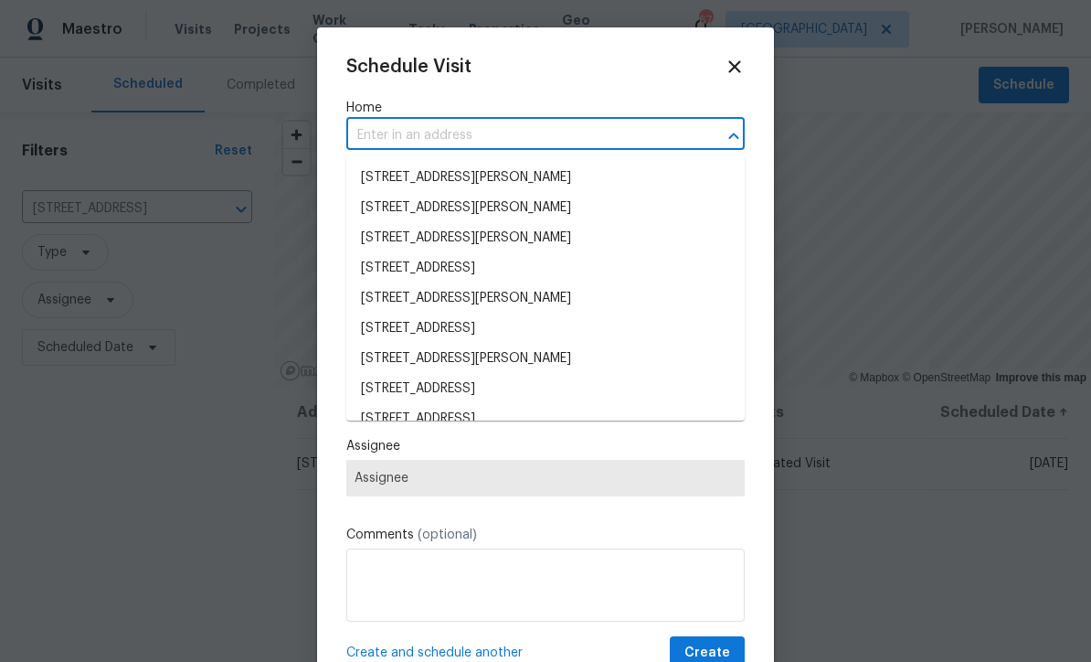
click at [370, 133] on input "text" at bounding box center [519, 136] width 347 height 28
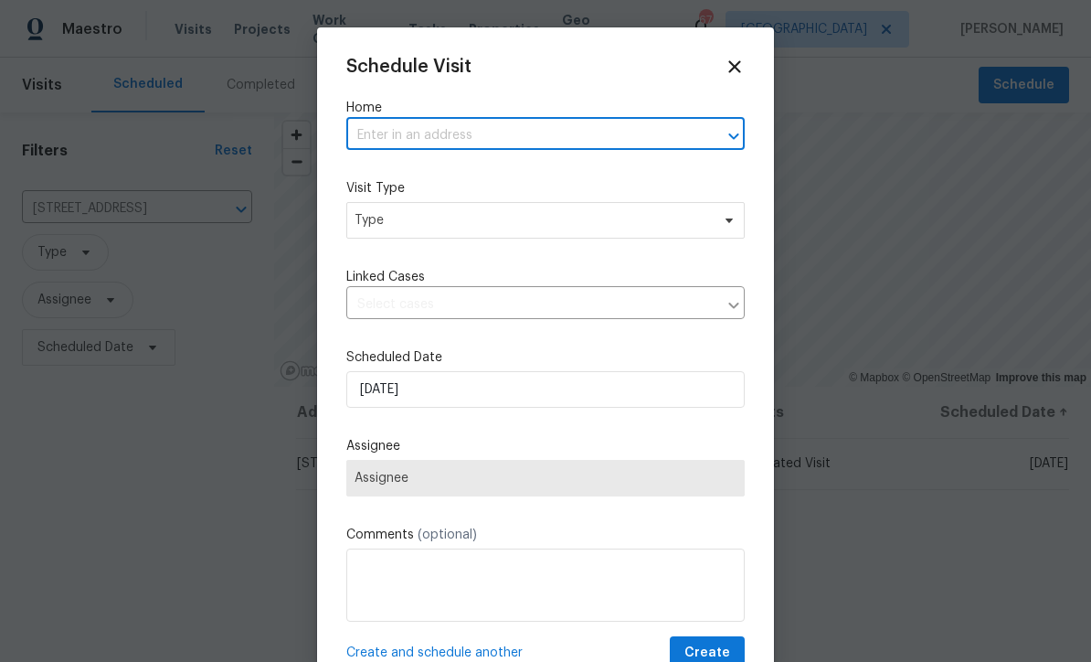
paste input "132 Highland Dr, Rockmart, GA 30153"
type input "132 Highland Dr, Rockmart, GA 30153"
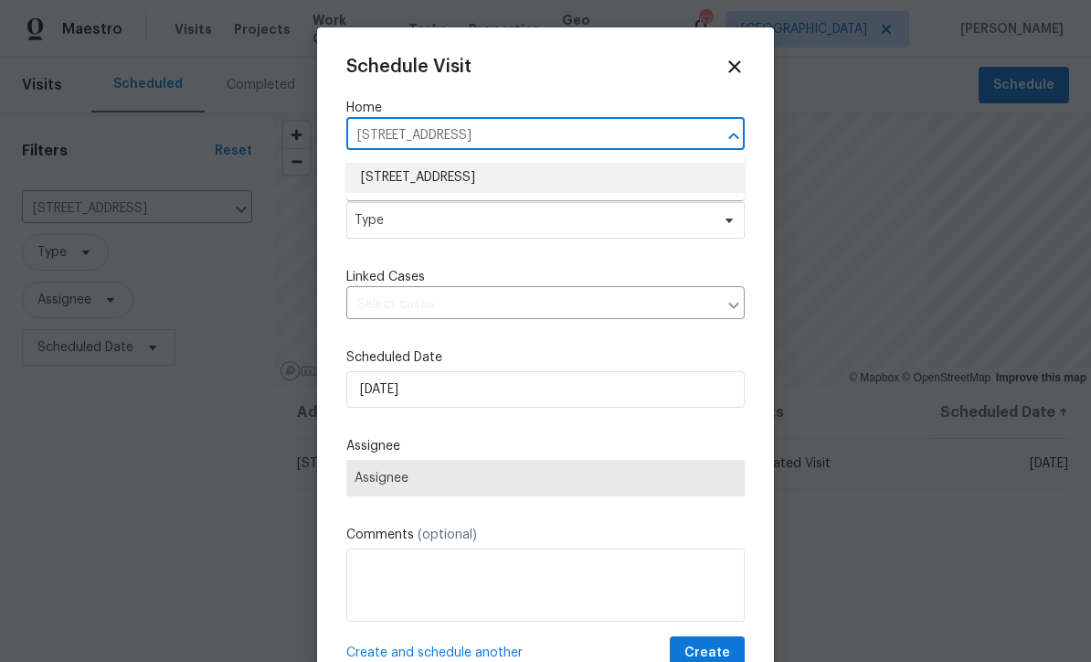
click at [437, 176] on li "132 Highland Dr, Rockmart, GA 30153" at bounding box center [545, 178] width 399 height 30
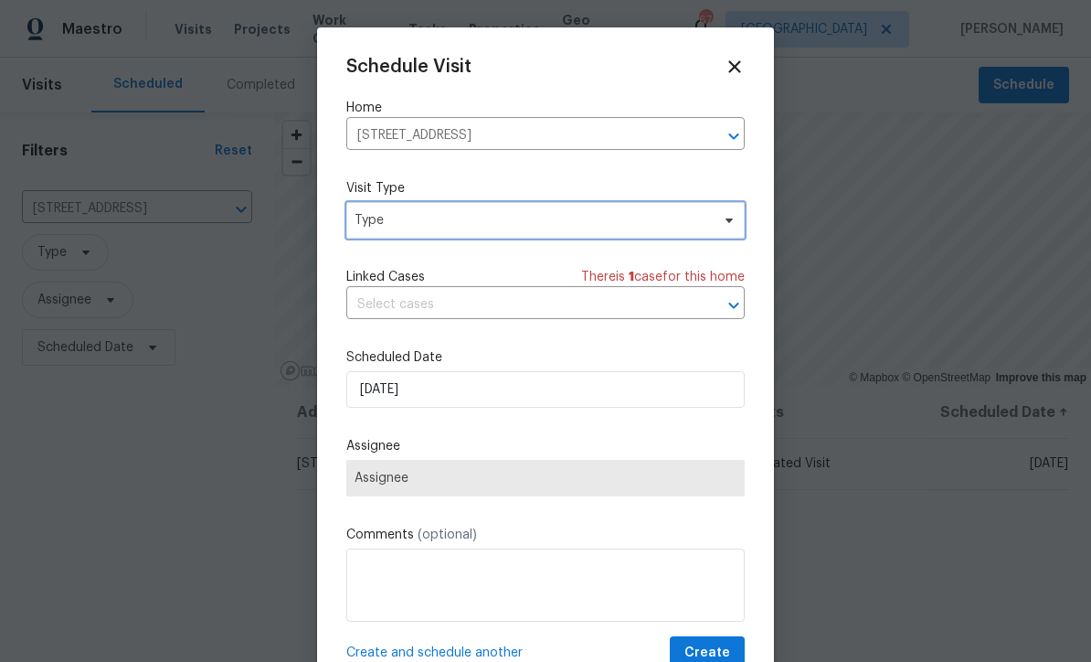
click at [379, 216] on span "Type" at bounding box center [533, 220] width 356 height 18
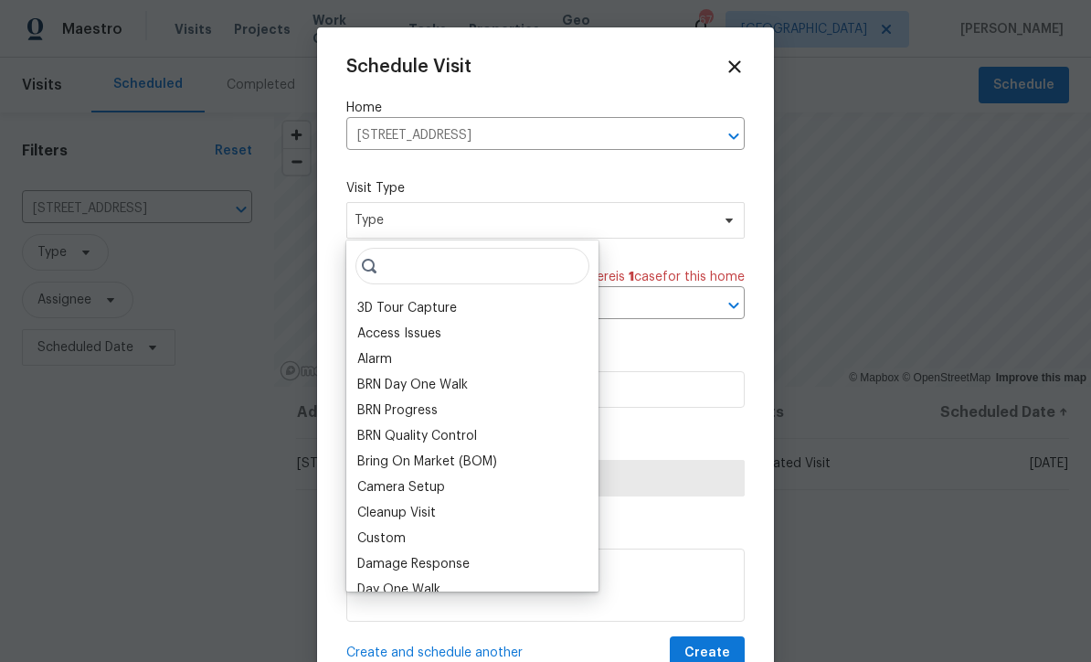
click at [366, 388] on div "BRN Day One Walk" at bounding box center [412, 385] width 111 height 18
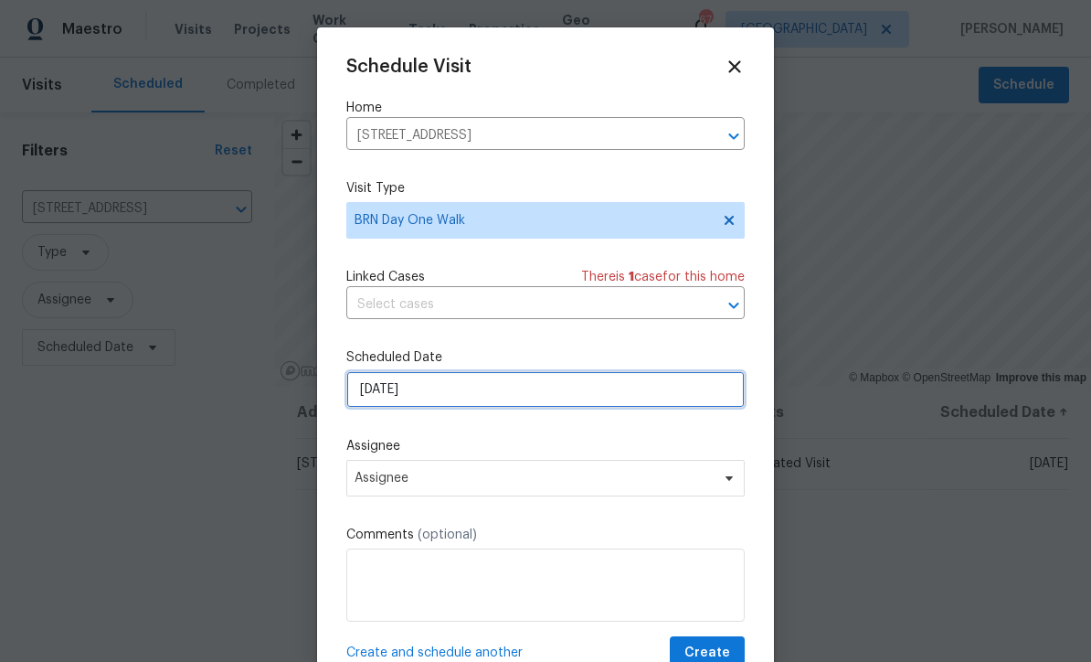
click at [375, 391] on input "9/5/2025" at bounding box center [545, 389] width 399 height 37
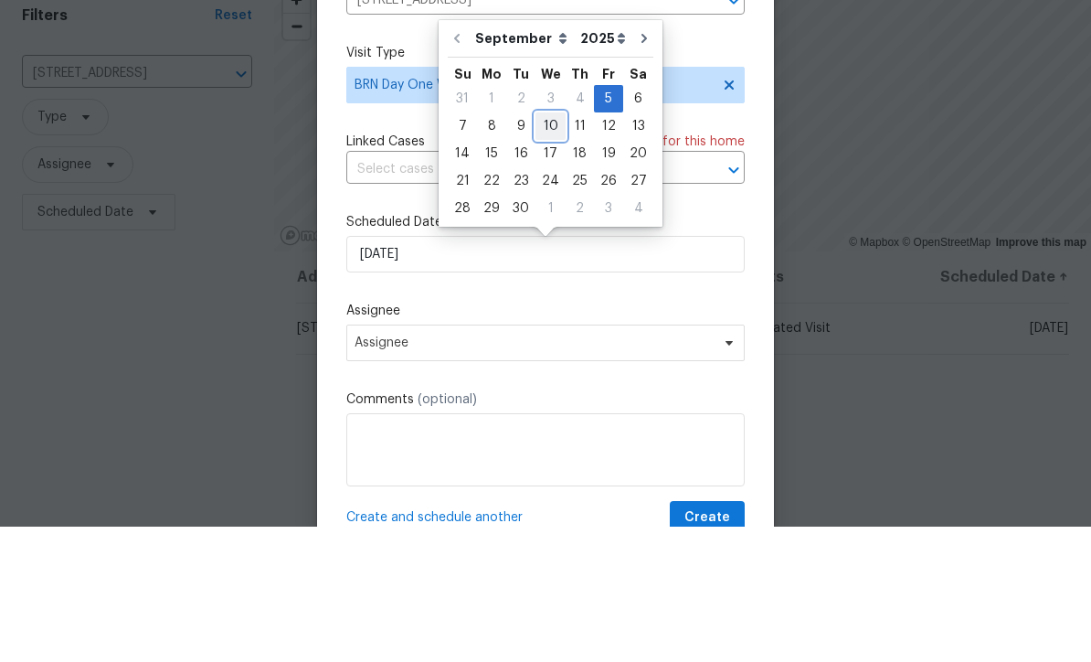
click at [546, 249] on div "10" at bounding box center [551, 262] width 30 height 26
type input "9/10/2025"
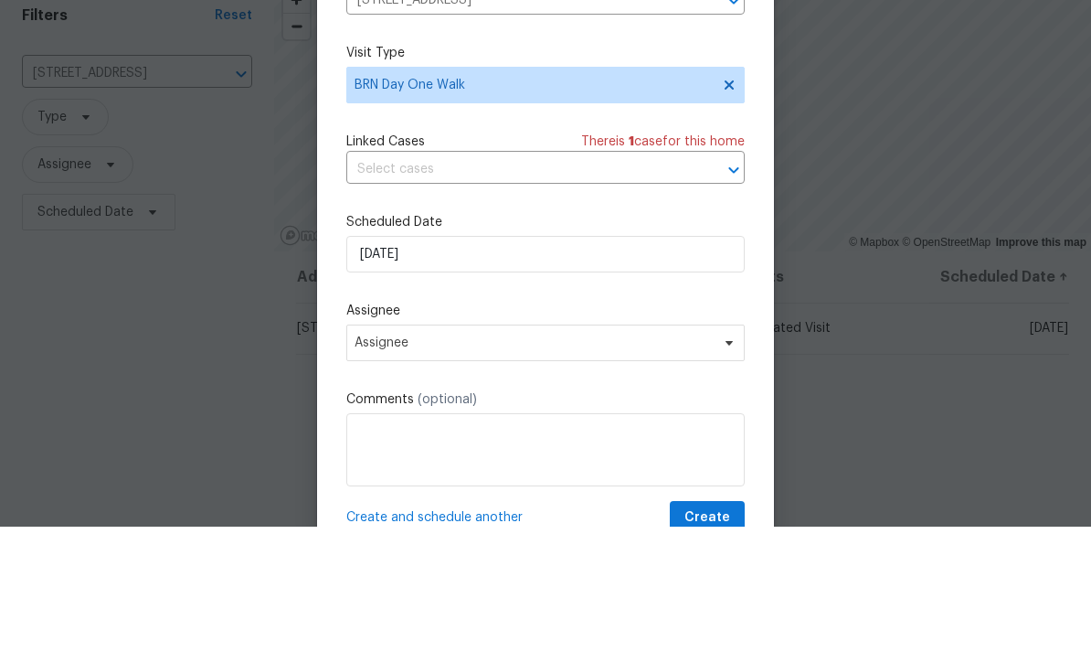
scroll to position [60, 0]
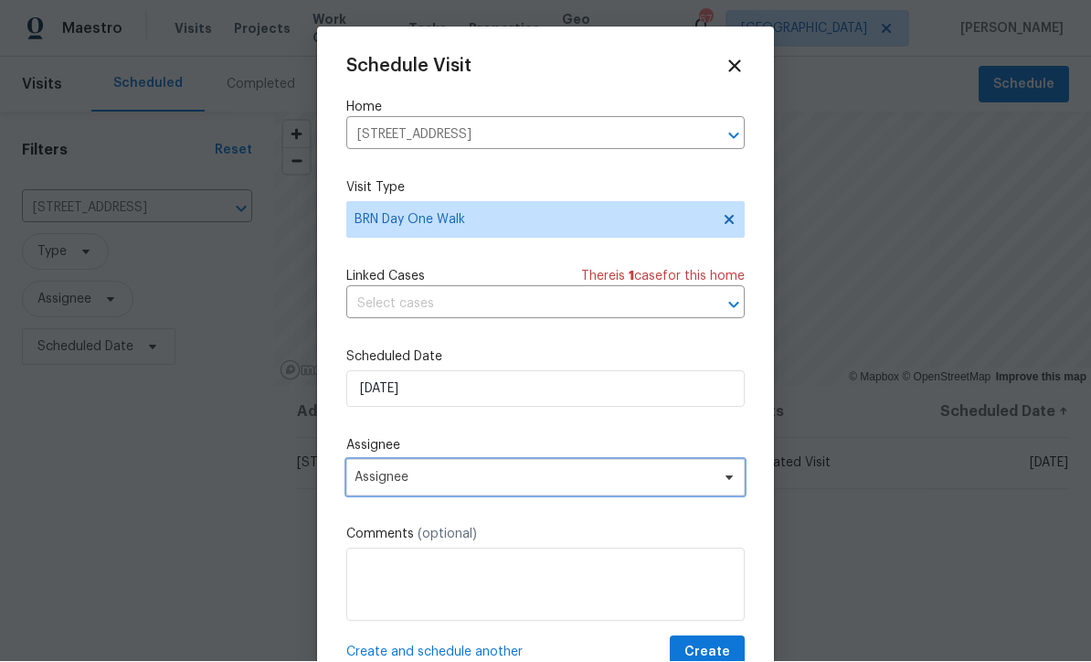
click at [369, 484] on span "Assignee" at bounding box center [534, 478] width 358 height 15
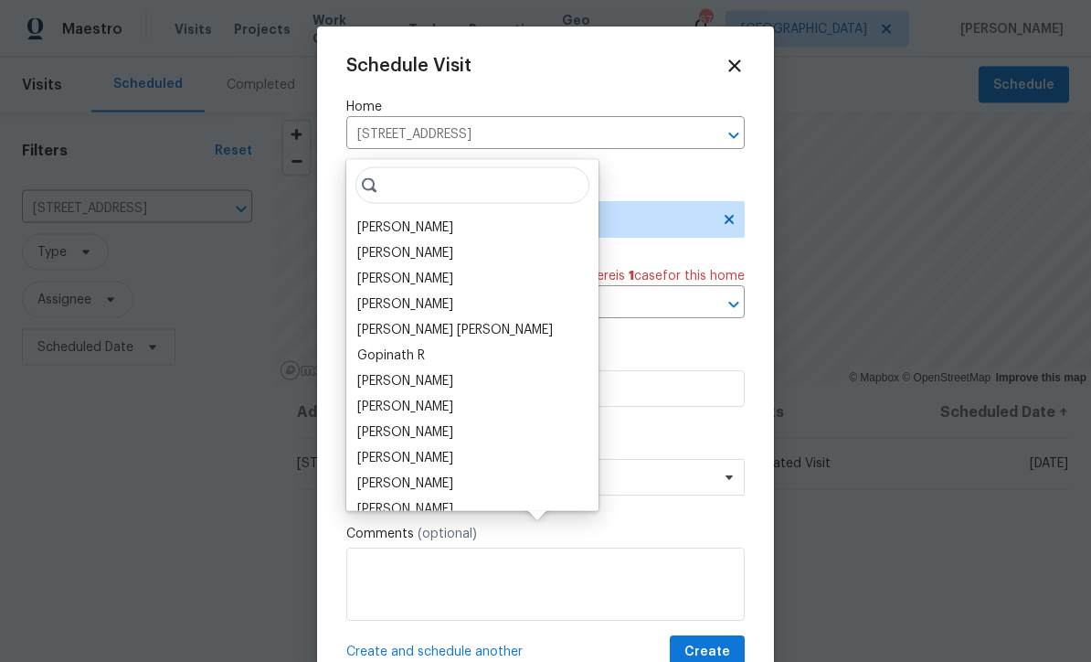
click at [381, 218] on div "[PERSON_NAME]" at bounding box center [405, 227] width 96 height 18
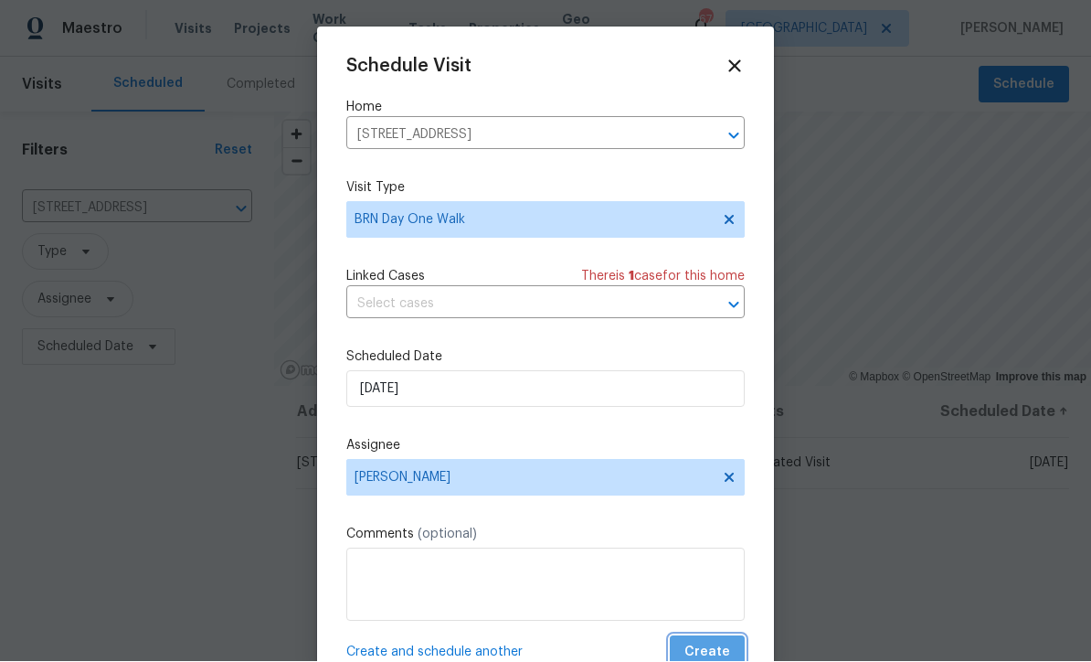
click at [713, 642] on button "Create" at bounding box center [707, 653] width 75 height 34
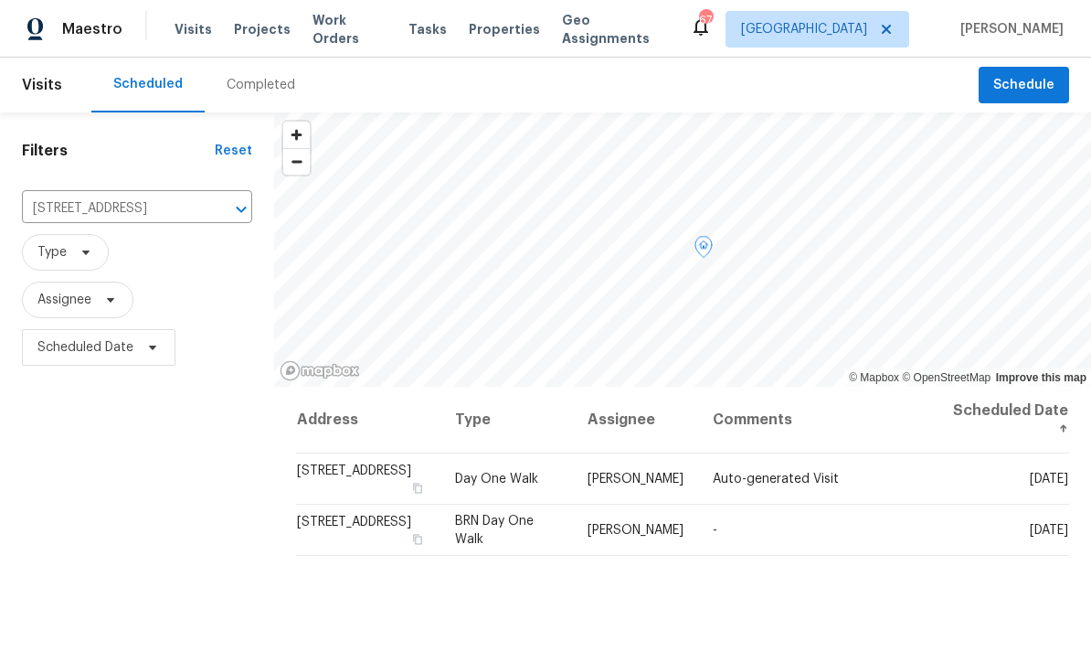
click at [0, 0] on icon at bounding box center [0, 0] width 0 height 0
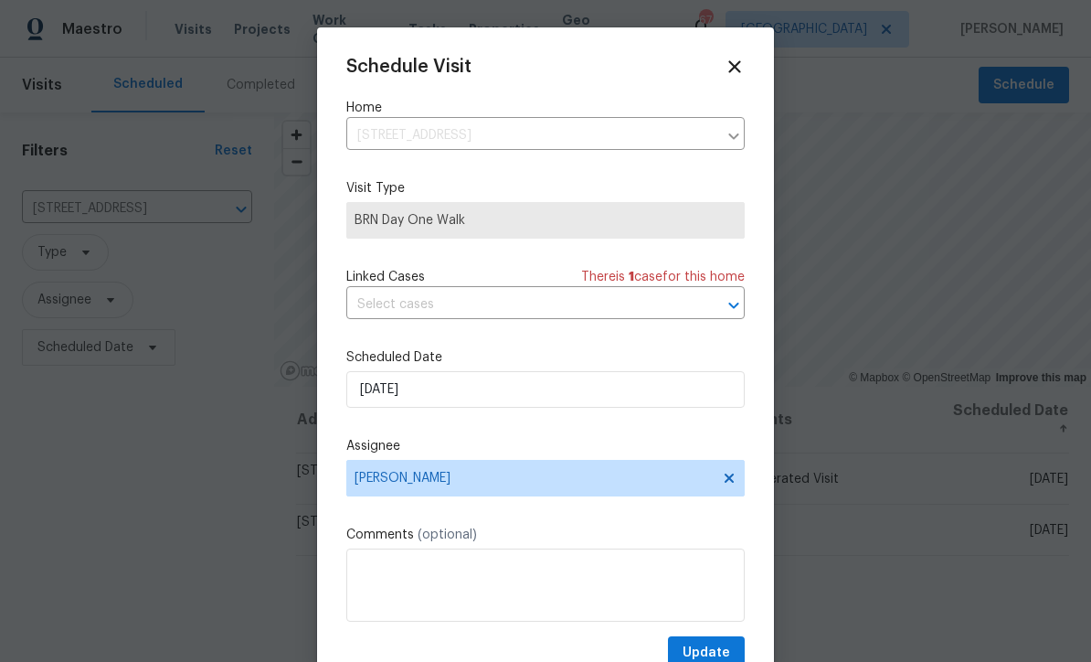
click at [383, 218] on span "BRN Day One Walk" at bounding box center [546, 220] width 382 height 18
click at [402, 218] on span "BRN Day One Walk" at bounding box center [546, 220] width 382 height 18
click at [410, 225] on span "BRN Day One Walk" at bounding box center [546, 220] width 382 height 18
click at [857, 563] on div at bounding box center [545, 331] width 1091 height 662
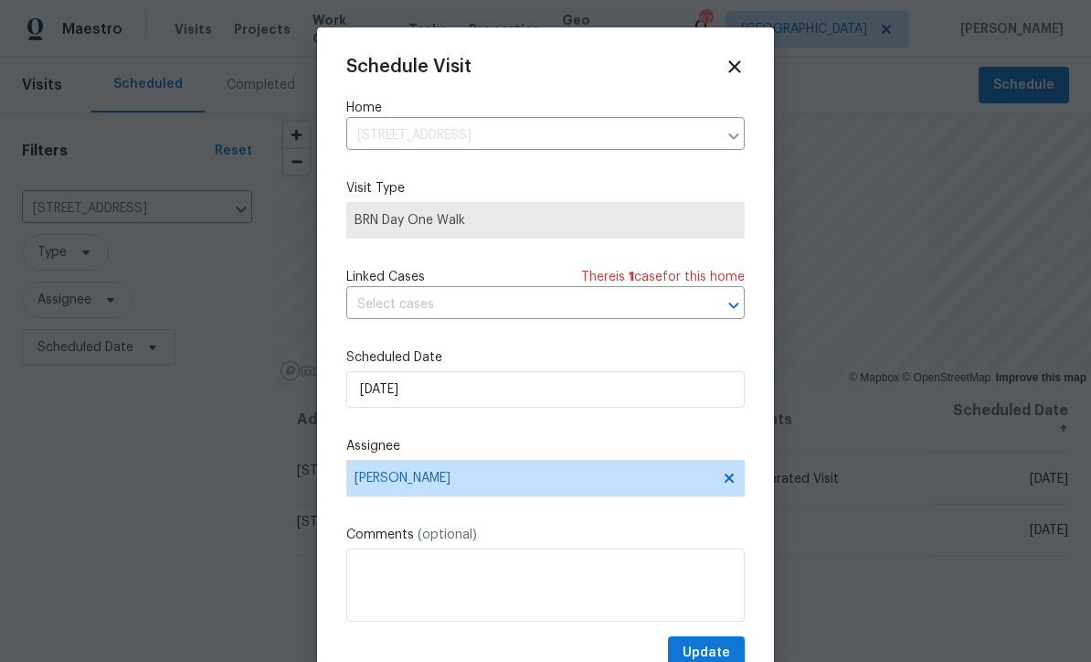
click at [920, 485] on div at bounding box center [545, 331] width 1091 height 662
click at [721, 66] on div "Schedule Visit" at bounding box center [545, 67] width 399 height 20
click at [729, 69] on icon at bounding box center [735, 67] width 20 height 20
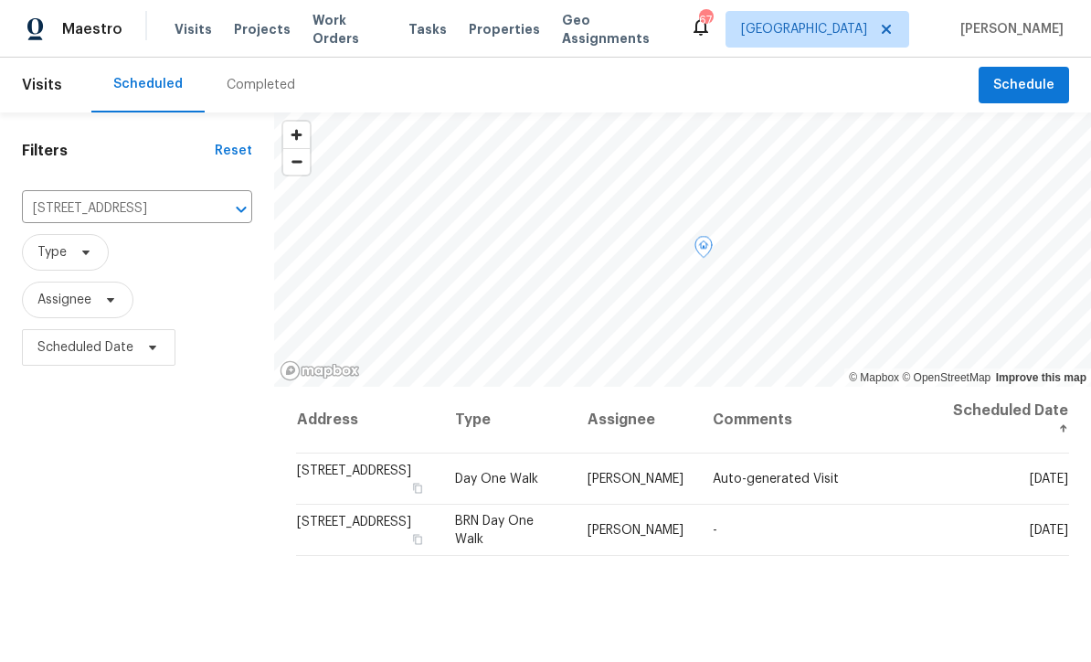
click at [0, 0] on icon at bounding box center [0, 0] width 0 height 0
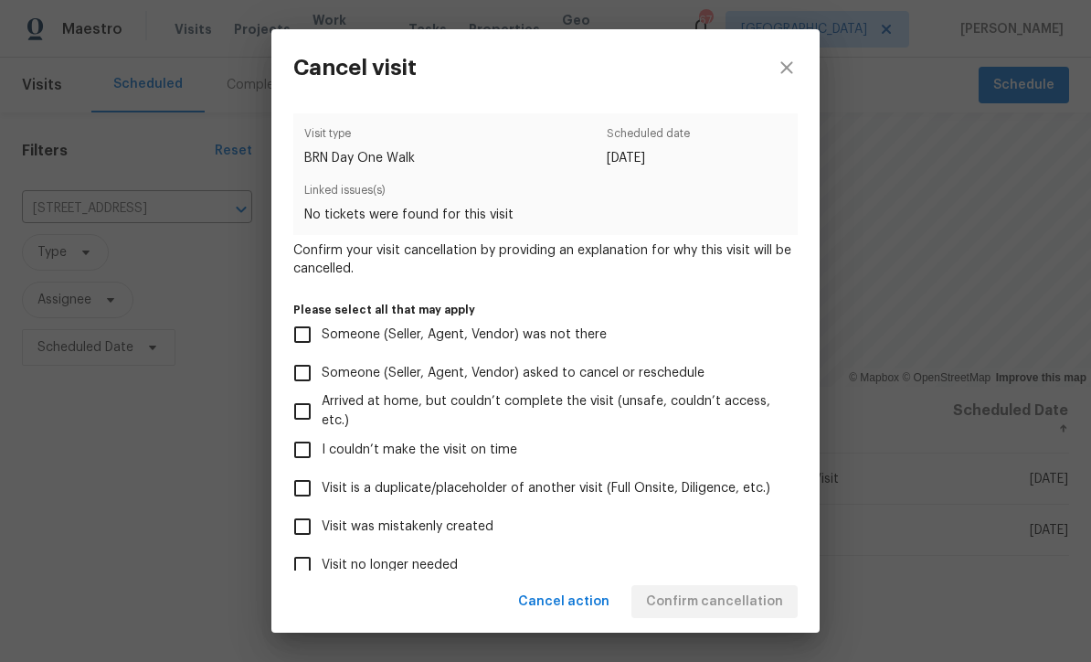
click at [303, 529] on input "Visit was mistakenly created" at bounding box center [302, 526] width 38 height 38
checkbox input "true"
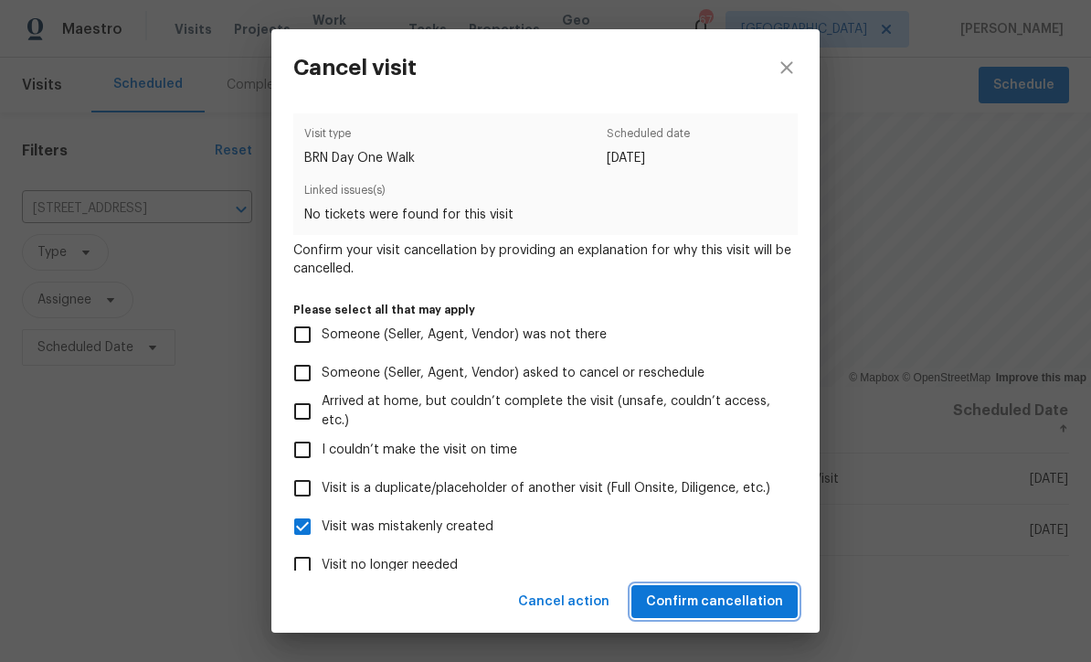
click at [702, 609] on span "Confirm cancellation" at bounding box center [714, 601] width 137 height 23
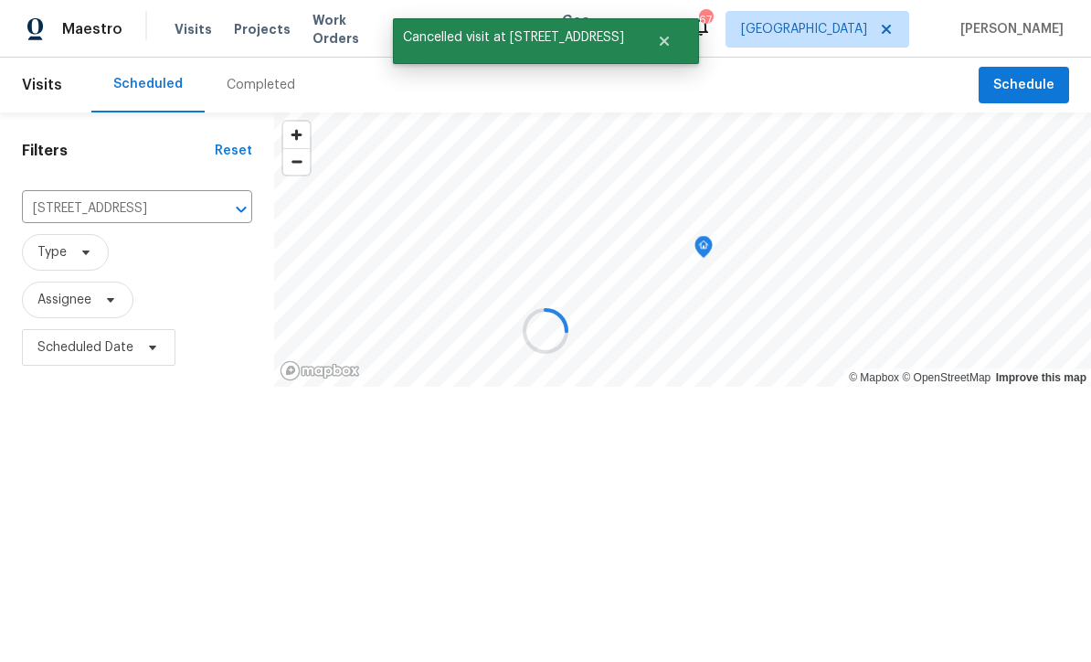
scroll to position [0, 0]
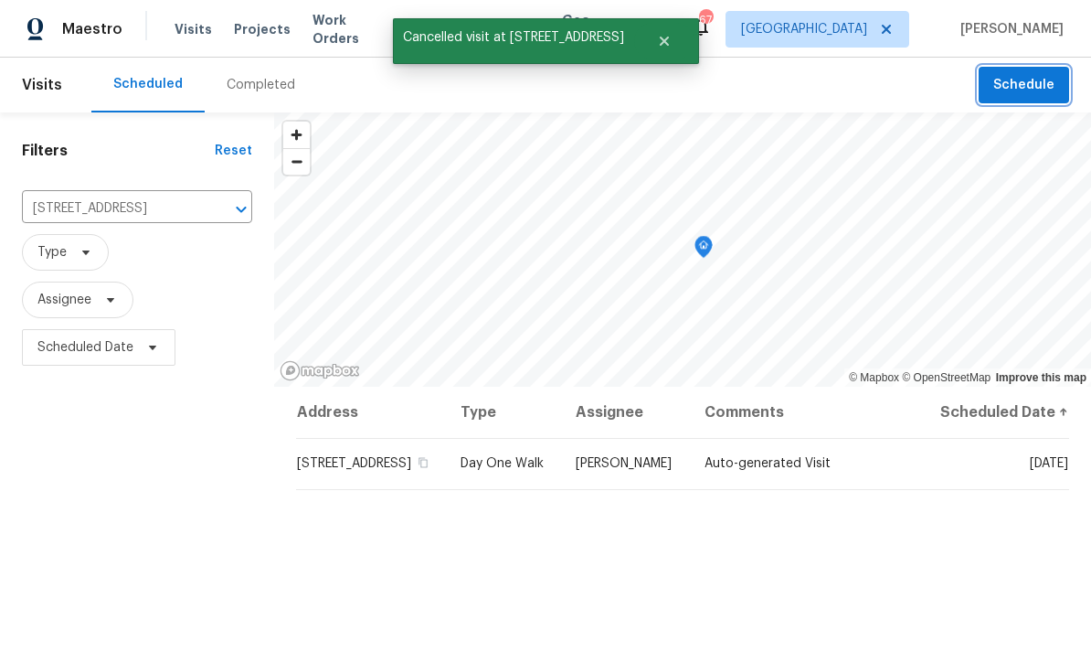
click at [1026, 84] on span "Schedule" at bounding box center [1024, 85] width 61 height 23
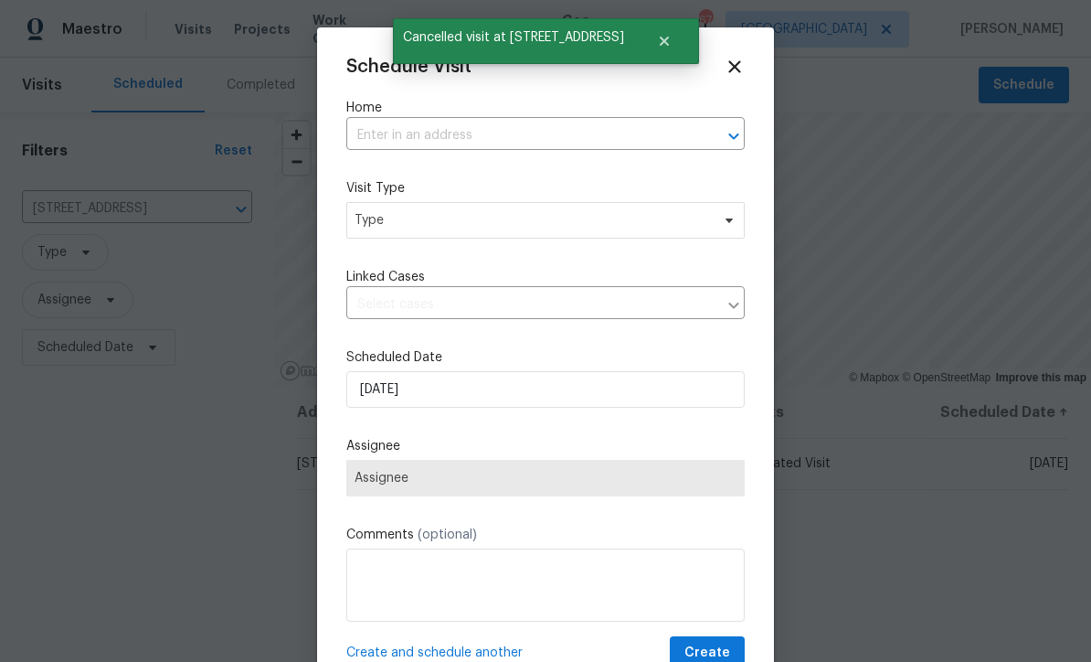
click at [380, 136] on input "text" at bounding box center [519, 136] width 347 height 28
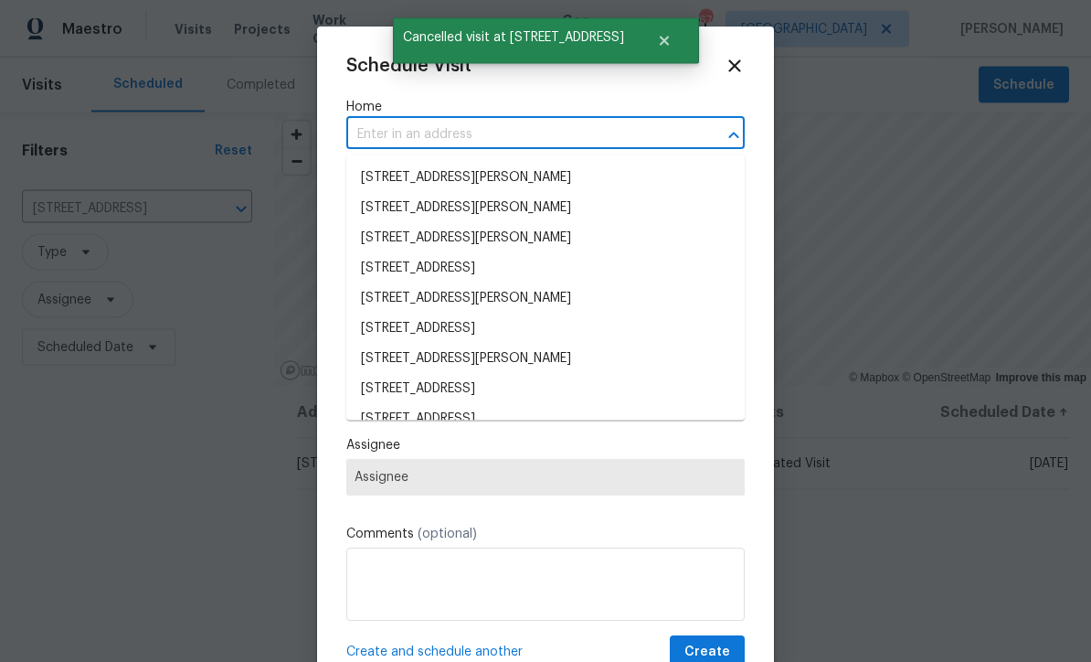
click at [381, 135] on input "text" at bounding box center [519, 136] width 347 height 28
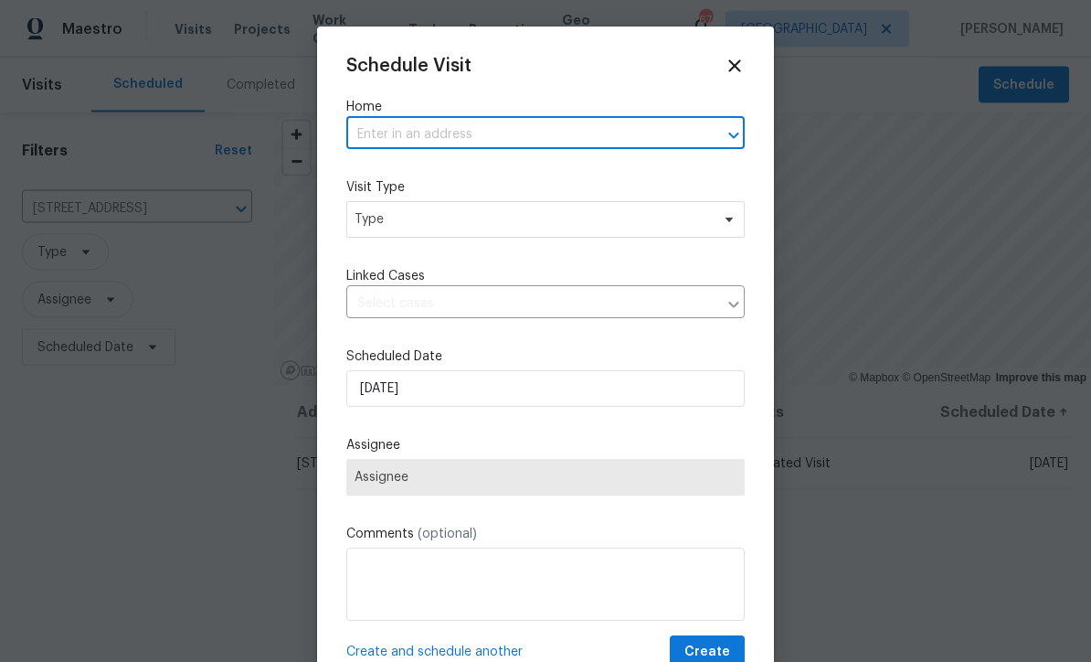
paste input "132 Highland Dr, Rockmart, GA 30153"
type input "132 Highland Dr, Rockmart, GA 30153"
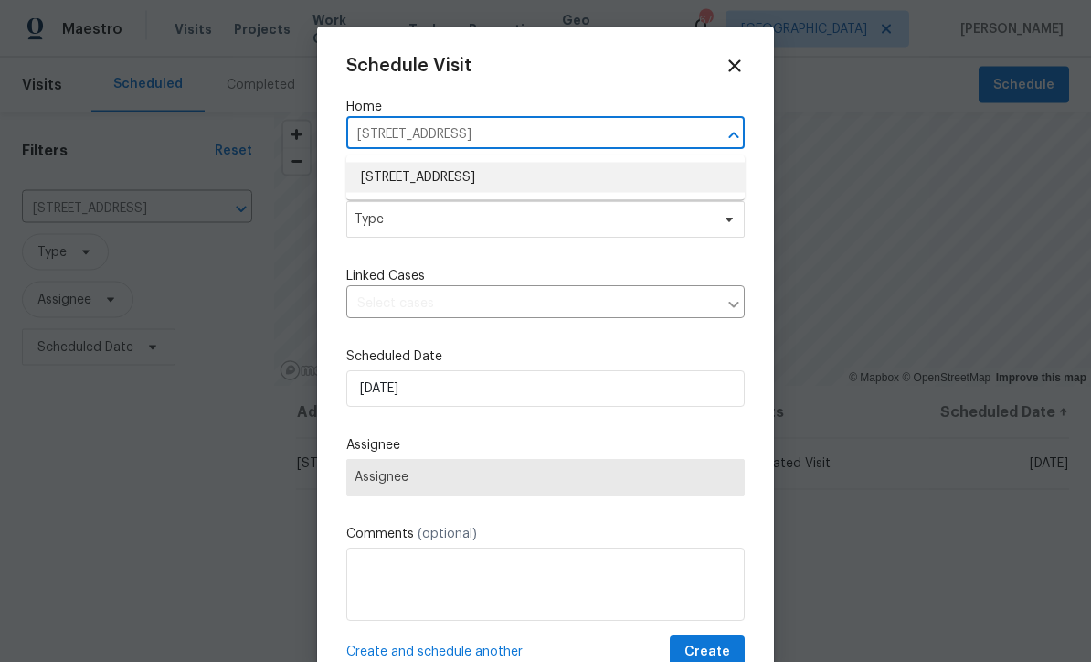
click at [397, 165] on li "132 Highland Dr, Rockmart, GA 30153" at bounding box center [545, 178] width 399 height 30
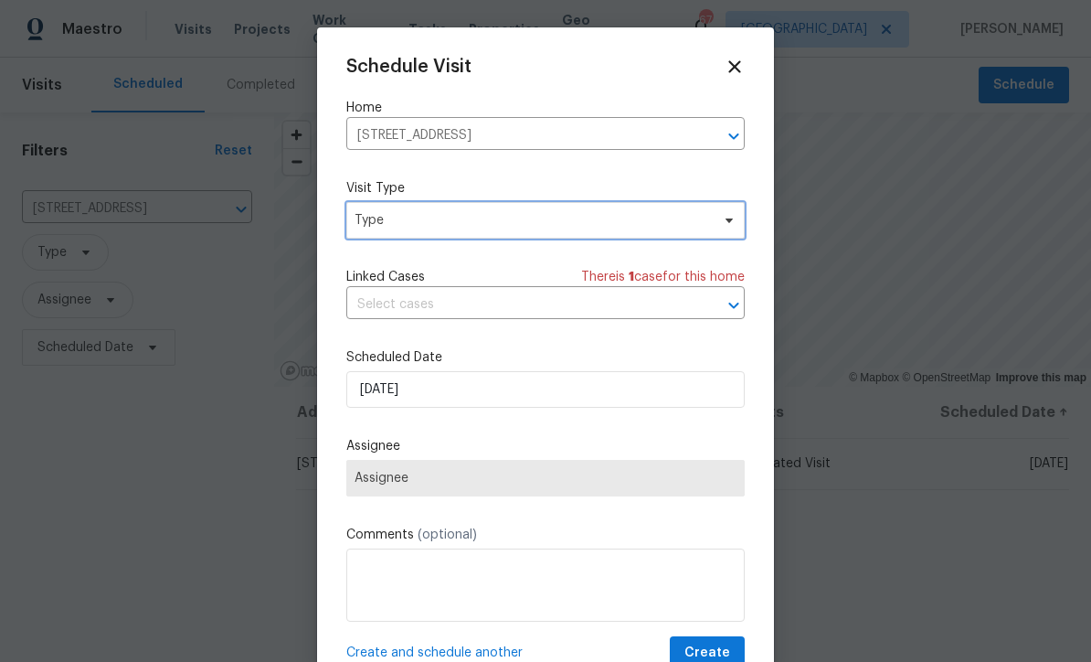
click at [375, 215] on span "Type" at bounding box center [533, 220] width 356 height 18
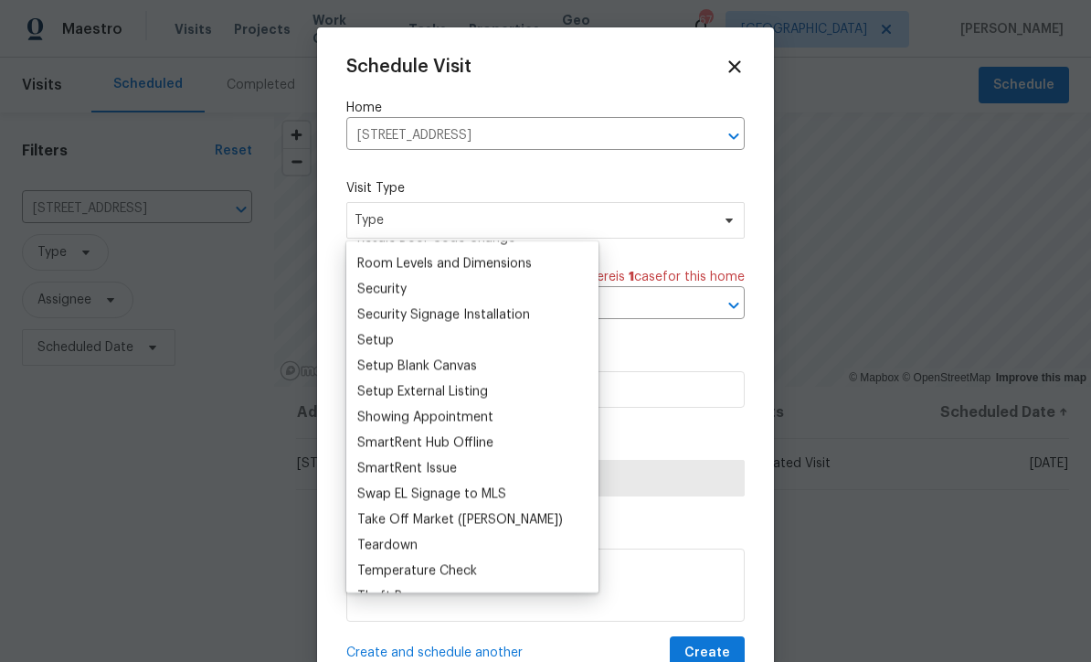
scroll to position [0, 0]
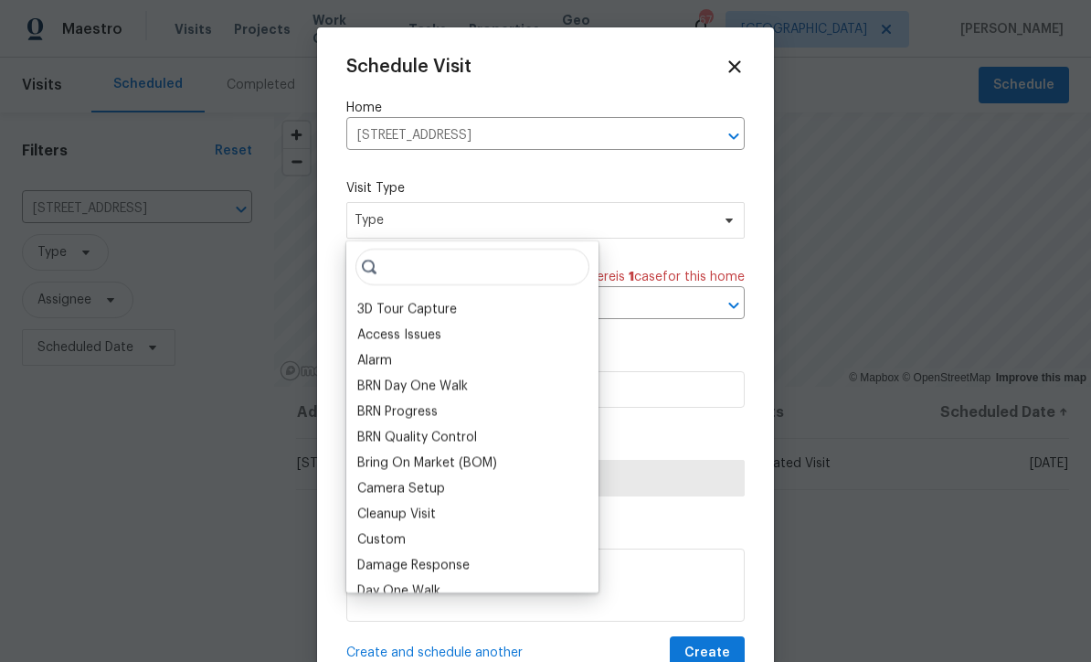
click at [366, 344] on div "Access Issues" at bounding box center [472, 335] width 241 height 26
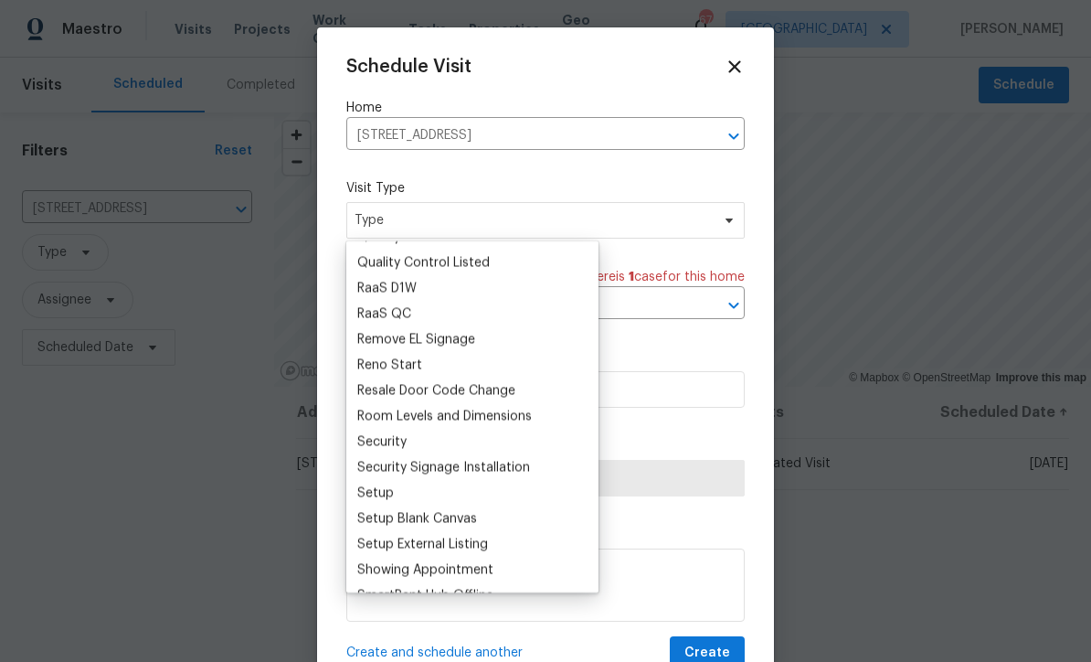
scroll to position [1277, 0]
click at [372, 491] on div "Setup" at bounding box center [375, 491] width 37 height 18
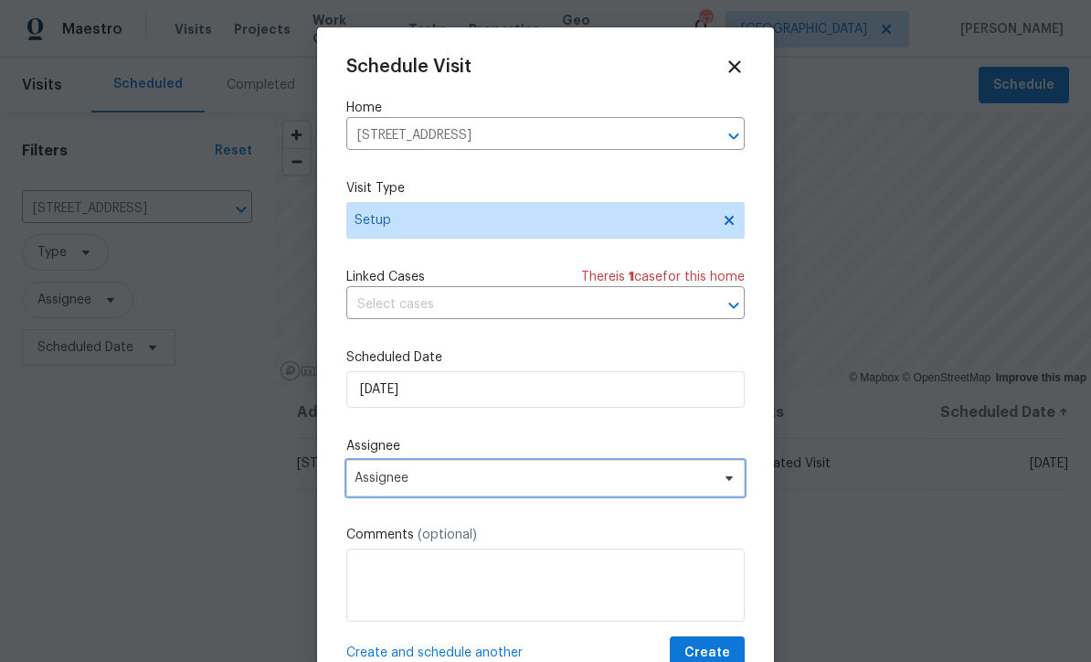
click at [374, 485] on span "Assignee" at bounding box center [534, 478] width 358 height 15
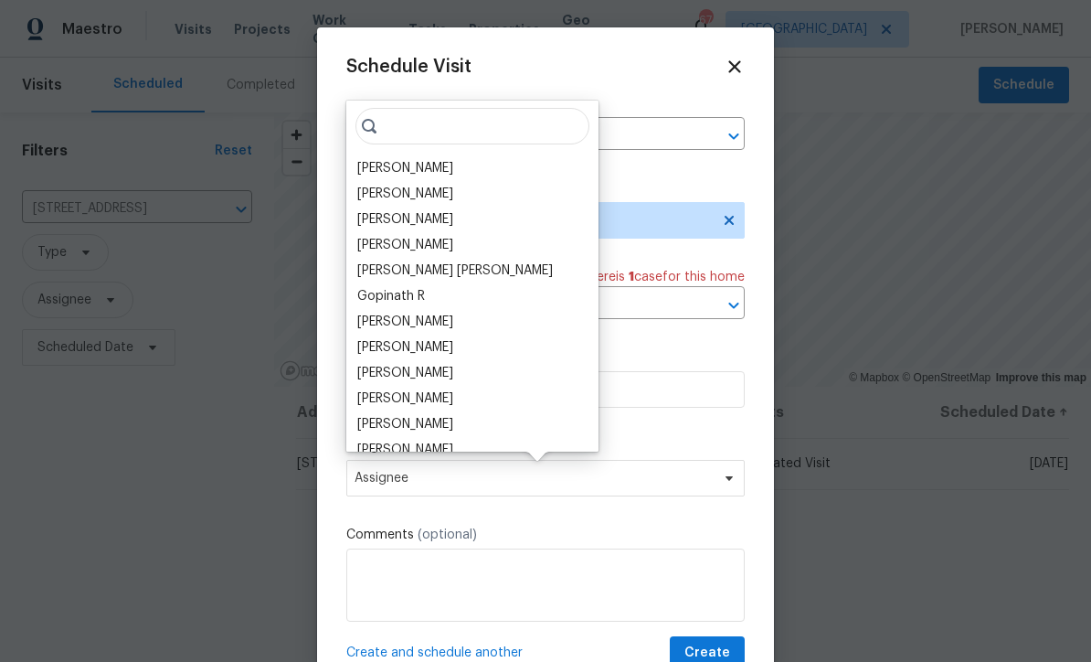
scroll to position [0, 0]
click at [377, 168] on div "[PERSON_NAME]" at bounding box center [405, 168] width 96 height 18
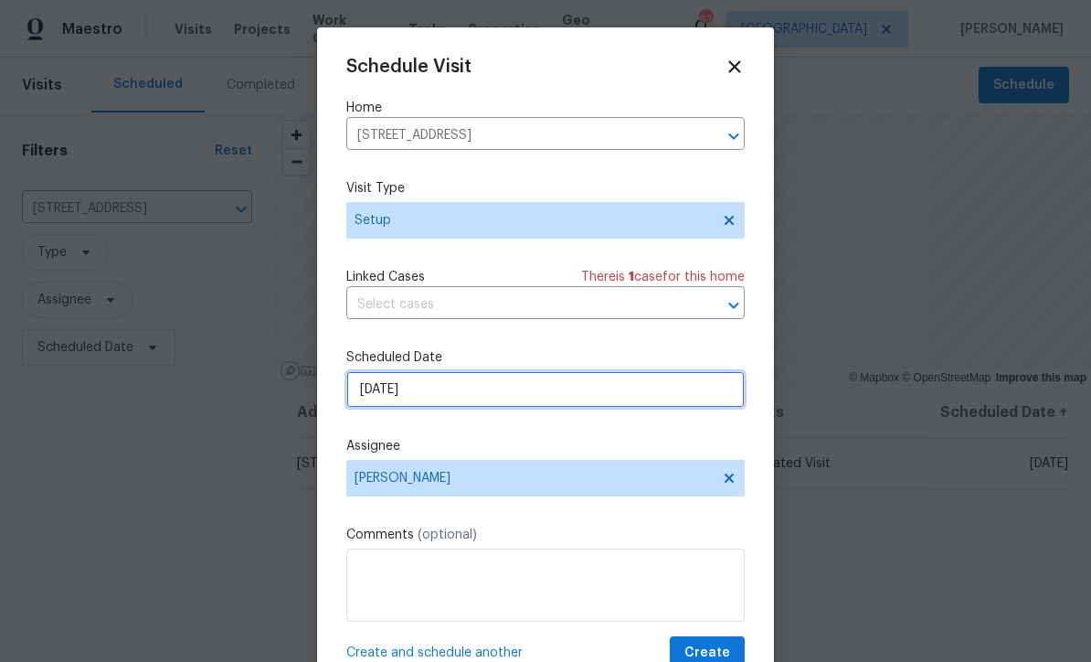
click at [410, 388] on input "[DATE]" at bounding box center [545, 389] width 399 height 37
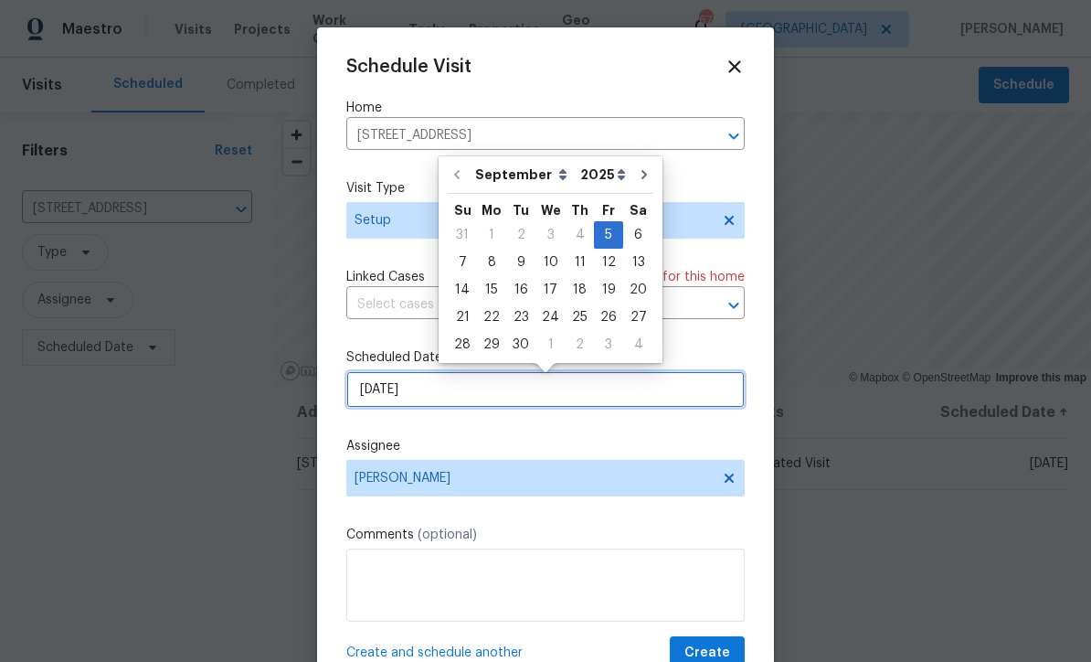
scroll to position [0, 0]
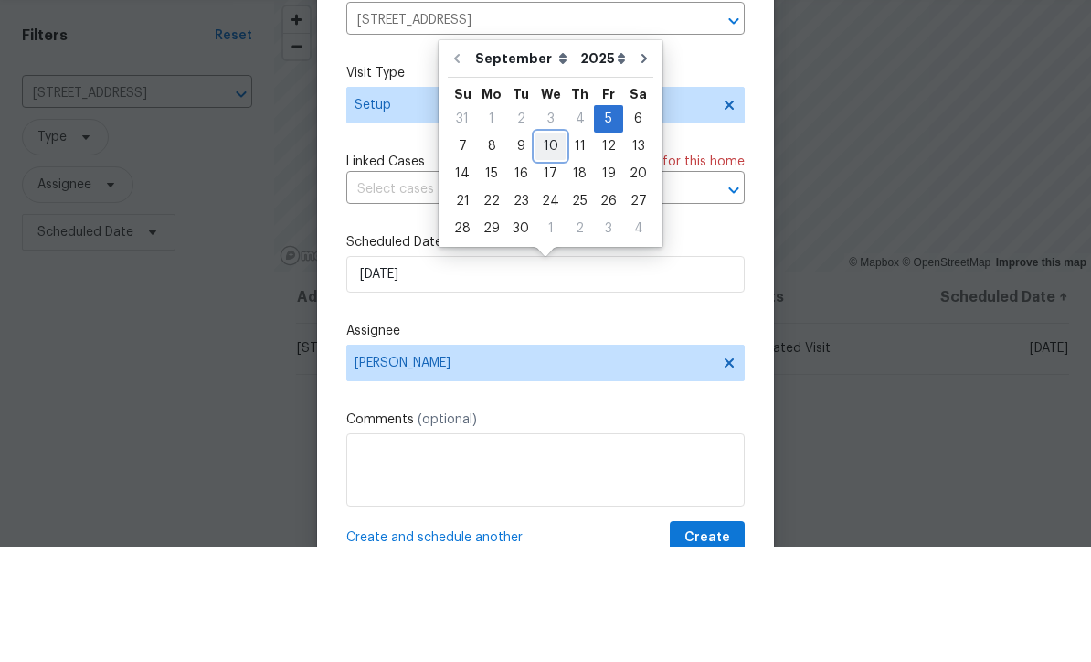
click at [543, 249] on div "10" at bounding box center [551, 262] width 30 height 26
type input "[DATE]"
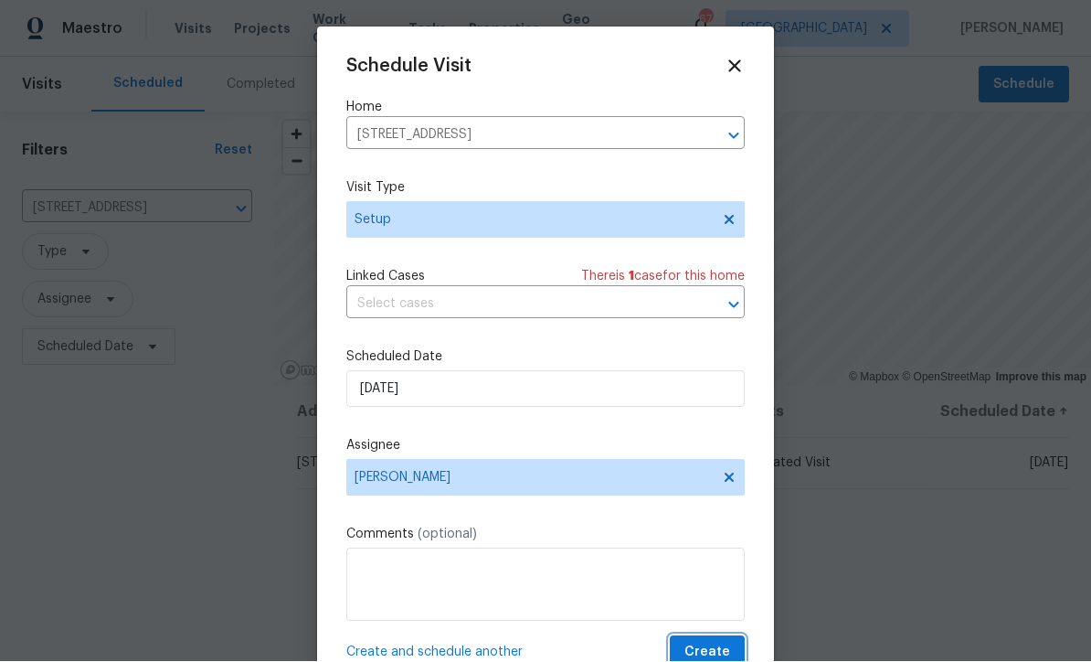
click at [710, 642] on button "Create" at bounding box center [707, 653] width 75 height 34
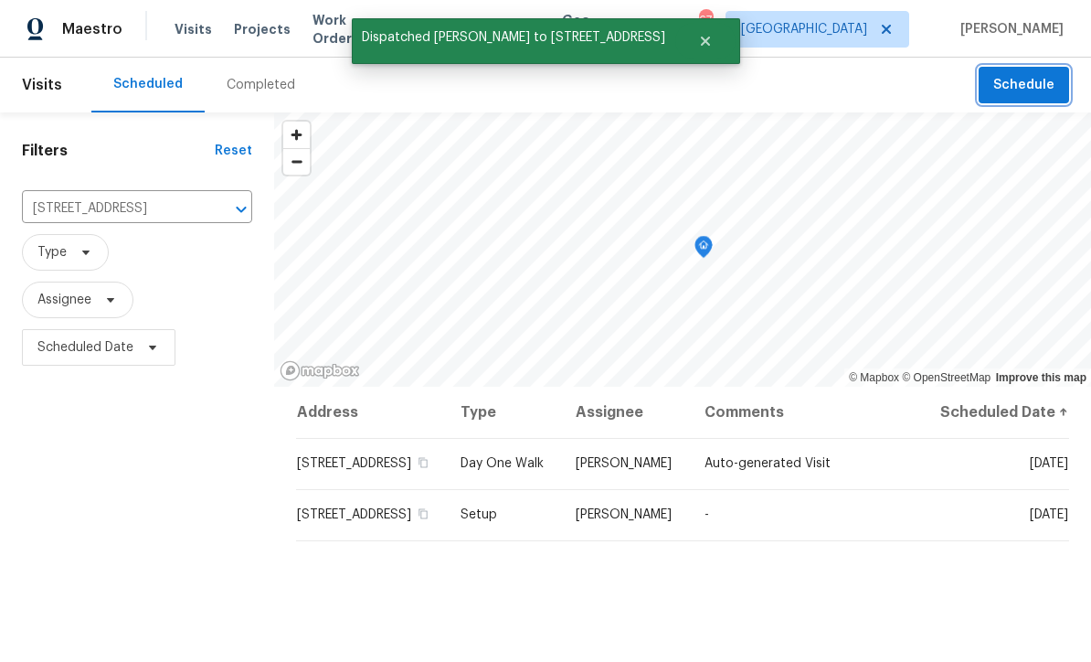
click at [1018, 88] on span "Schedule" at bounding box center [1024, 85] width 61 height 23
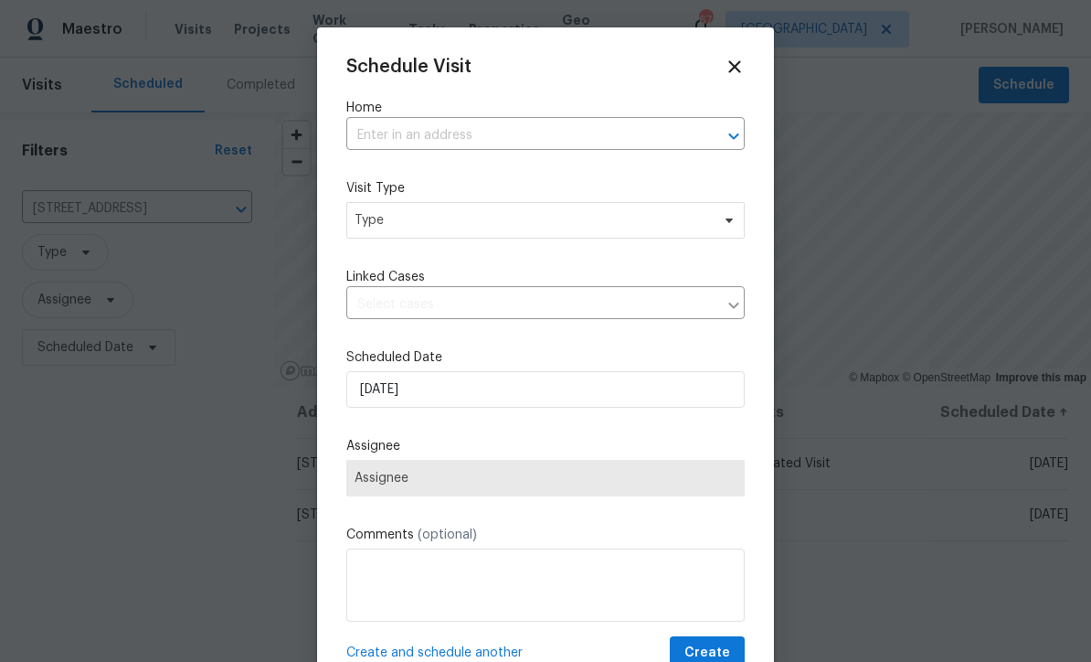
click at [373, 142] on input "text" at bounding box center [519, 136] width 347 height 28
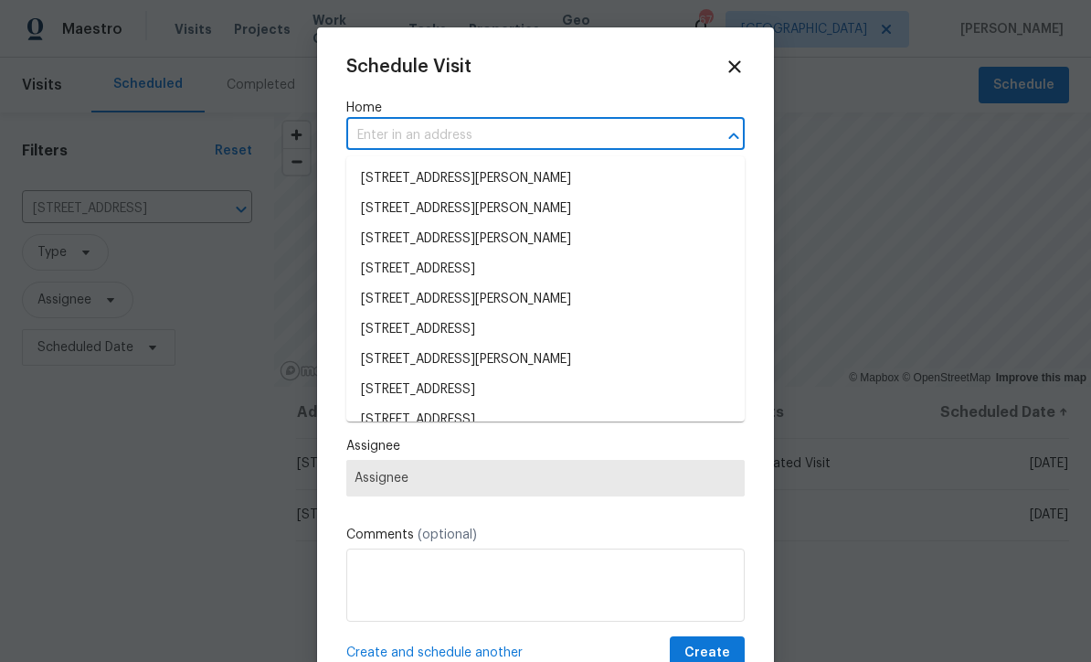
scroll to position [0, 0]
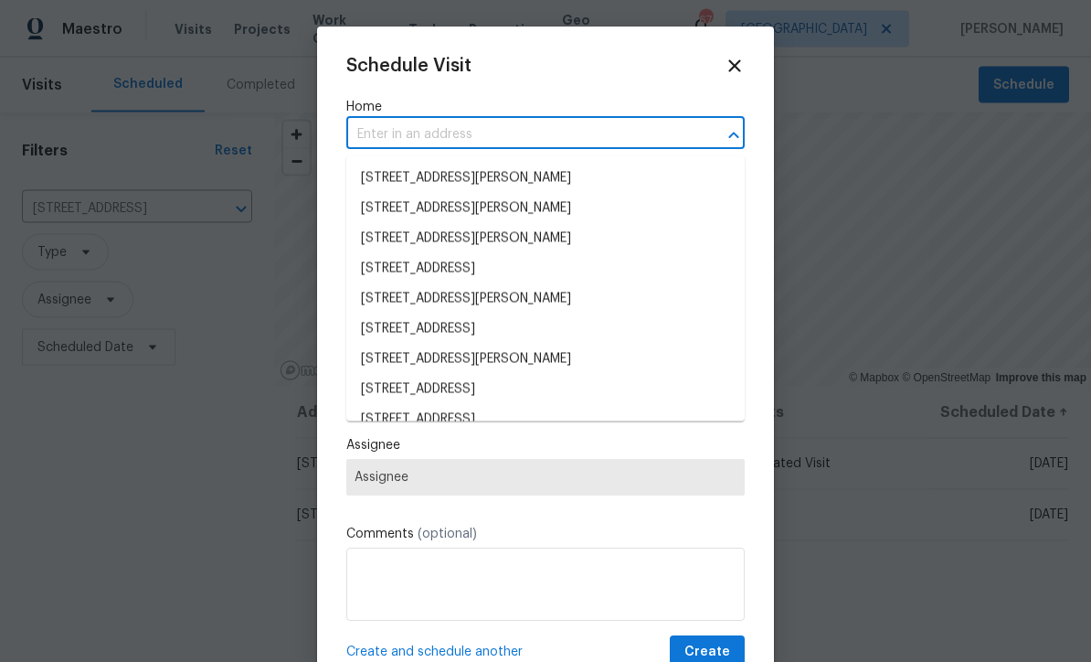
paste input "132 Highland Dr, Rockmart, GA 30153"
type input "132 Highland Dr, Rockmart, GA 30153"
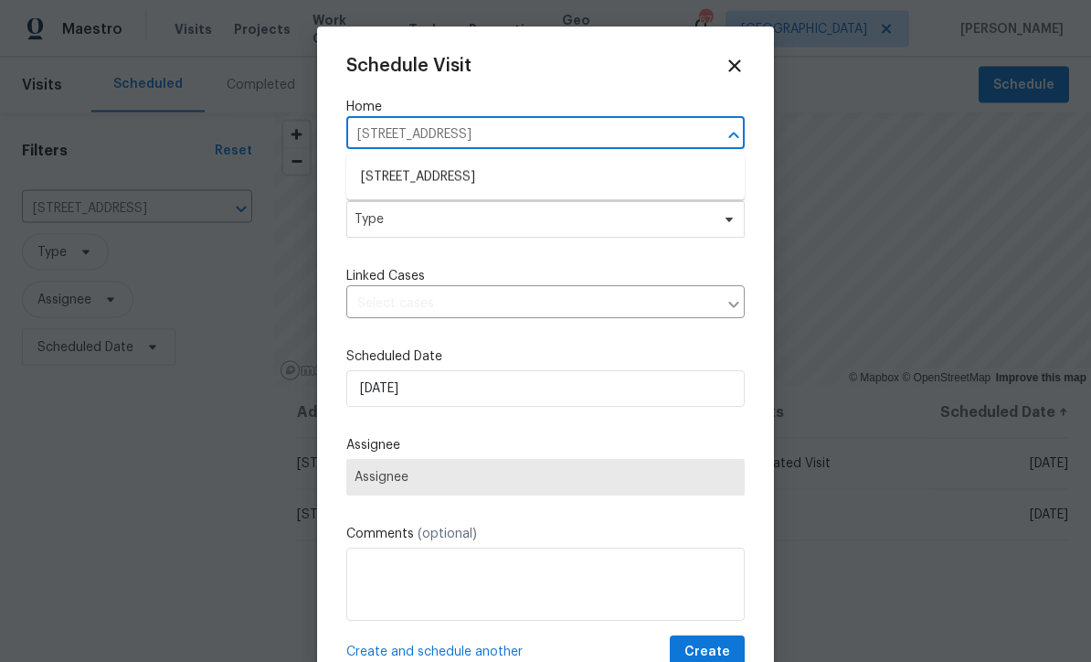
click at [403, 177] on li "132 Highland Dr, Rockmart, GA 30153" at bounding box center [545, 178] width 399 height 30
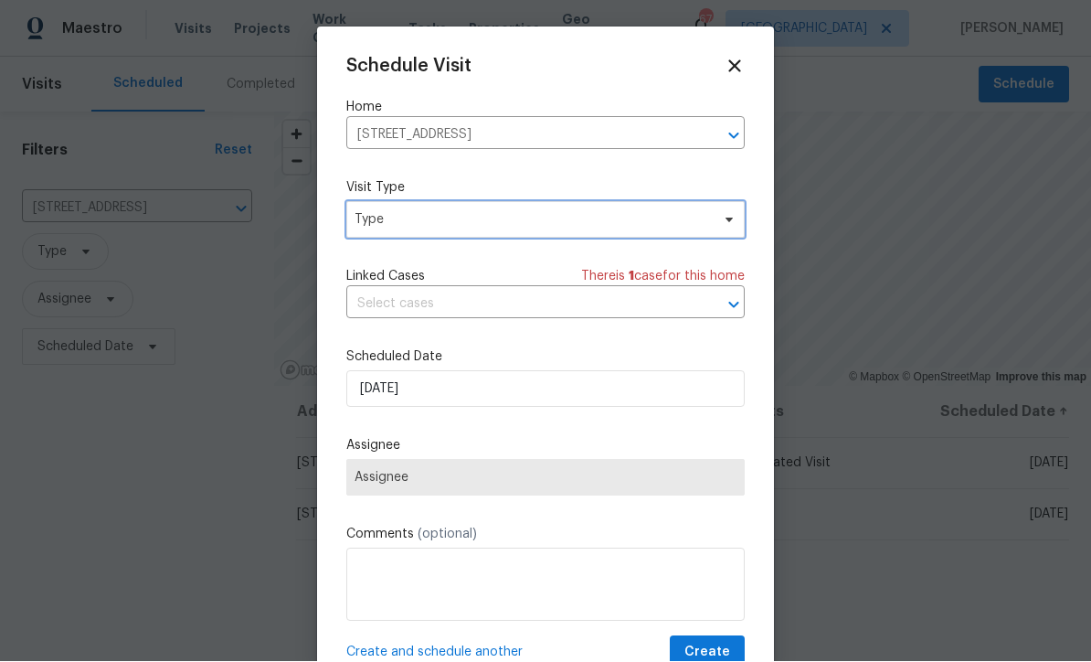
click at [388, 222] on span "Type" at bounding box center [533, 220] width 356 height 18
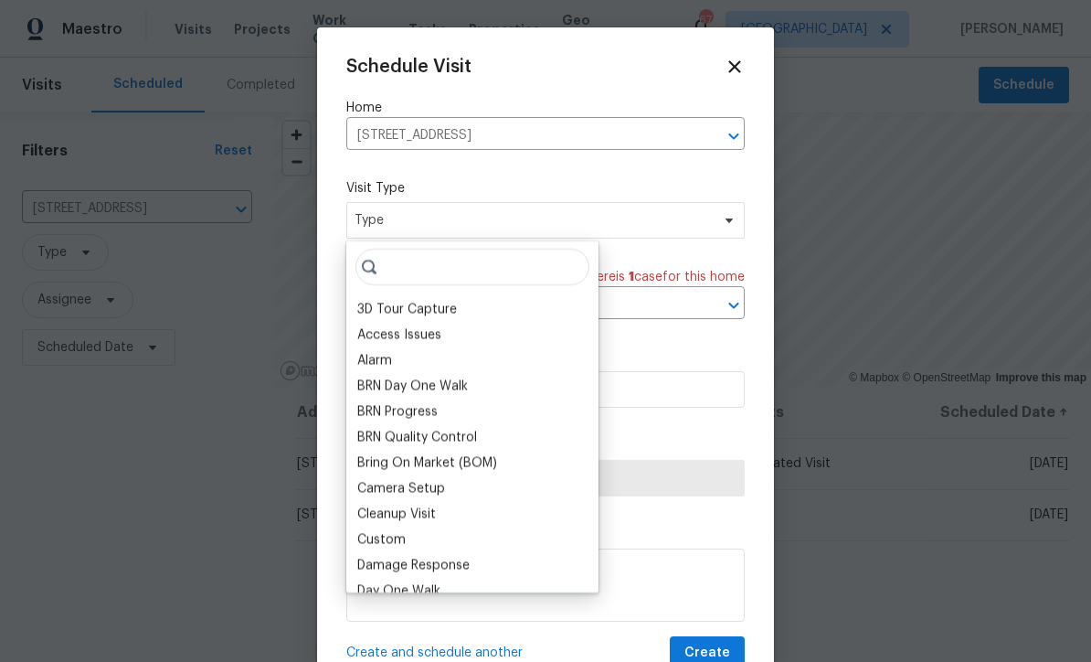
click at [410, 392] on div "BRN Day One Walk" at bounding box center [412, 386] width 111 height 18
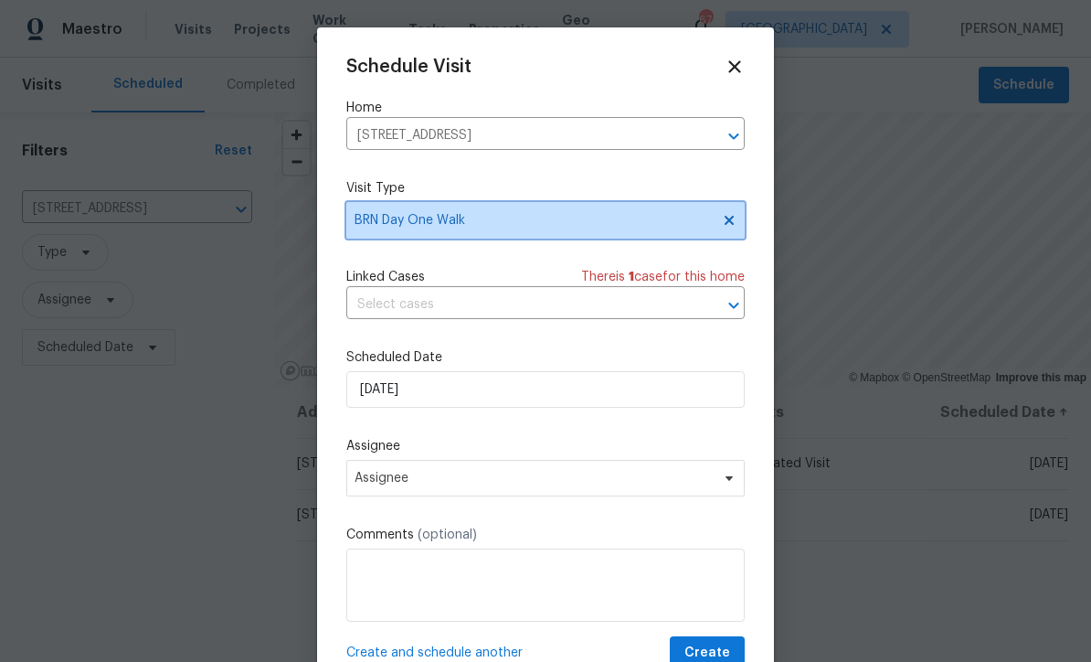
click at [437, 227] on span "BRN Day One Walk" at bounding box center [533, 220] width 356 height 18
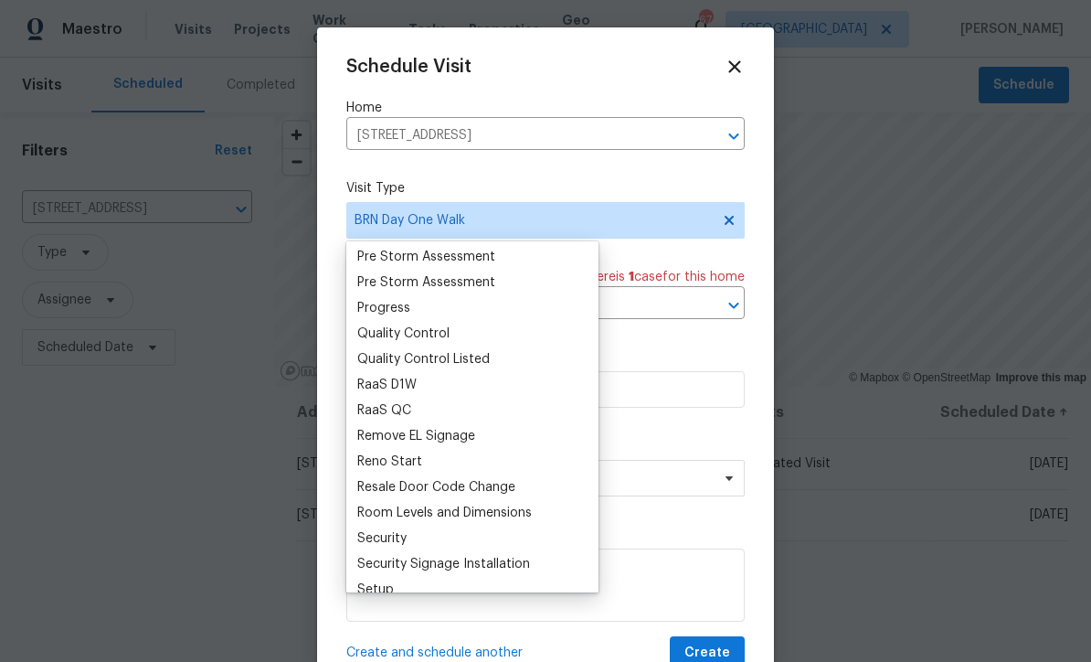
scroll to position [1165, 0]
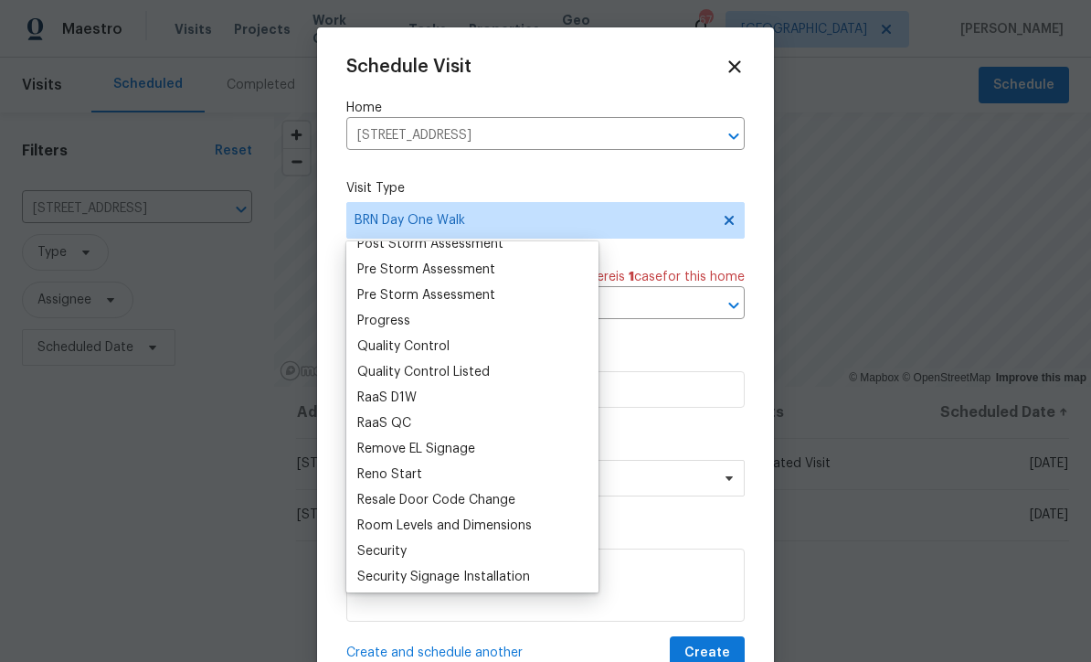
click at [384, 343] on div "Quality Control" at bounding box center [403, 346] width 92 height 18
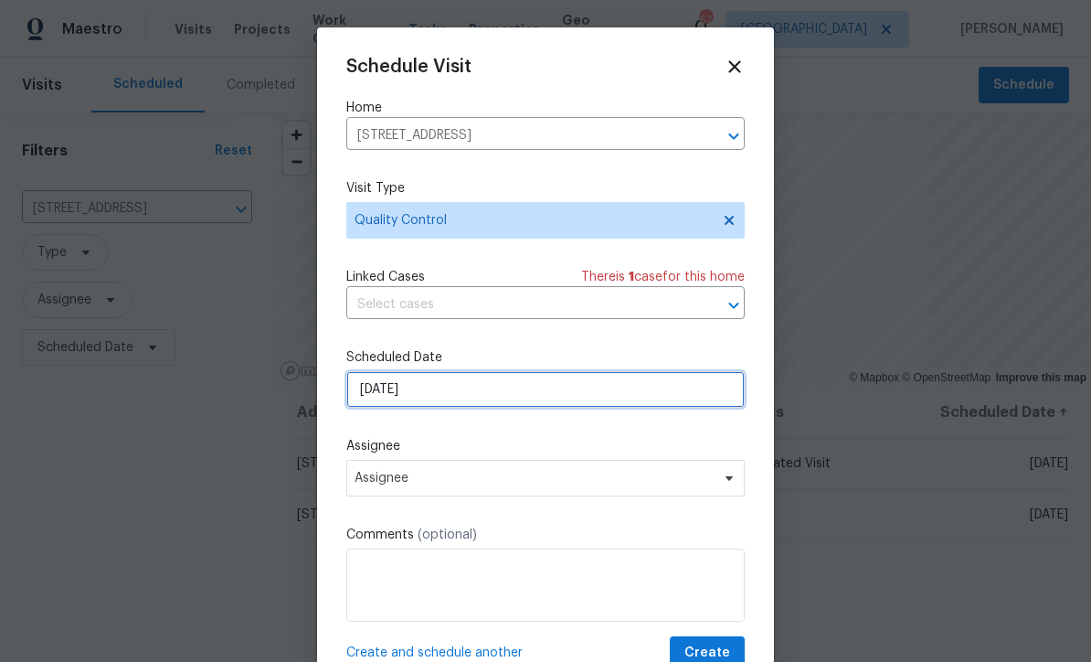
click at [384, 394] on input "[DATE]" at bounding box center [545, 389] width 399 height 37
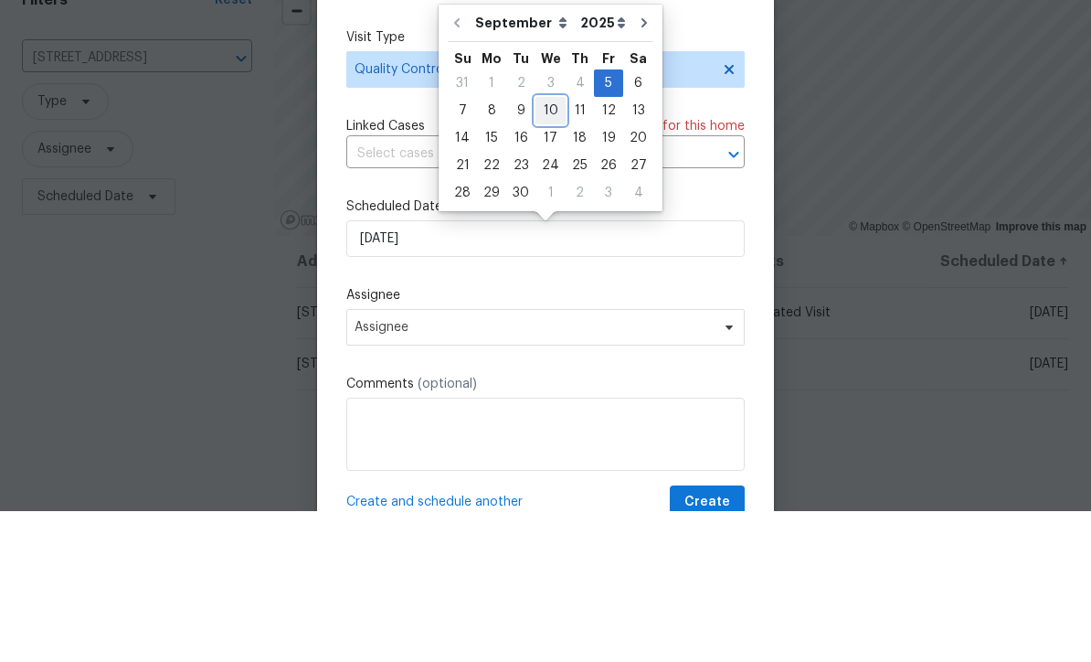
click at [541, 249] on div "10" at bounding box center [551, 262] width 30 height 26
type input "[DATE]"
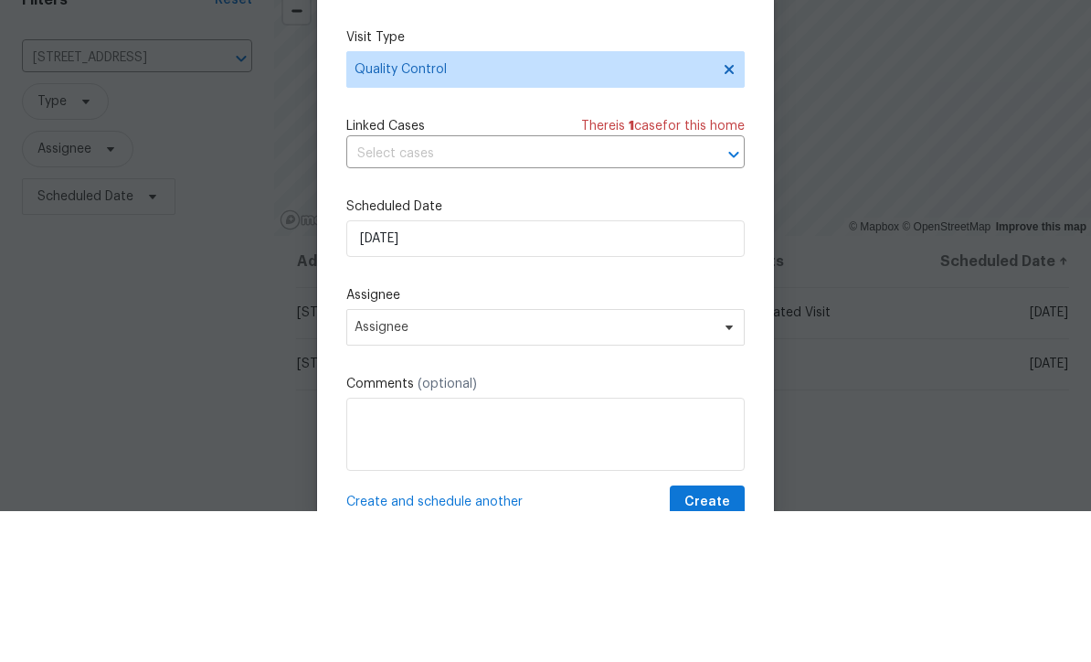
scroll to position [60, 0]
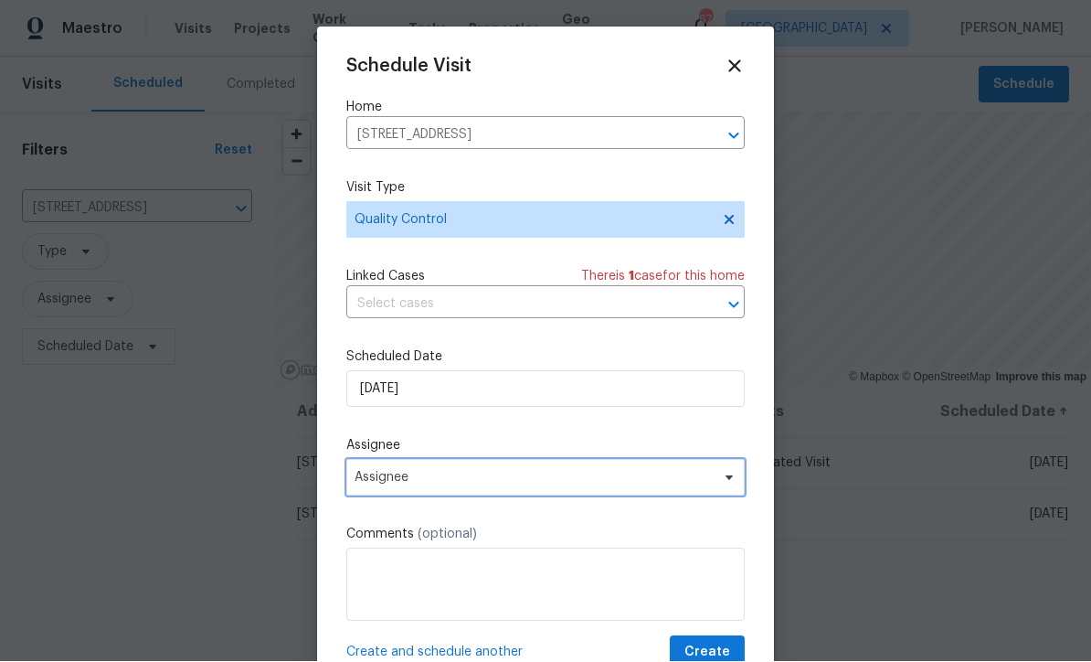
click at [376, 483] on span "Assignee" at bounding box center [534, 478] width 358 height 15
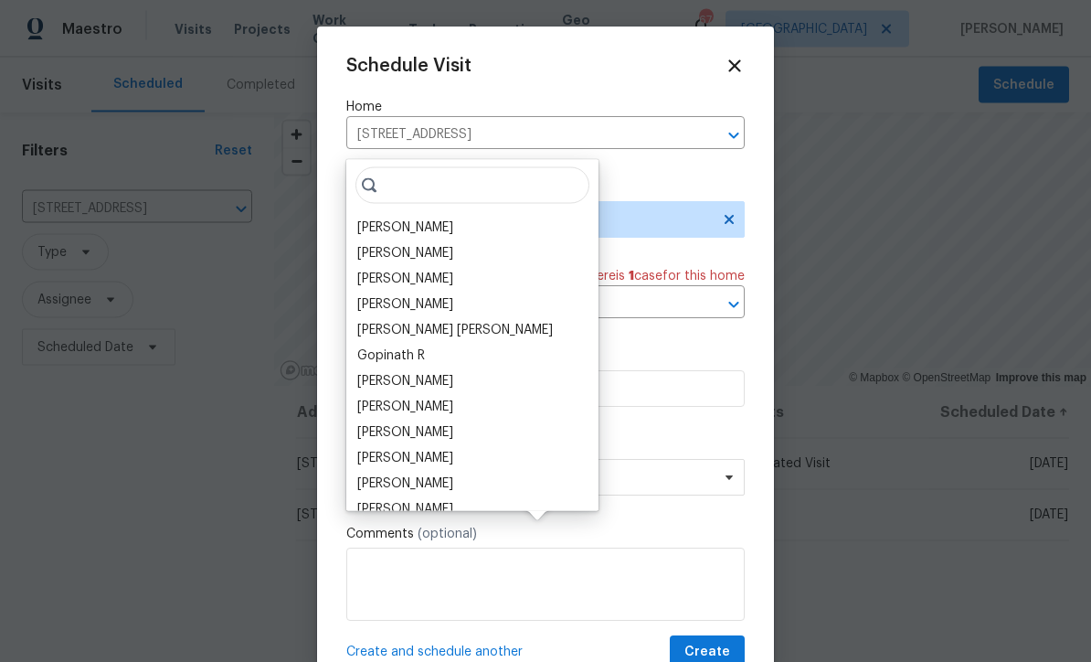
click at [381, 218] on div "[PERSON_NAME]" at bounding box center [405, 227] width 96 height 18
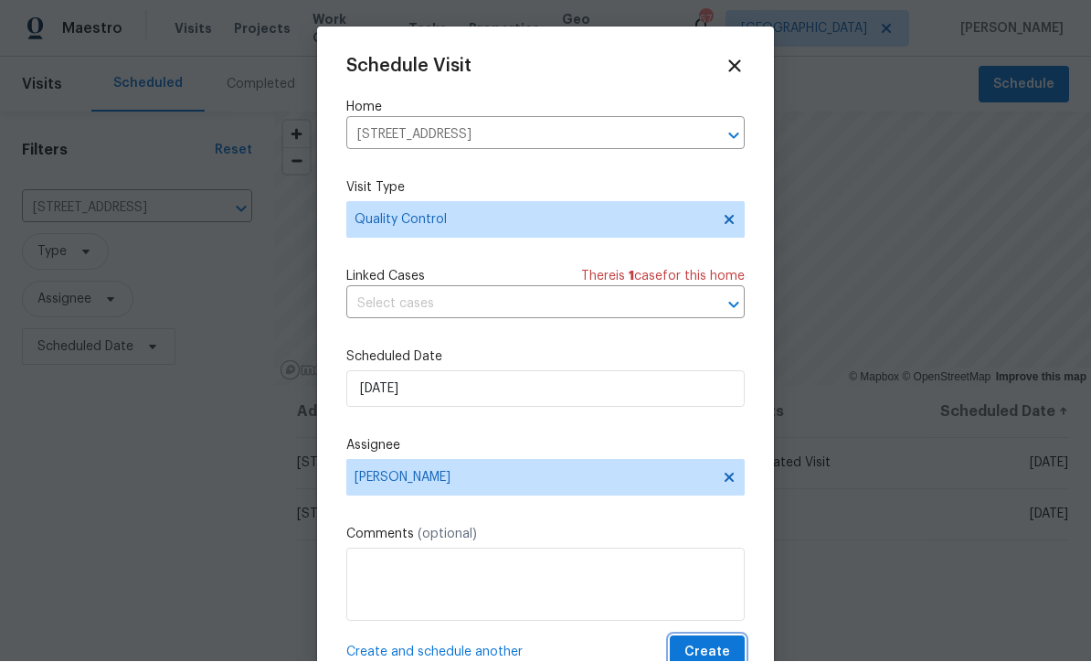
click at [702, 642] on button "Create" at bounding box center [707, 653] width 75 height 34
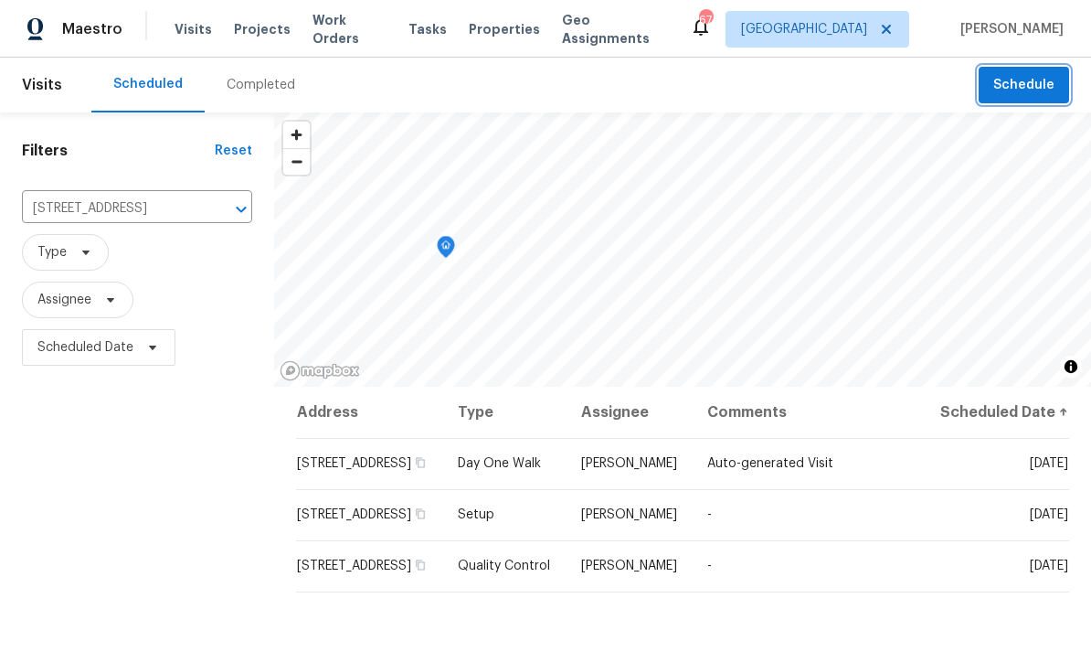
scroll to position [0, 0]
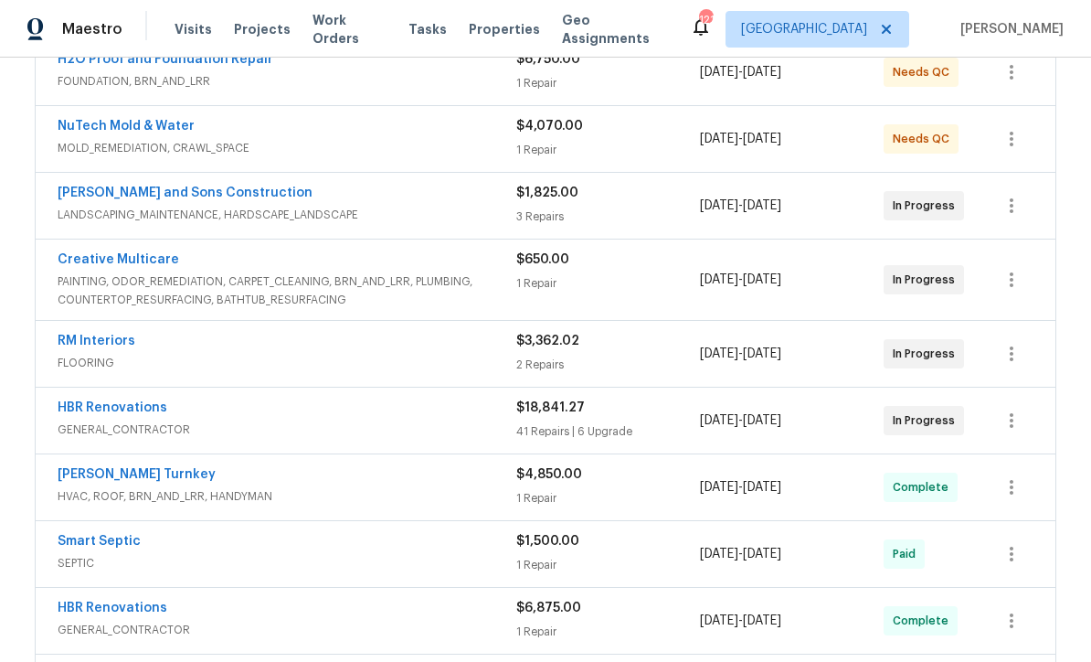
scroll to position [368, 0]
click at [107, 261] on link "Creative Multicare" at bounding box center [119, 260] width 122 height 13
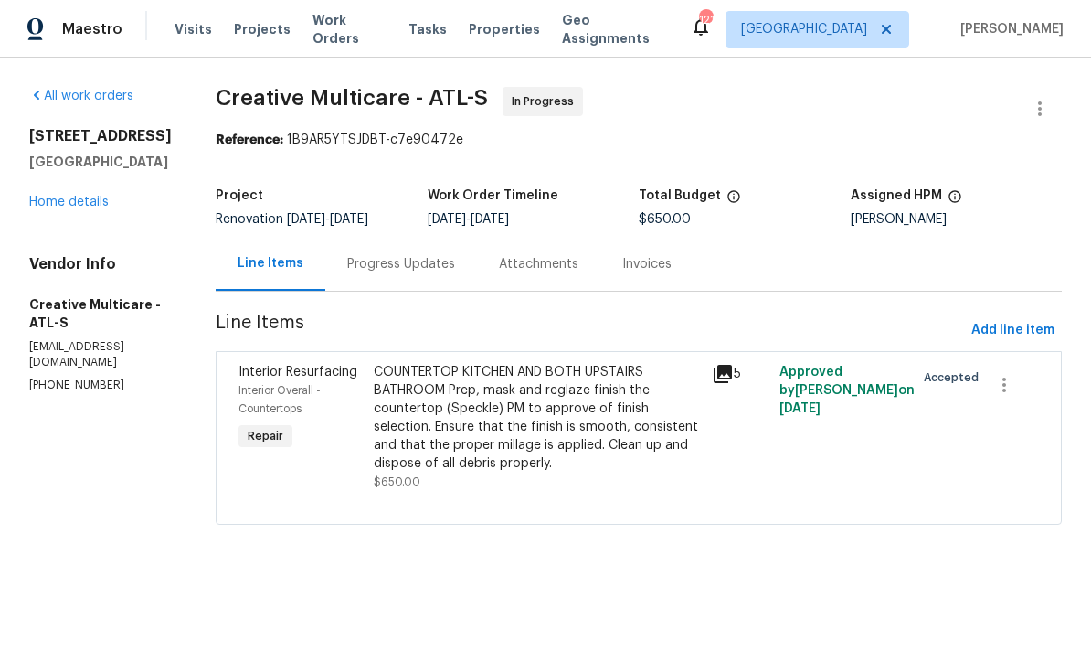
click at [62, 203] on link "Home details" at bounding box center [69, 202] width 80 height 13
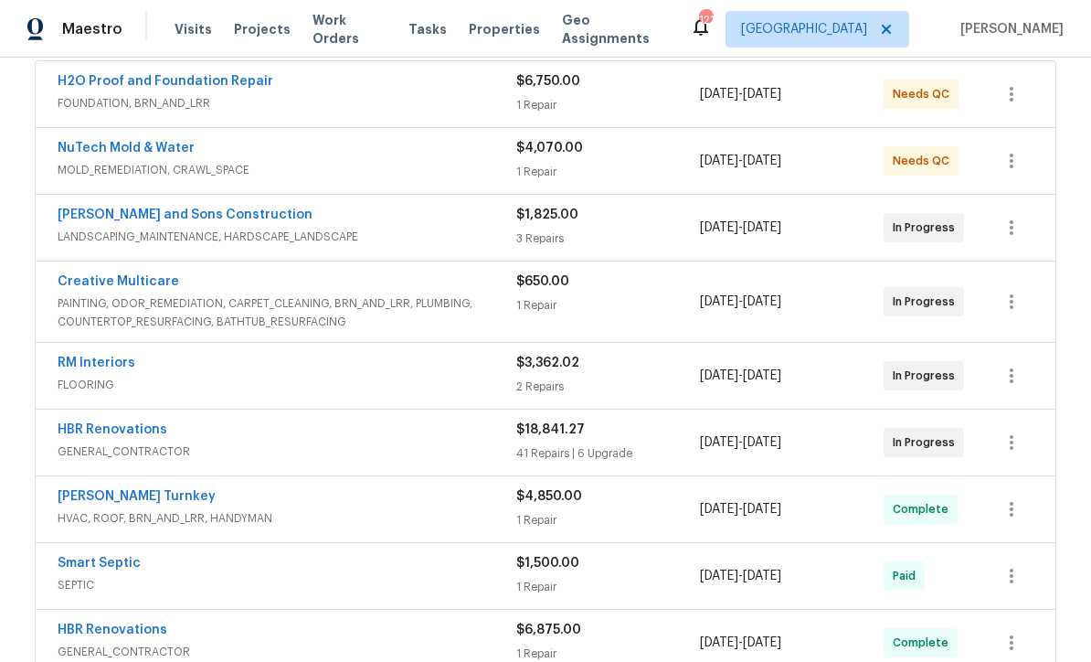
scroll to position [345, 0]
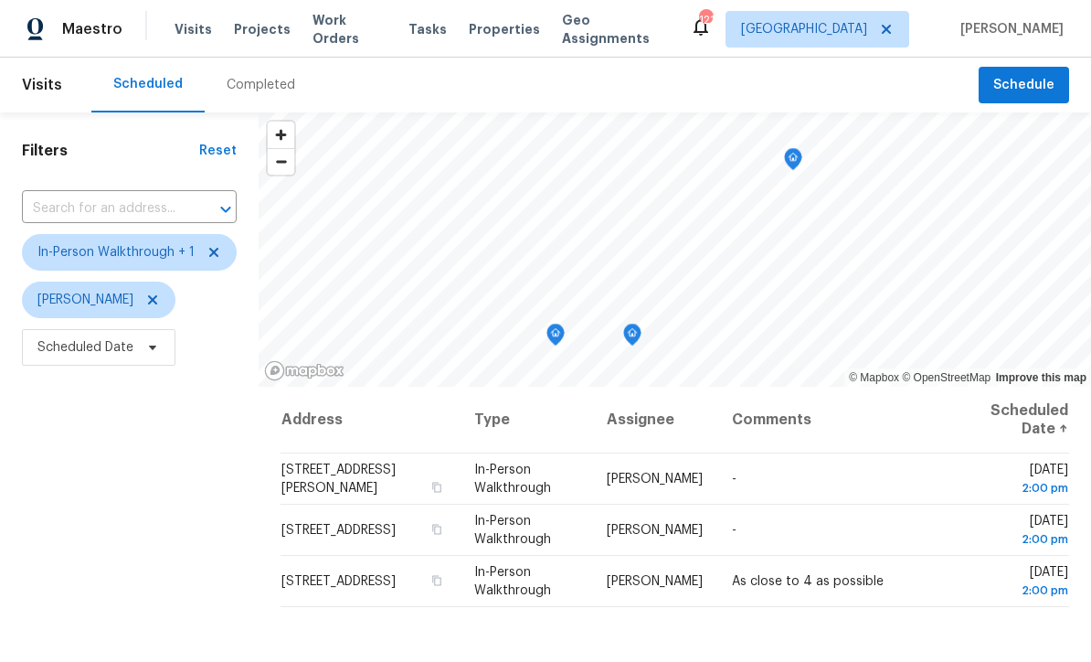
click at [448, 651] on div "Address Type Assignee Comments Scheduled Date ↑ [STREET_ADDRESS] In-Person Walk…" at bounding box center [675, 651] width 833 height 529
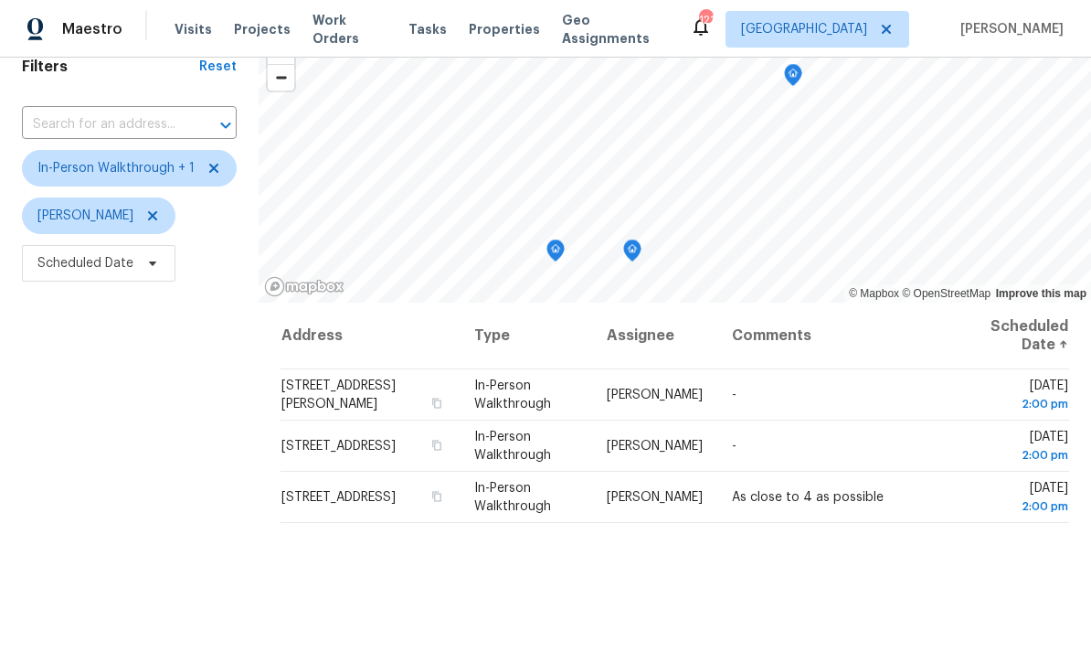
scroll to position [82, 0]
click at [434, 632] on div "Address Type Assignee Comments Scheduled Date ↑ [STREET_ADDRESS] In-Person Walk…" at bounding box center [675, 568] width 833 height 529
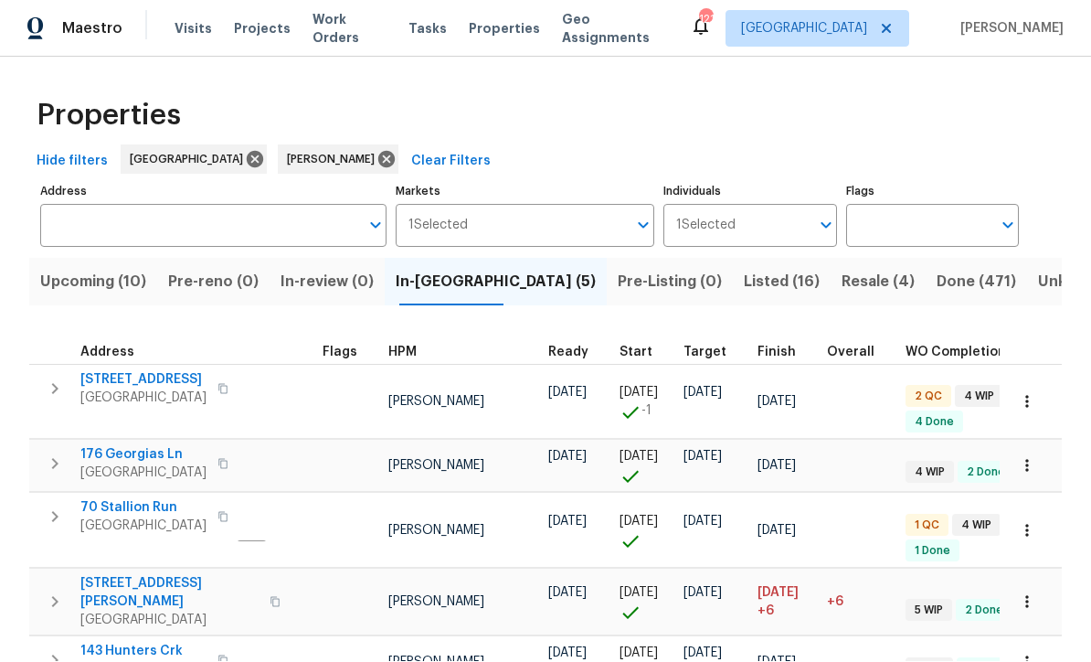
scroll to position [0, 59]
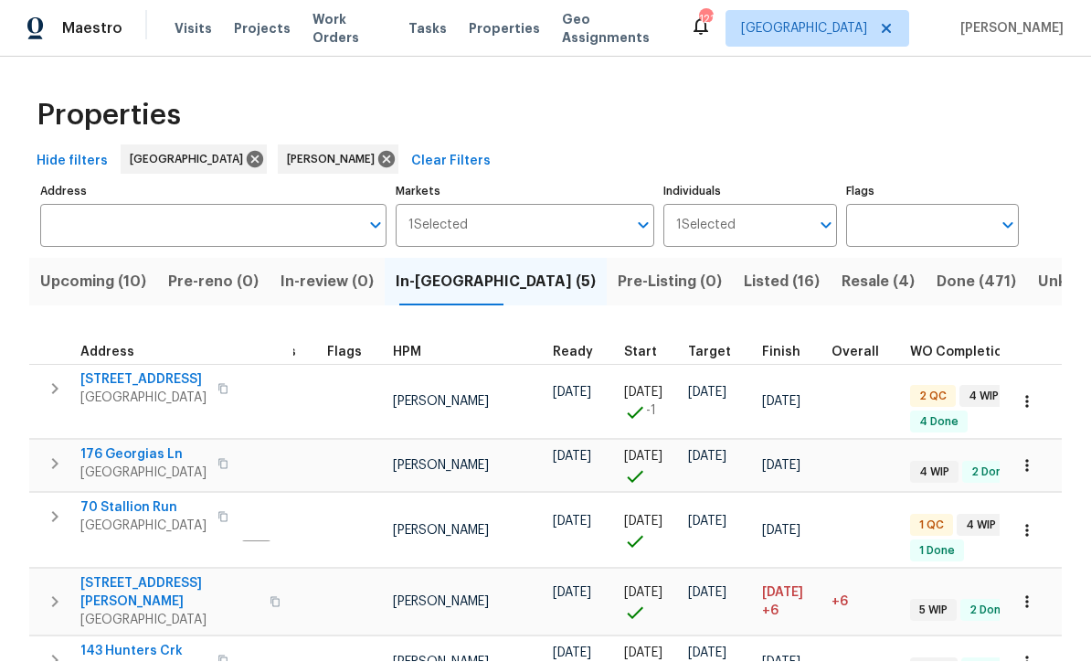
click at [206, 499] on div "[STREET_ADDRESS]" at bounding box center [183, 517] width 206 height 37
click at [80, 499] on span "70 Stallion Run" at bounding box center [143, 508] width 126 height 18
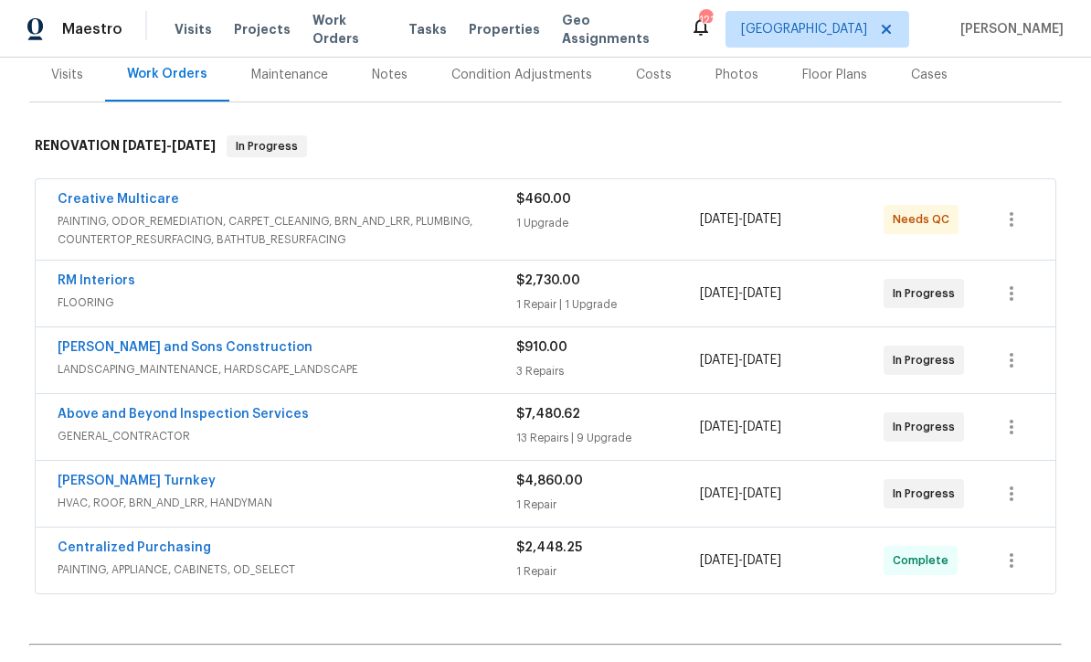
scroll to position [250, 0]
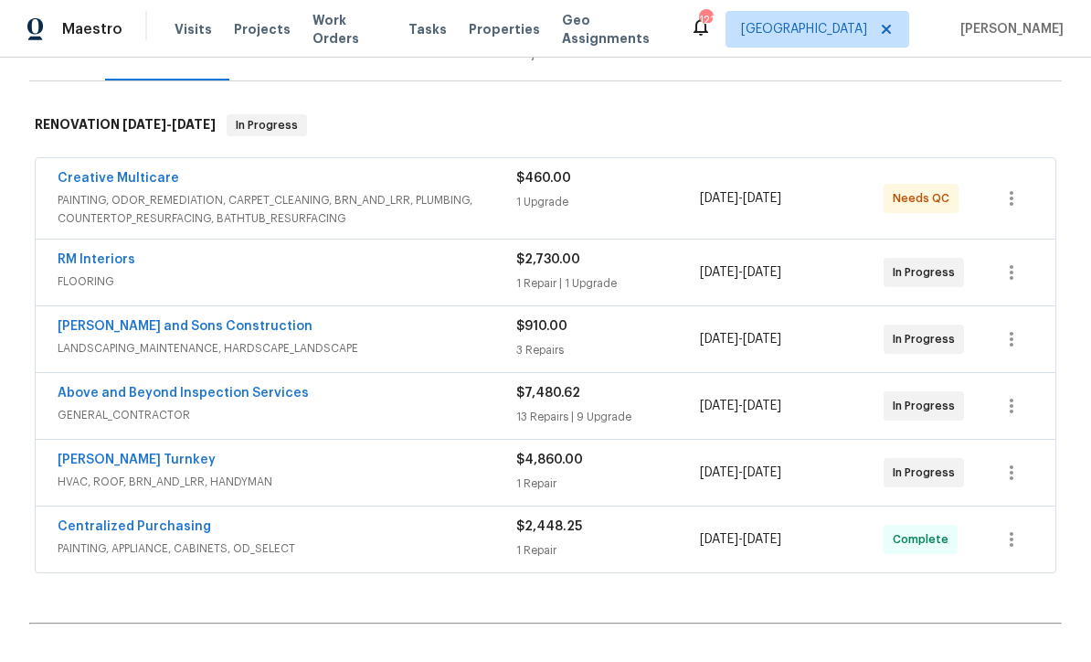
click at [107, 464] on link "[PERSON_NAME] Turnkey" at bounding box center [137, 459] width 158 height 13
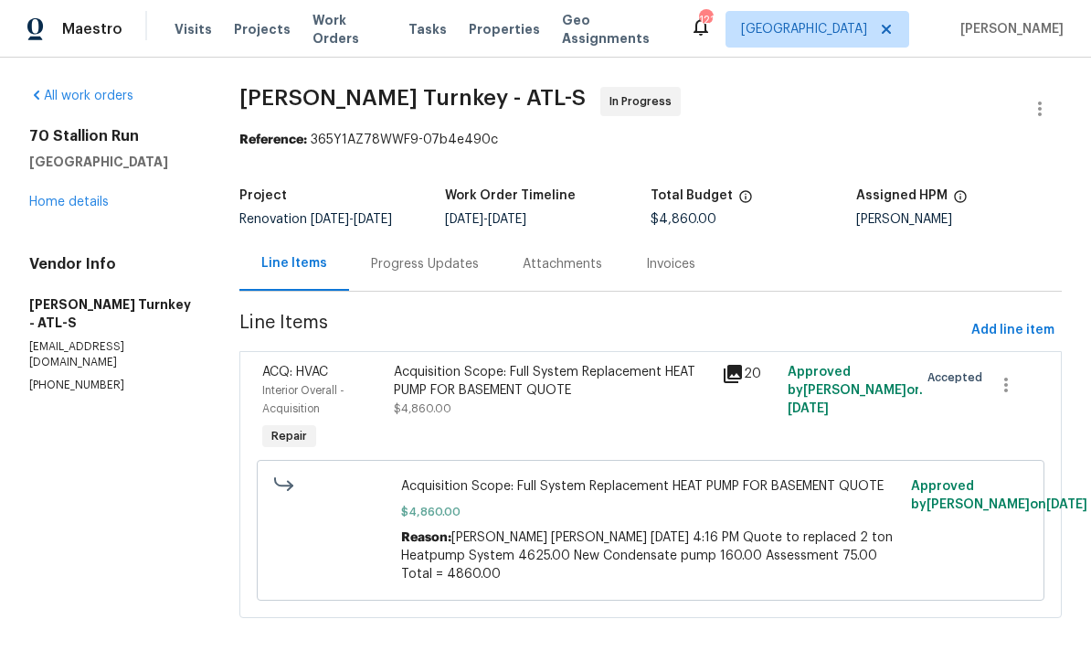
click at [488, 396] on div "Acquisition Scope: Full System Replacement HEAT PUMP FOR BASEMENT QUOTE" at bounding box center [552, 381] width 317 height 37
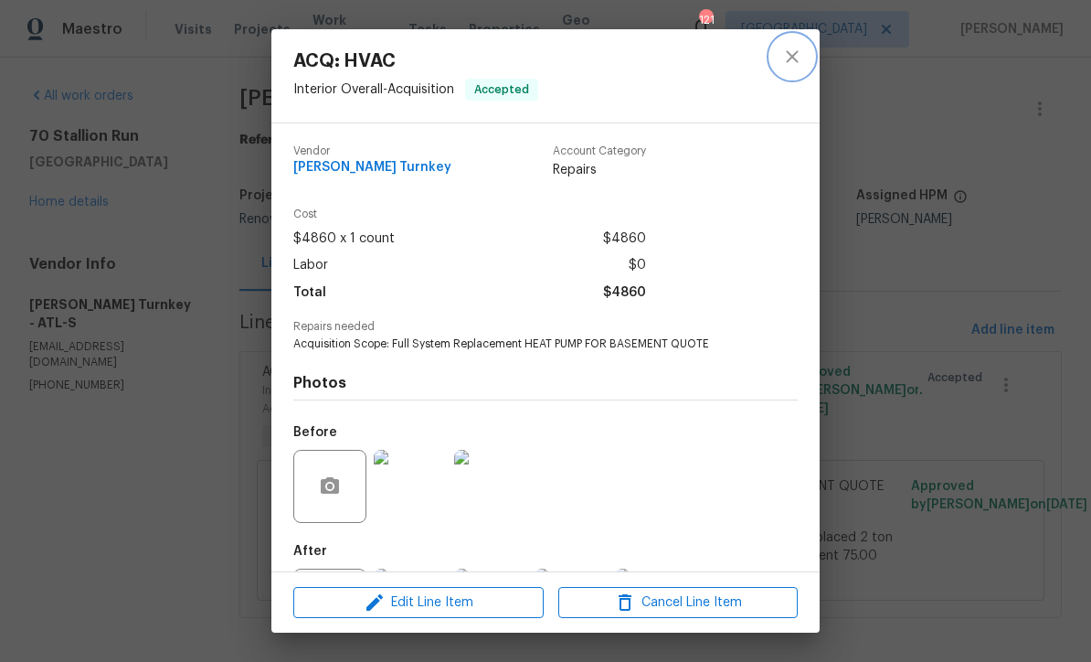
click at [793, 53] on icon "close" at bounding box center [793, 57] width 22 height 22
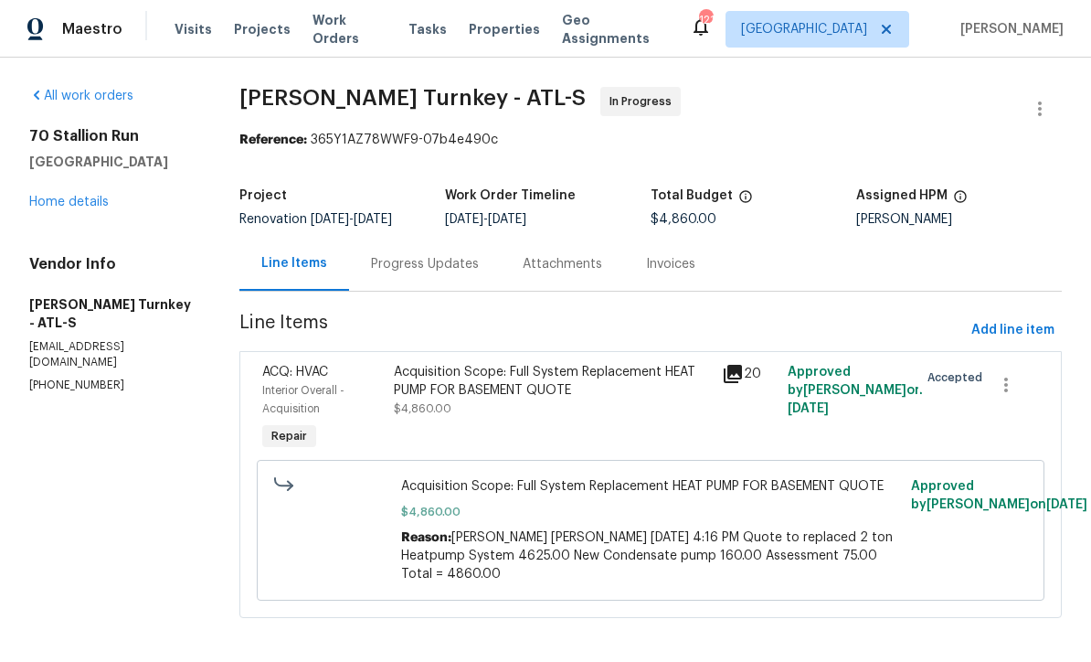
click at [413, 258] on div "Progress Updates" at bounding box center [425, 264] width 108 height 18
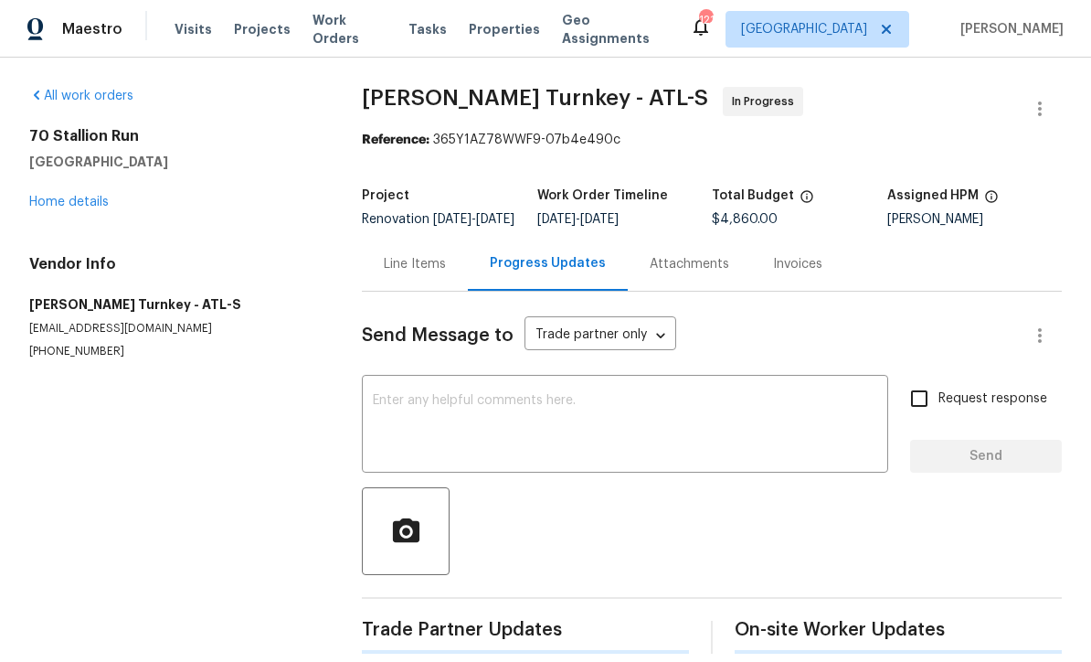
click at [380, 404] on div "x ​" at bounding box center [625, 425] width 527 height 93
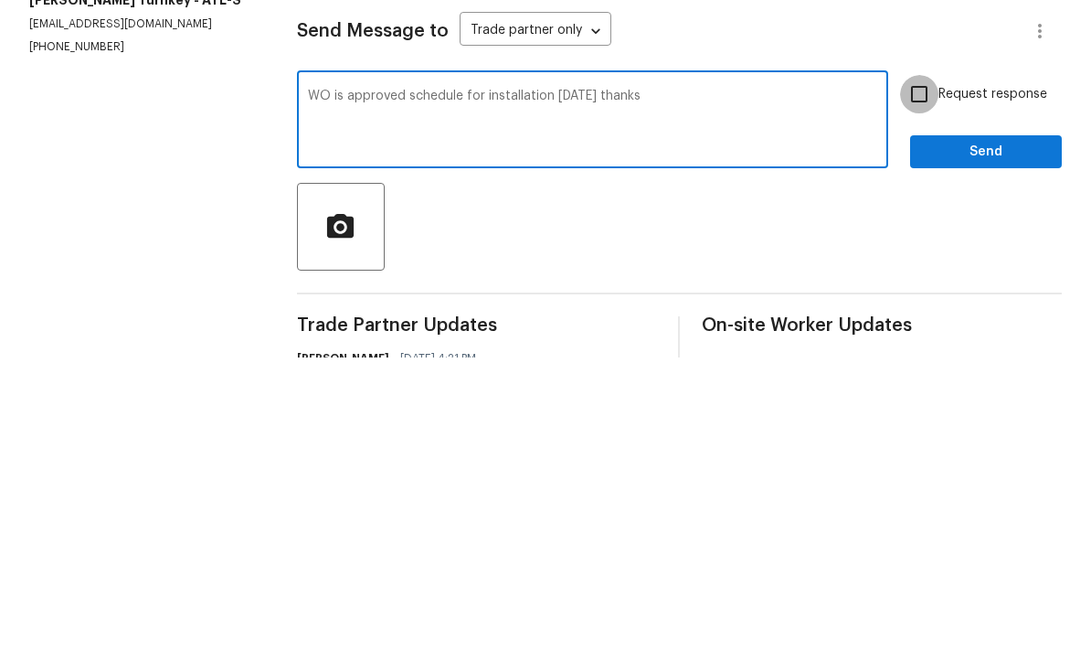
type textarea "WO is approved schedule for installation [DATE] thanks"
click at [930, 379] on input "Request response" at bounding box center [919, 398] width 38 height 38
checkbox input "true"
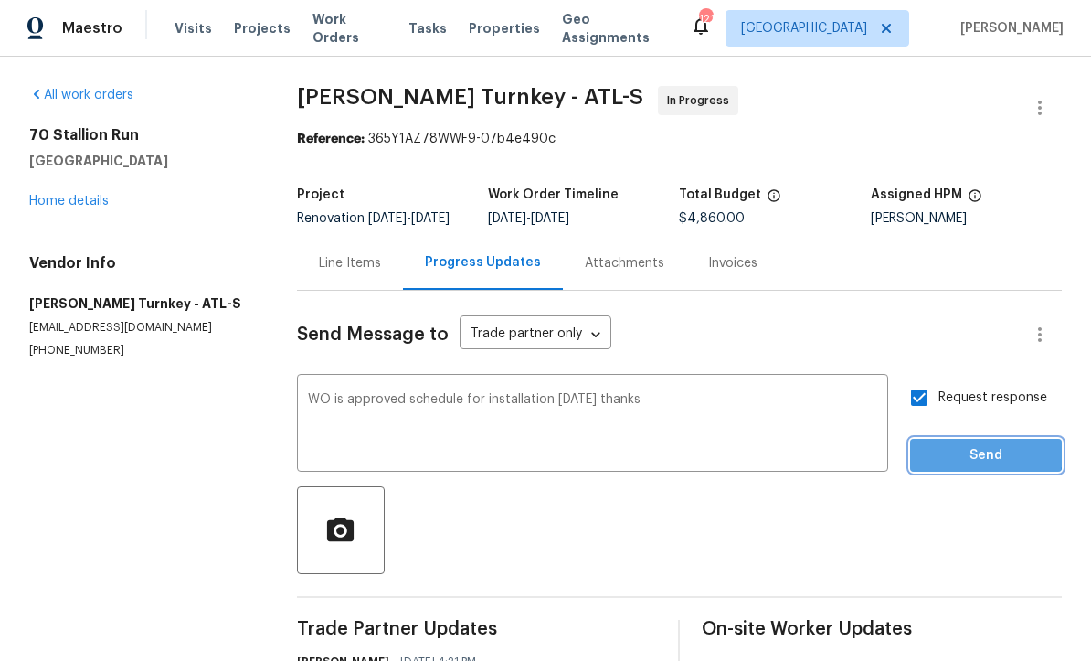
click at [984, 445] on span "Send" at bounding box center [986, 456] width 122 height 23
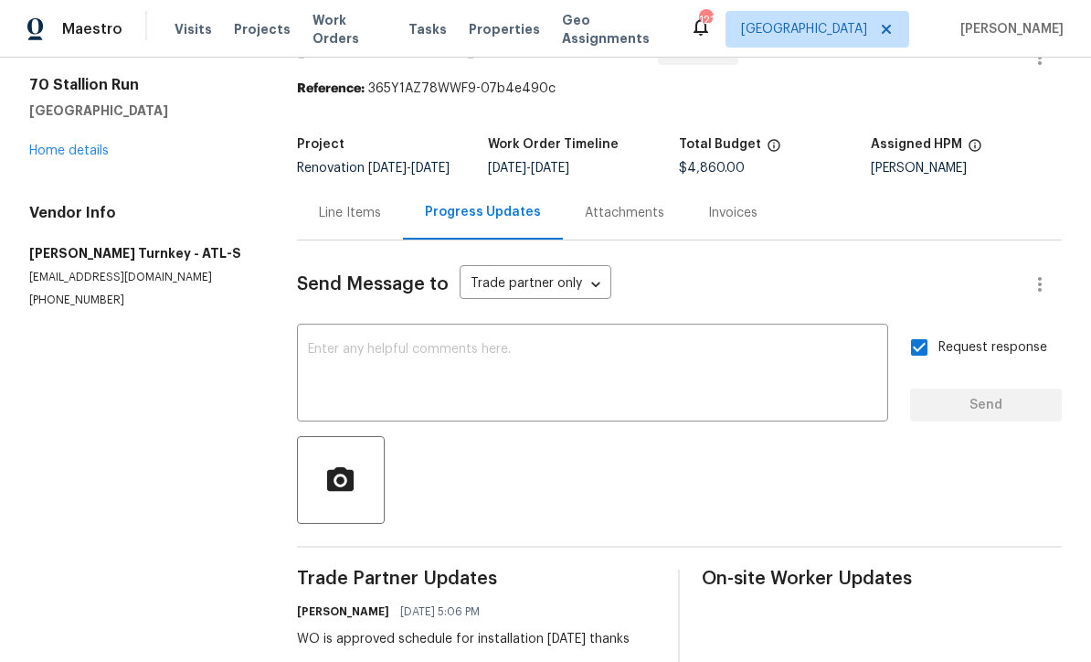
scroll to position [52, 0]
click at [76, 144] on link "Home details" at bounding box center [69, 150] width 80 height 13
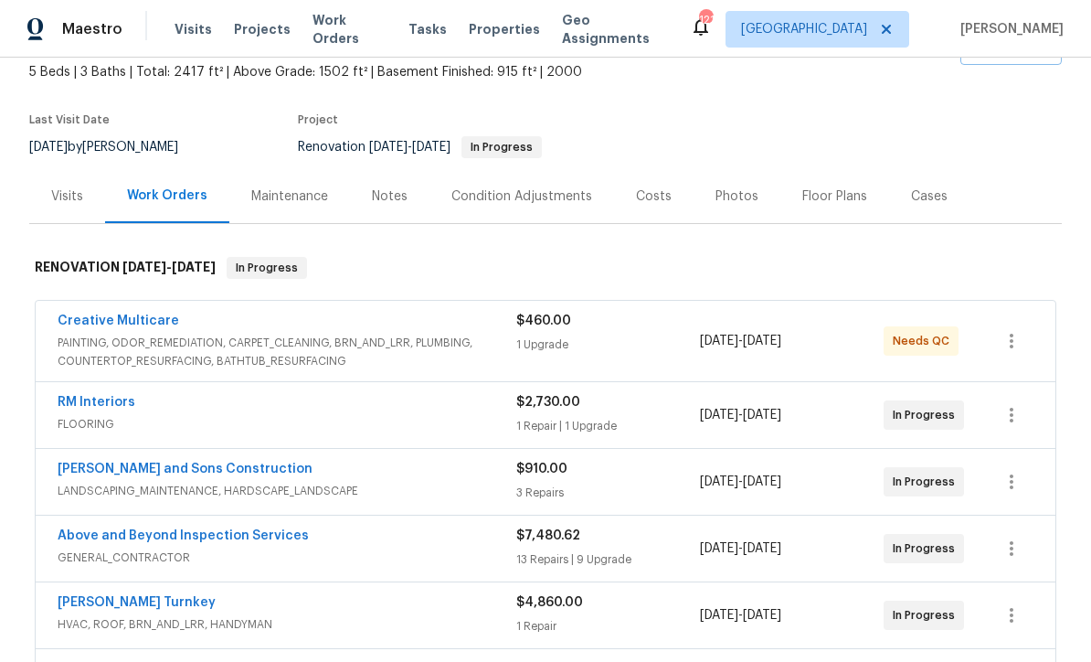
scroll to position [99, 0]
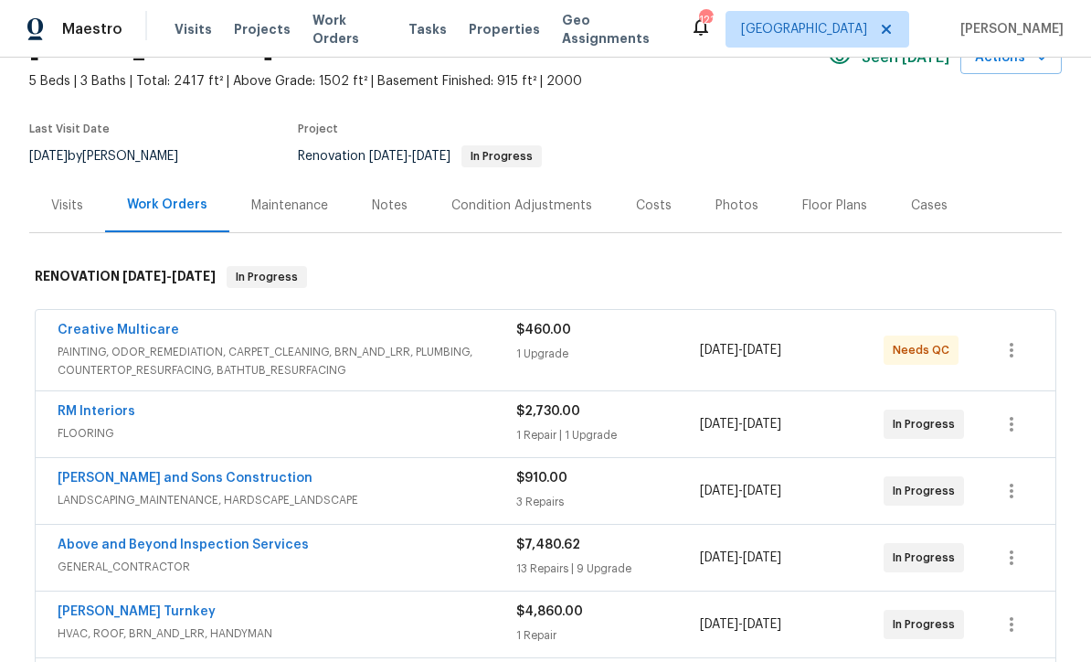
click at [122, 324] on link "Creative Multicare" at bounding box center [119, 330] width 122 height 13
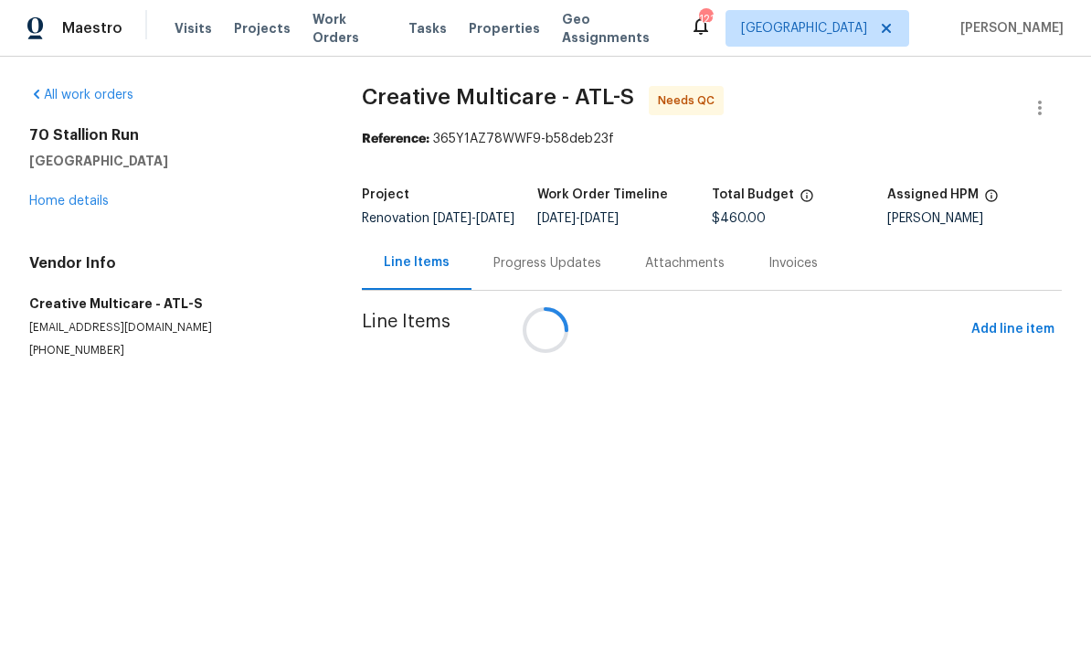
scroll to position [1, 0]
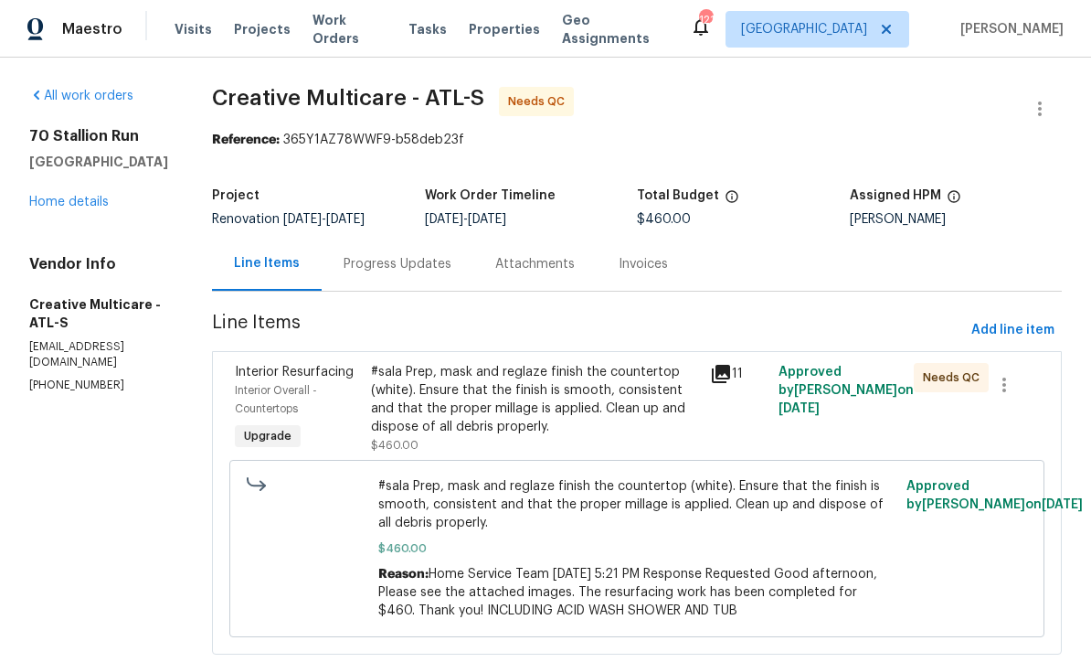
click at [431, 260] on div "Progress Updates" at bounding box center [398, 264] width 108 height 18
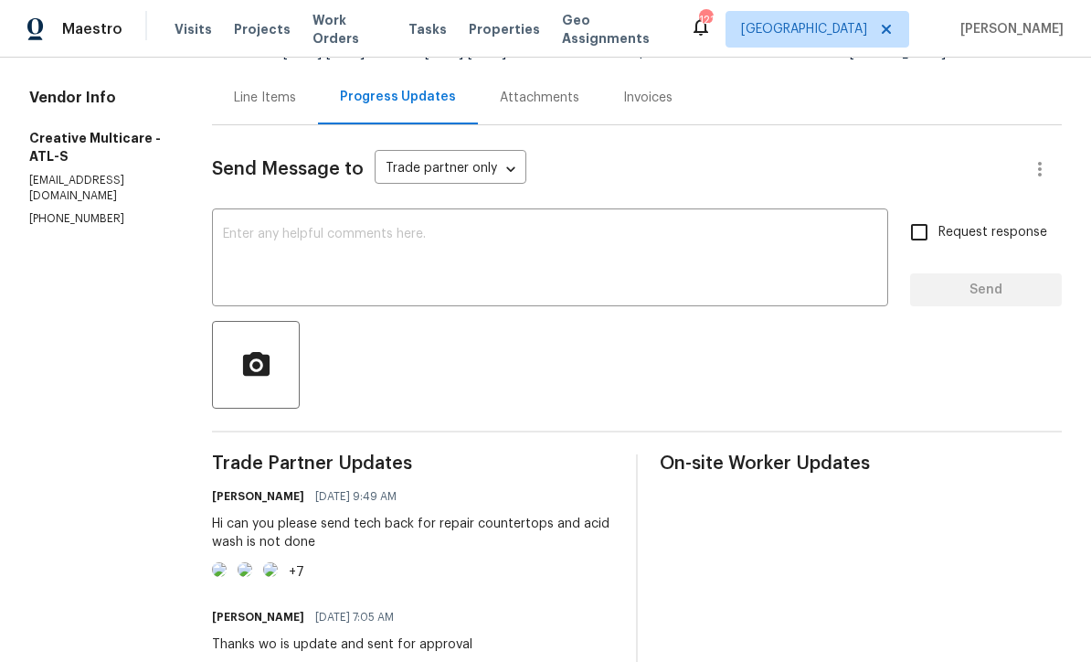
scroll to position [161, 0]
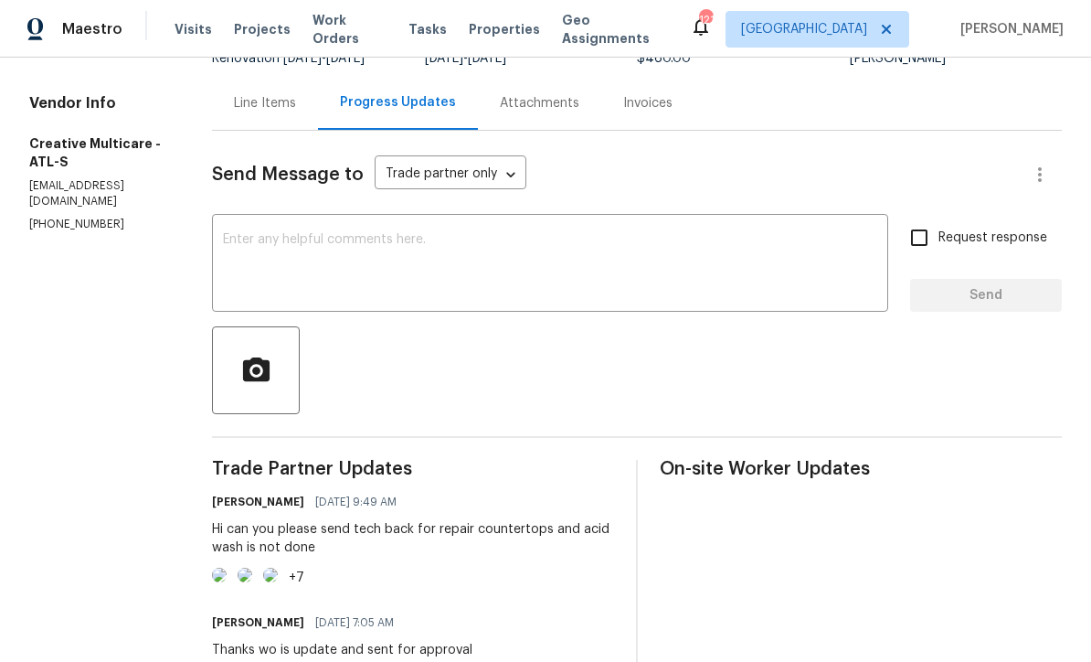
click at [294, 234] on textarea at bounding box center [550, 265] width 654 height 64
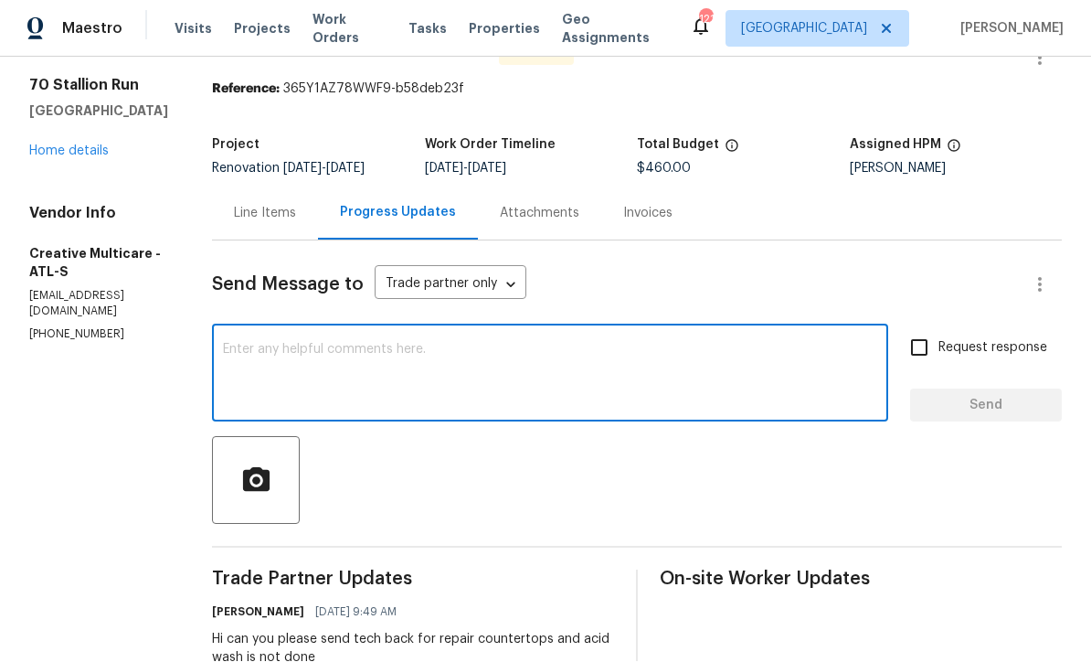
scroll to position [38, 0]
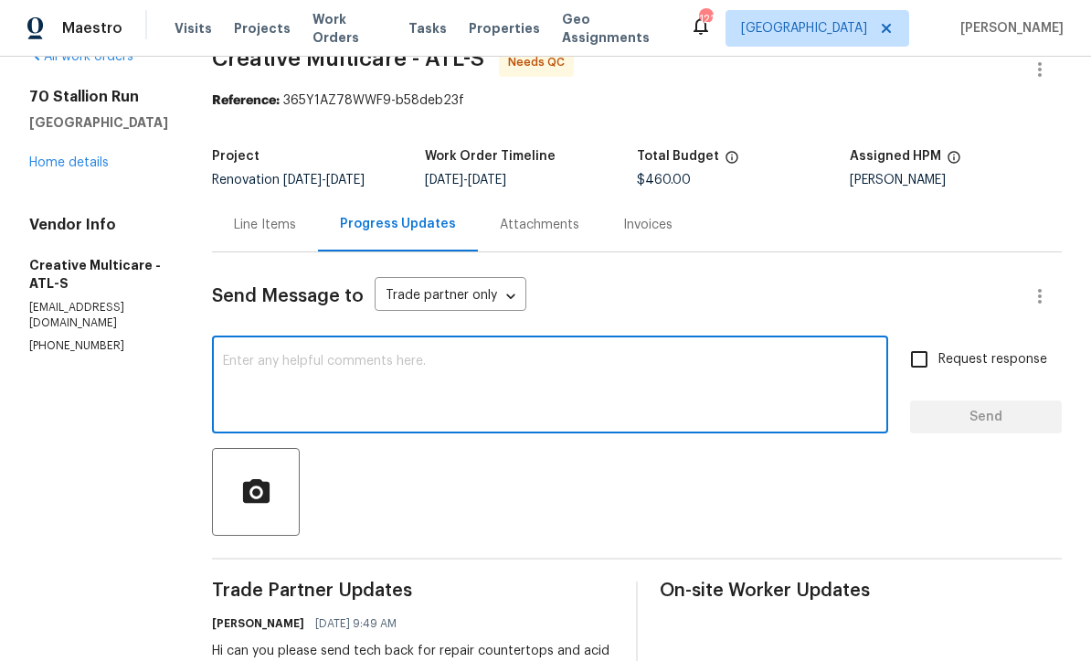
click at [297, 341] on div "x ​" at bounding box center [550, 387] width 676 height 93
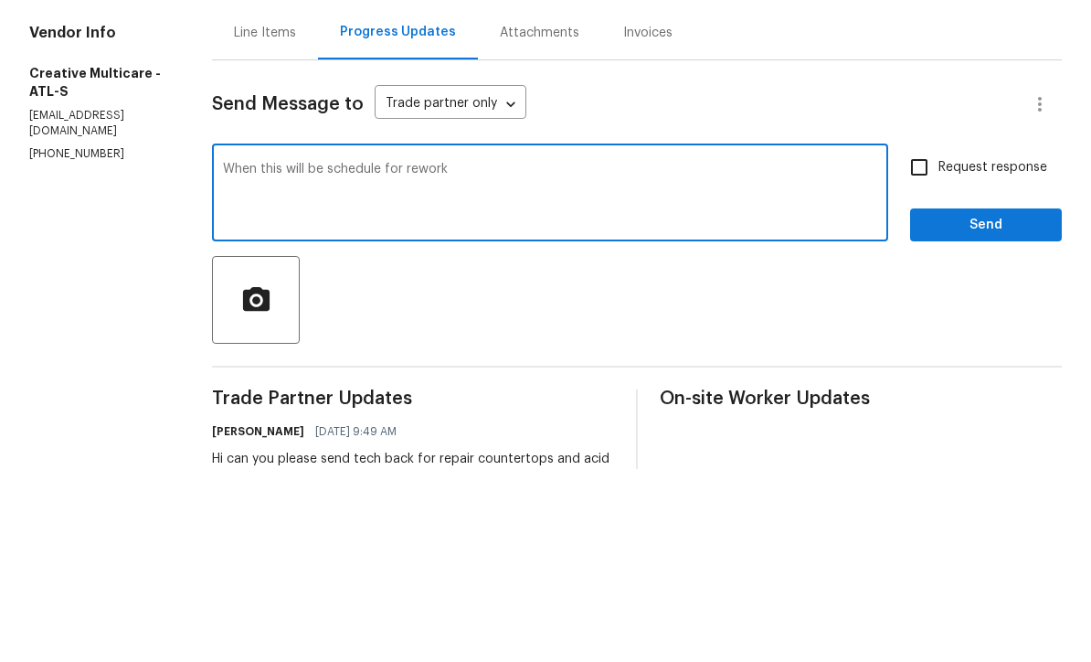
type textarea "When this will be schedule for rework"
click at [930, 341] on input "Request response" at bounding box center [919, 360] width 38 height 38
checkbox input "true"
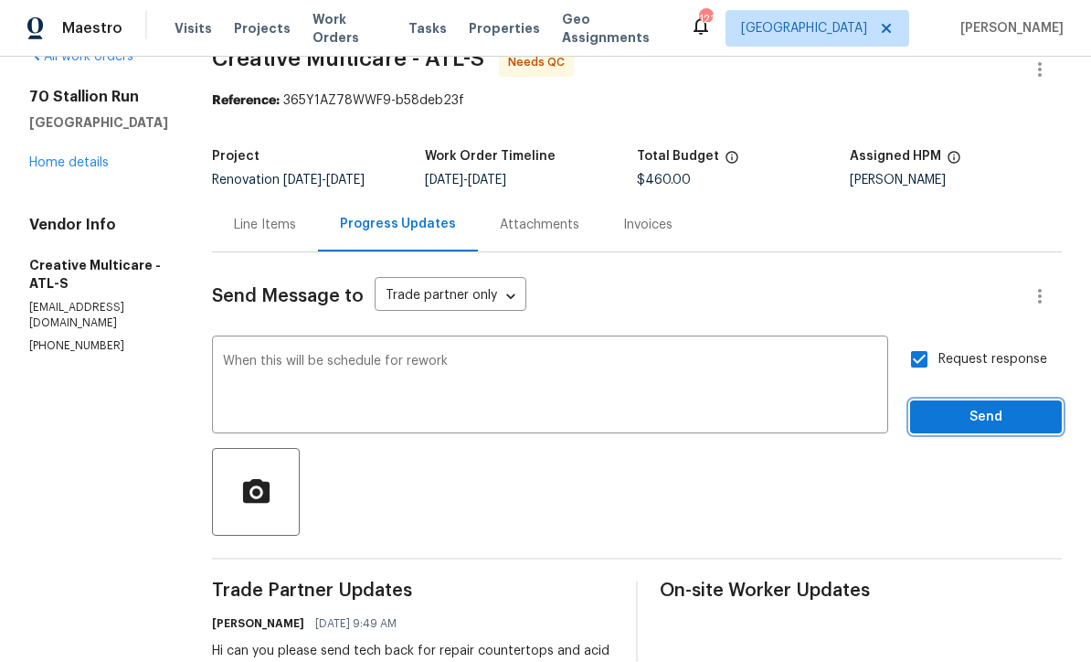
click at [986, 407] on span "Send" at bounding box center [986, 418] width 122 height 23
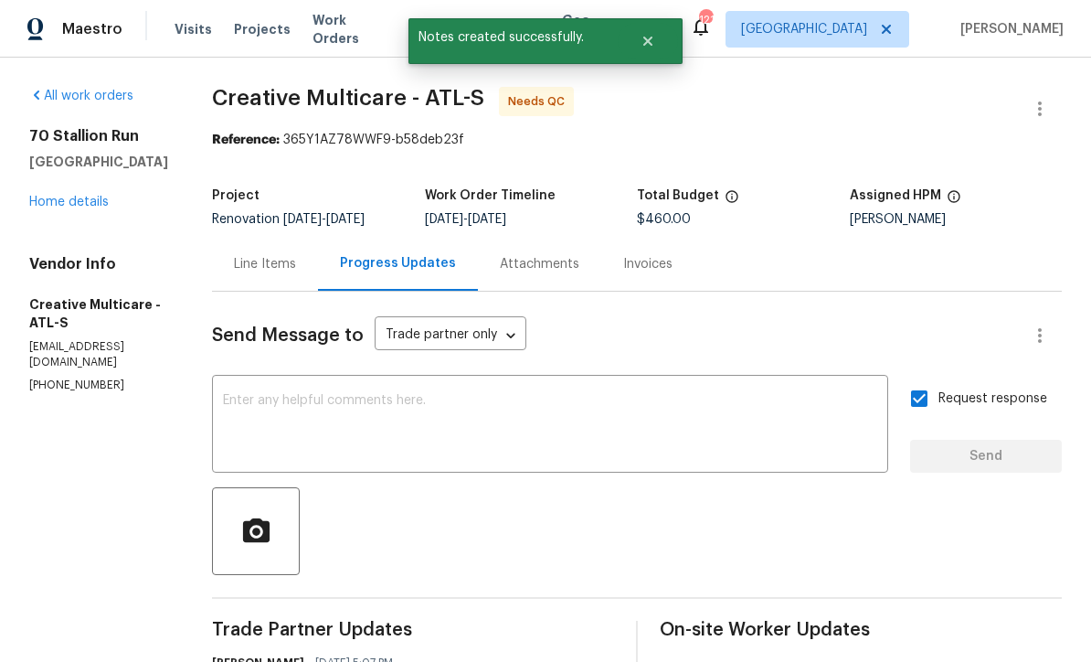
click at [64, 196] on link "Home details" at bounding box center [69, 202] width 80 height 13
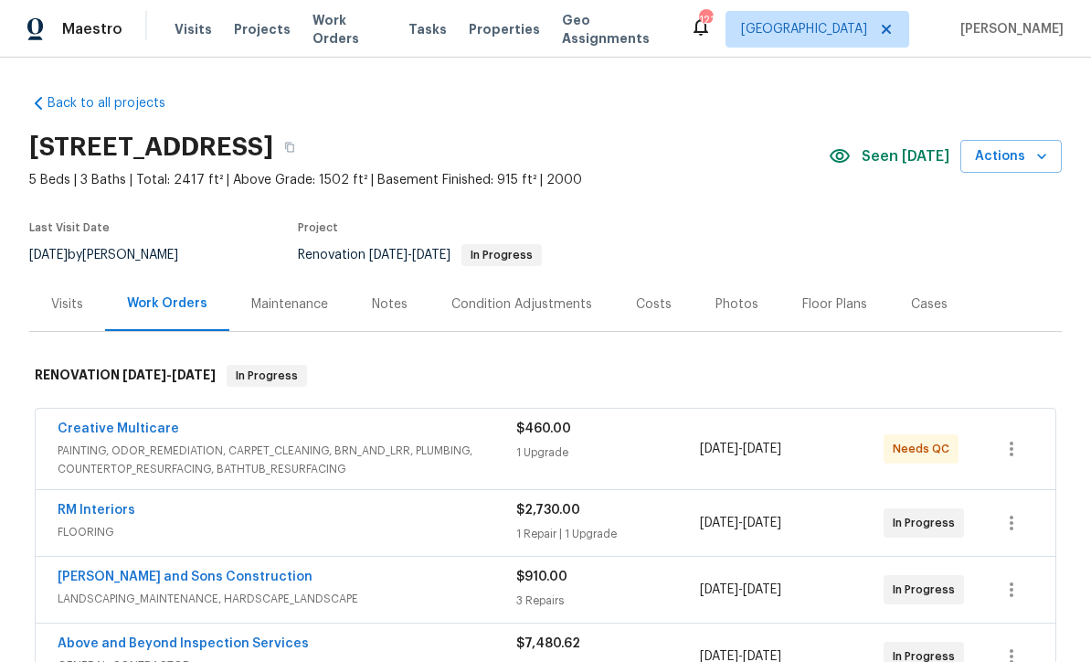
click at [649, 295] on div "Costs" at bounding box center [654, 304] width 36 height 18
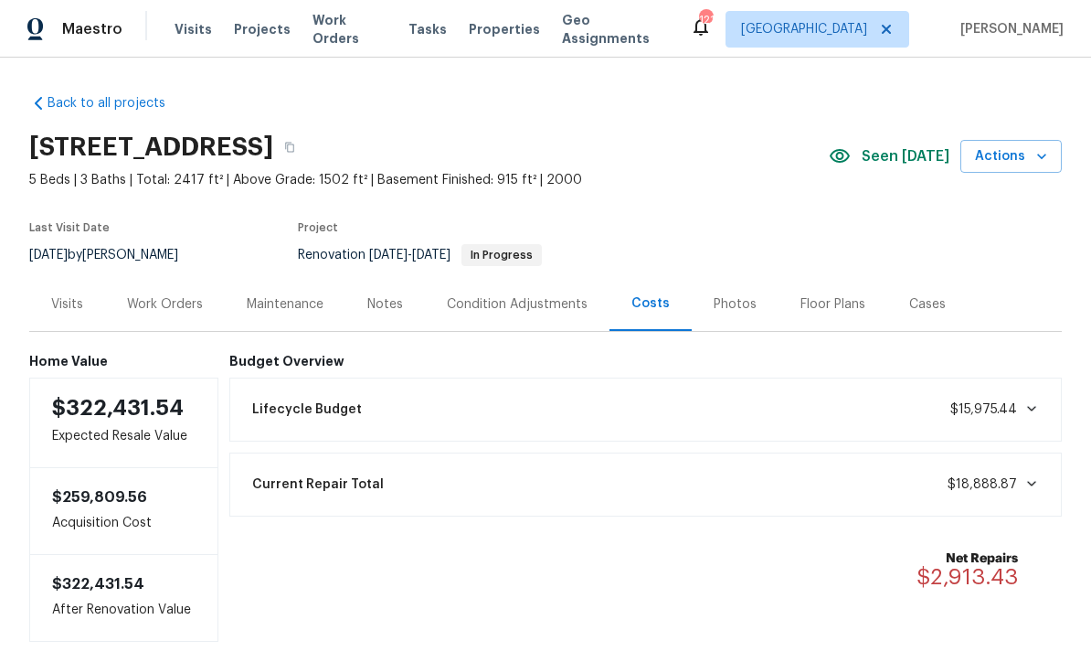
click at [64, 295] on div "Visits" at bounding box center [67, 304] width 32 height 18
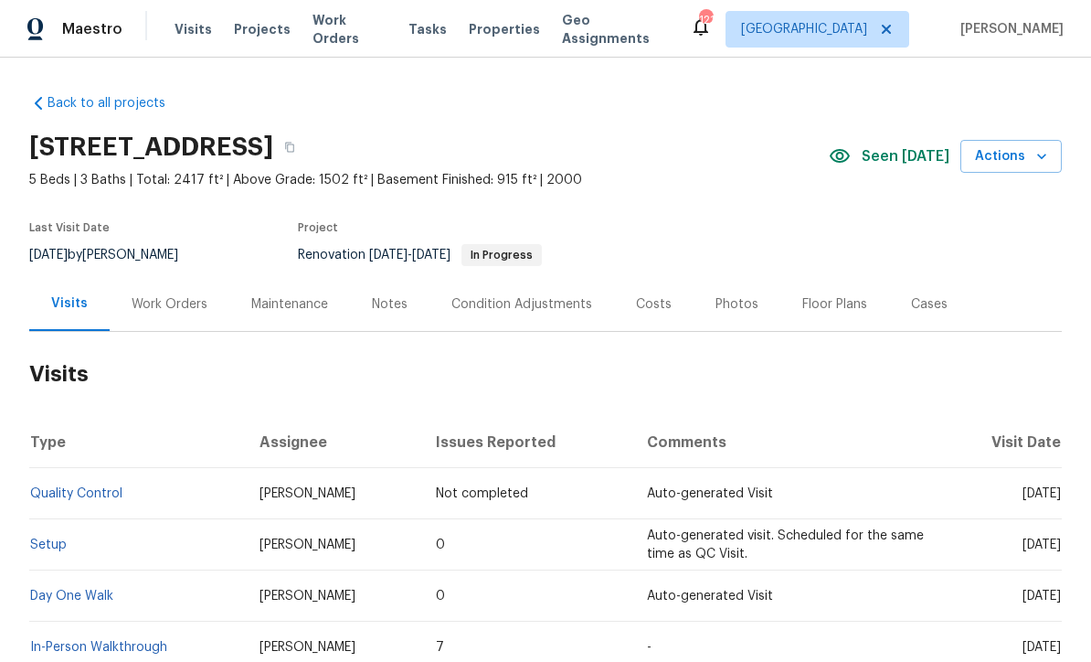
click at [166, 295] on div "Work Orders" at bounding box center [170, 304] width 76 height 18
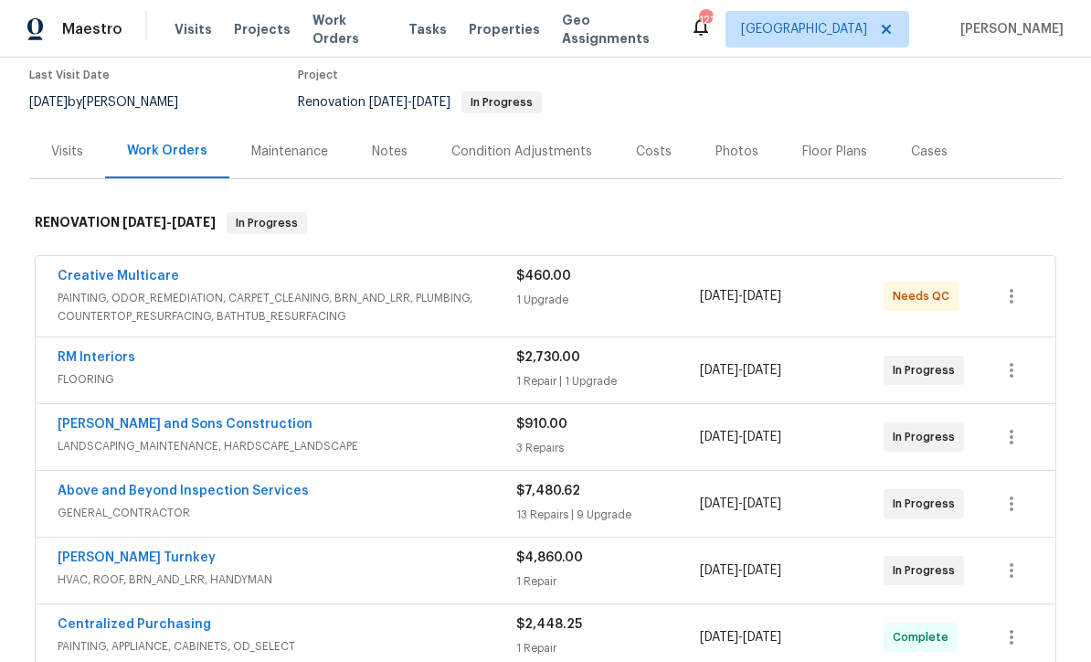
scroll to position [155, 0]
